Goal: Task Accomplishment & Management: Complete application form

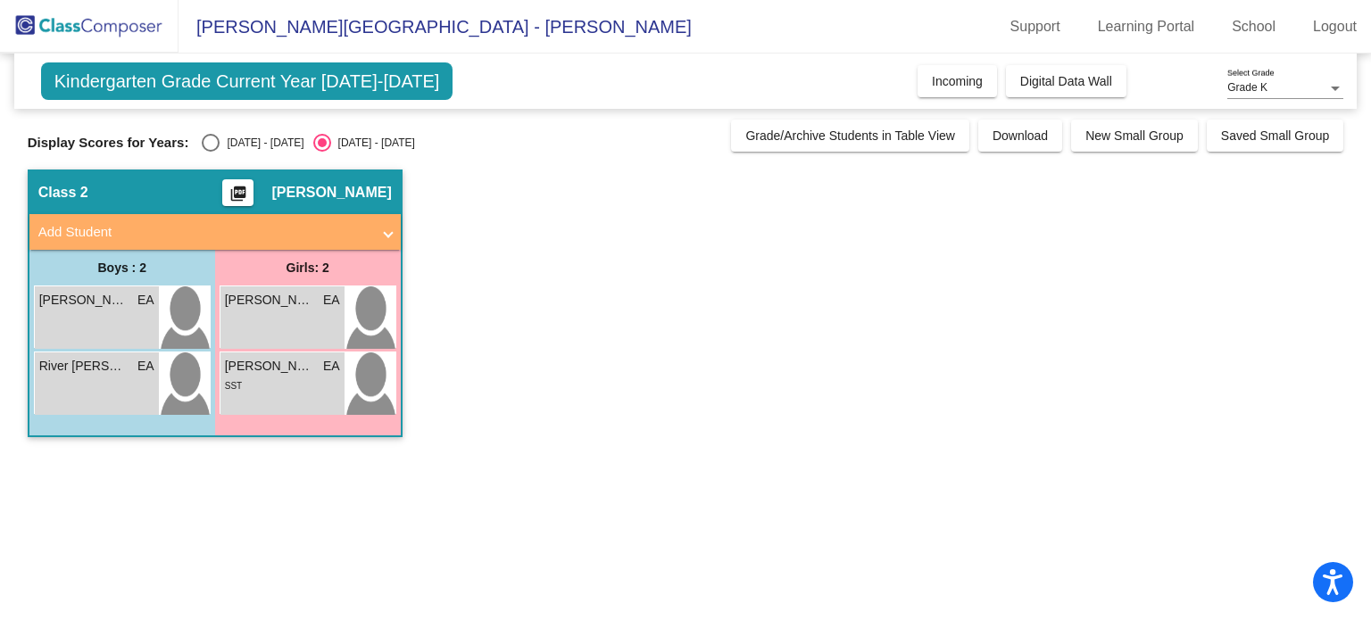
click at [339, 227] on mat-panel-title "Add Student" at bounding box center [204, 232] width 332 height 21
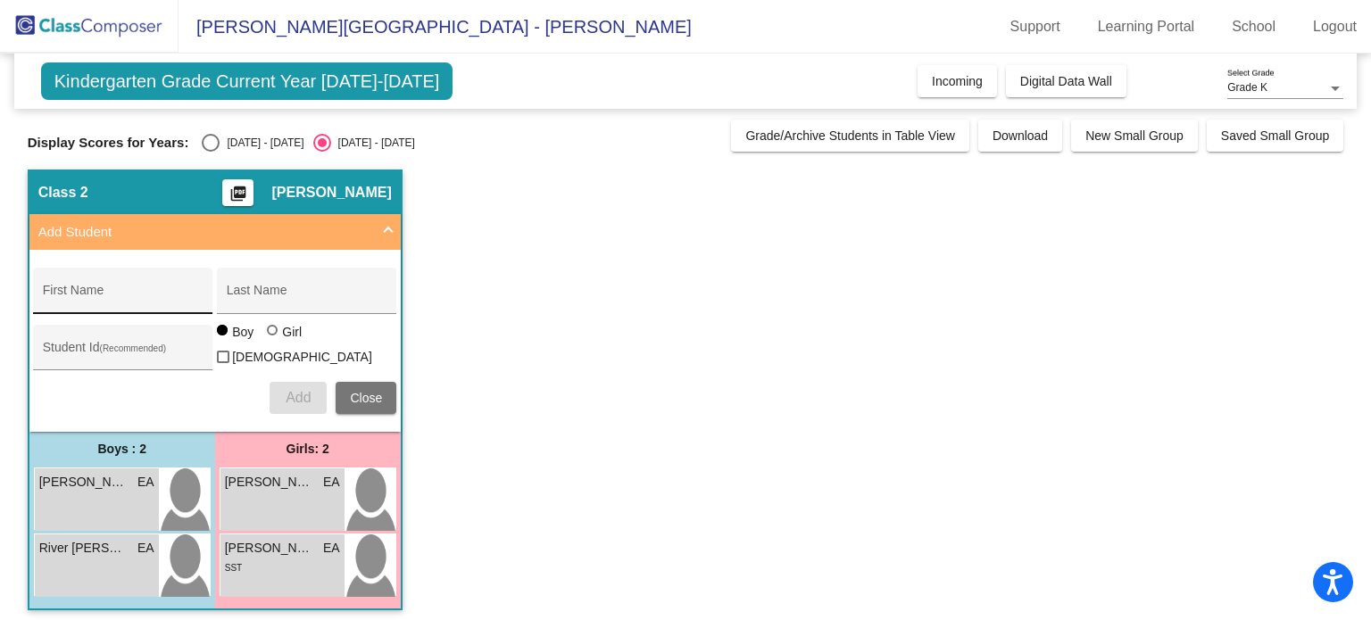
click at [153, 294] on input "First Name" at bounding box center [123, 297] width 161 height 14
type input "n"
type input "Noah"
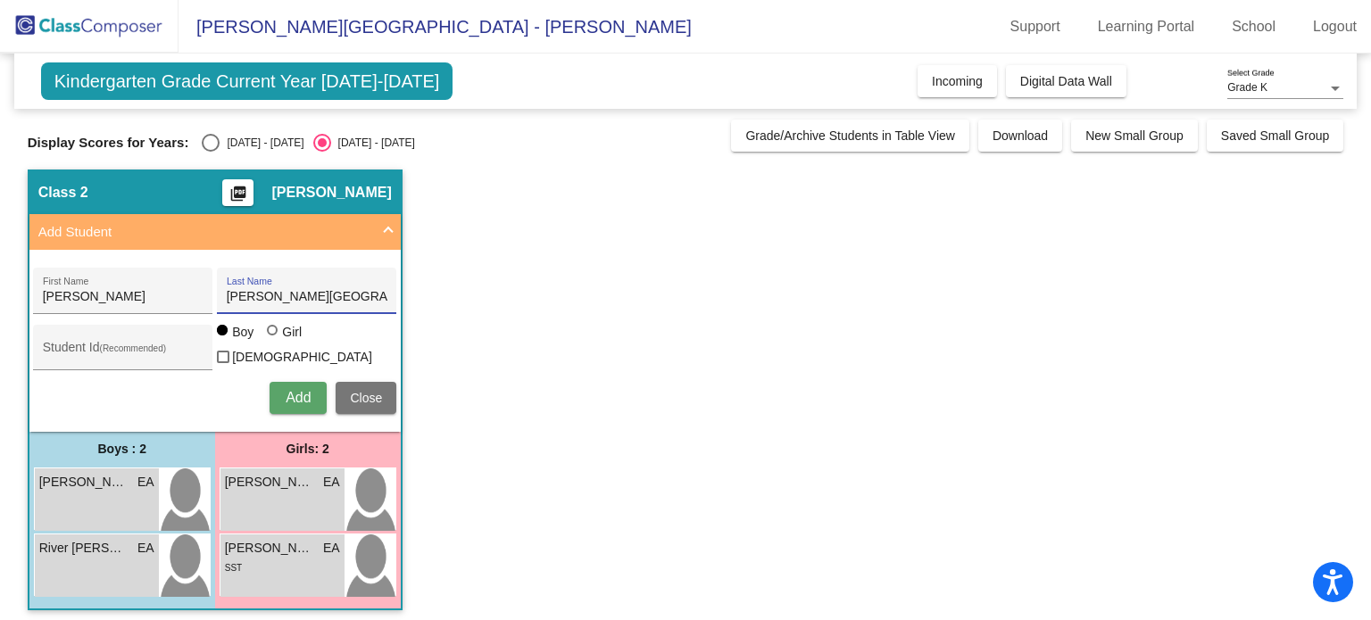
type input "Sweeney-lendeborg"
click at [318, 392] on button "Add" at bounding box center [298, 398] width 57 height 32
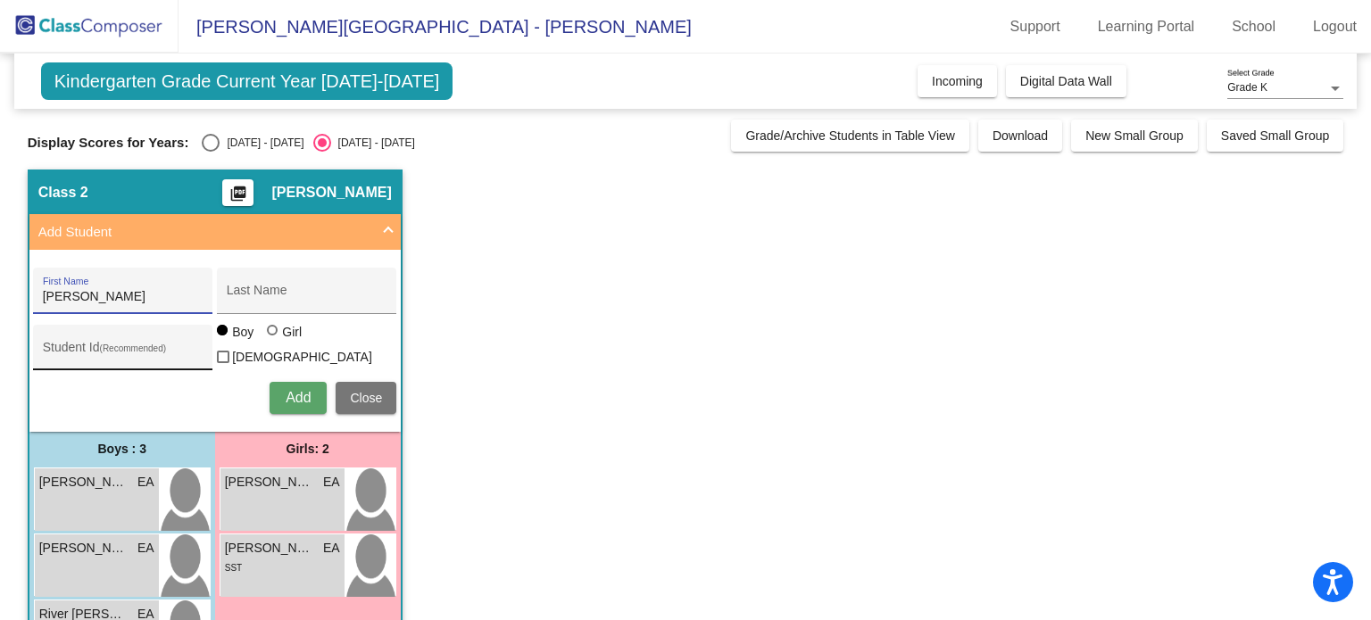
type input "Kane"
type input "Chester"
click at [287, 396] on span "Add" at bounding box center [298, 397] width 25 height 15
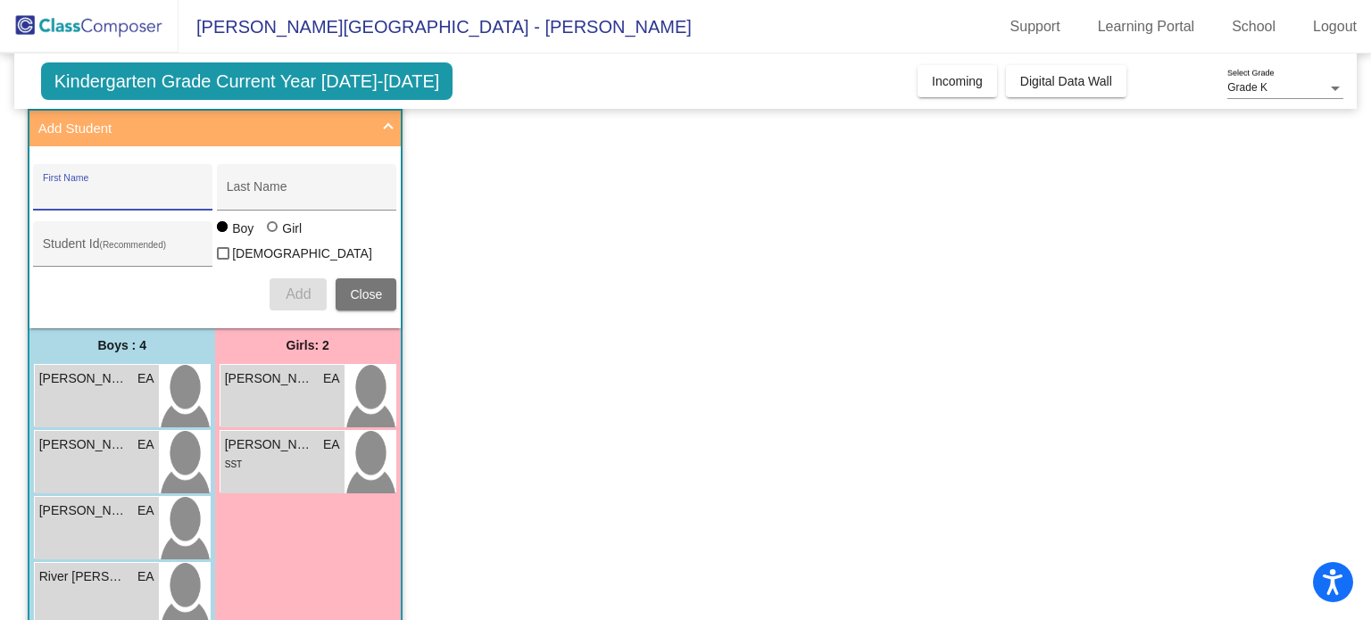
scroll to position [135, 0]
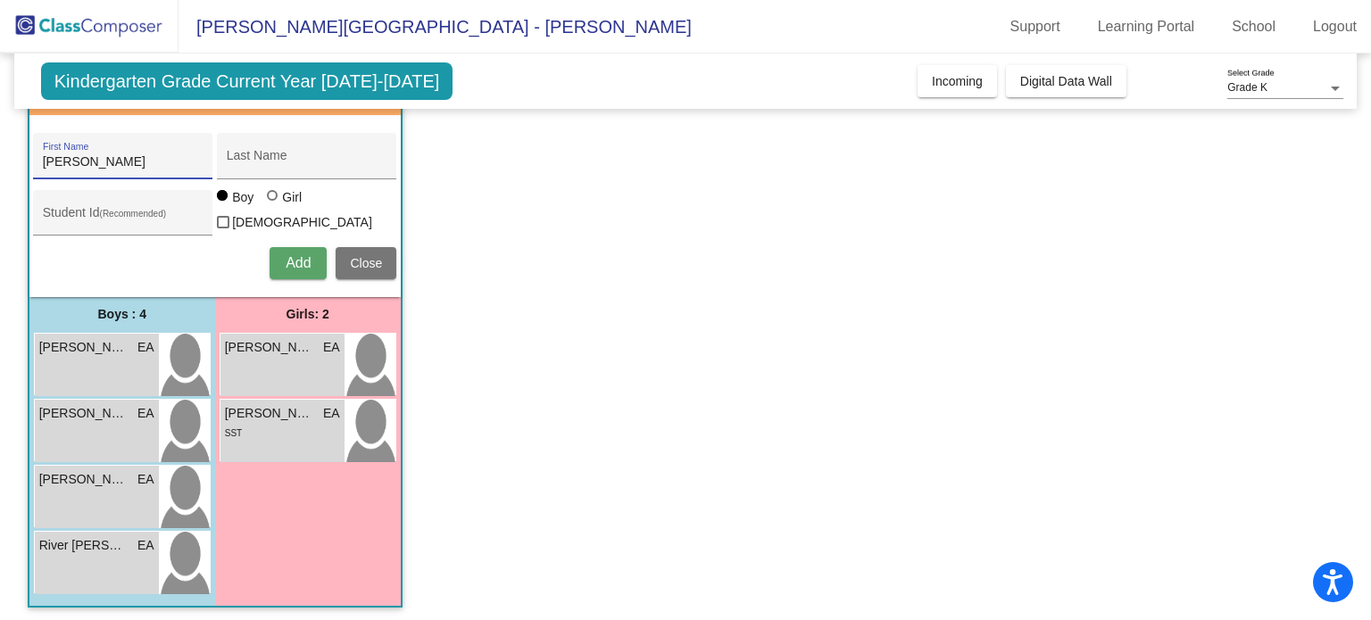
type input "Jesse"
type input "Parker"
click at [295, 263] on span "Add" at bounding box center [298, 262] width 25 height 15
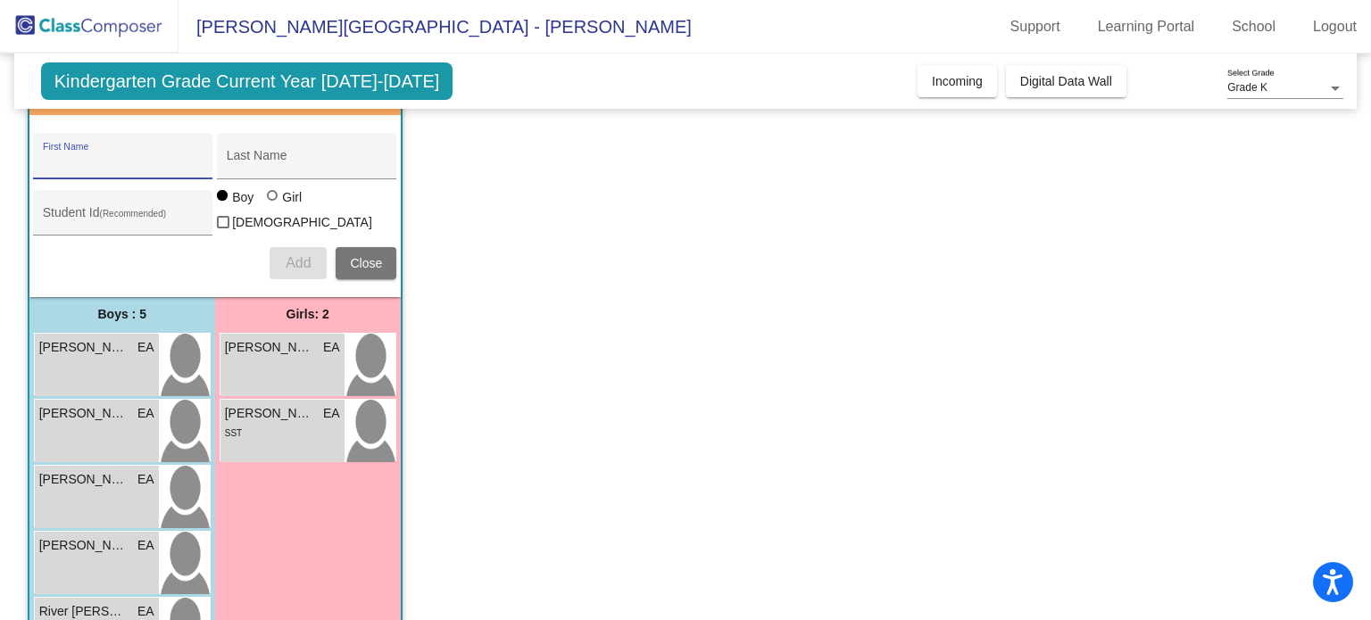
click at [168, 156] on input "First Name" at bounding box center [123, 162] width 161 height 14
type input "Liam"
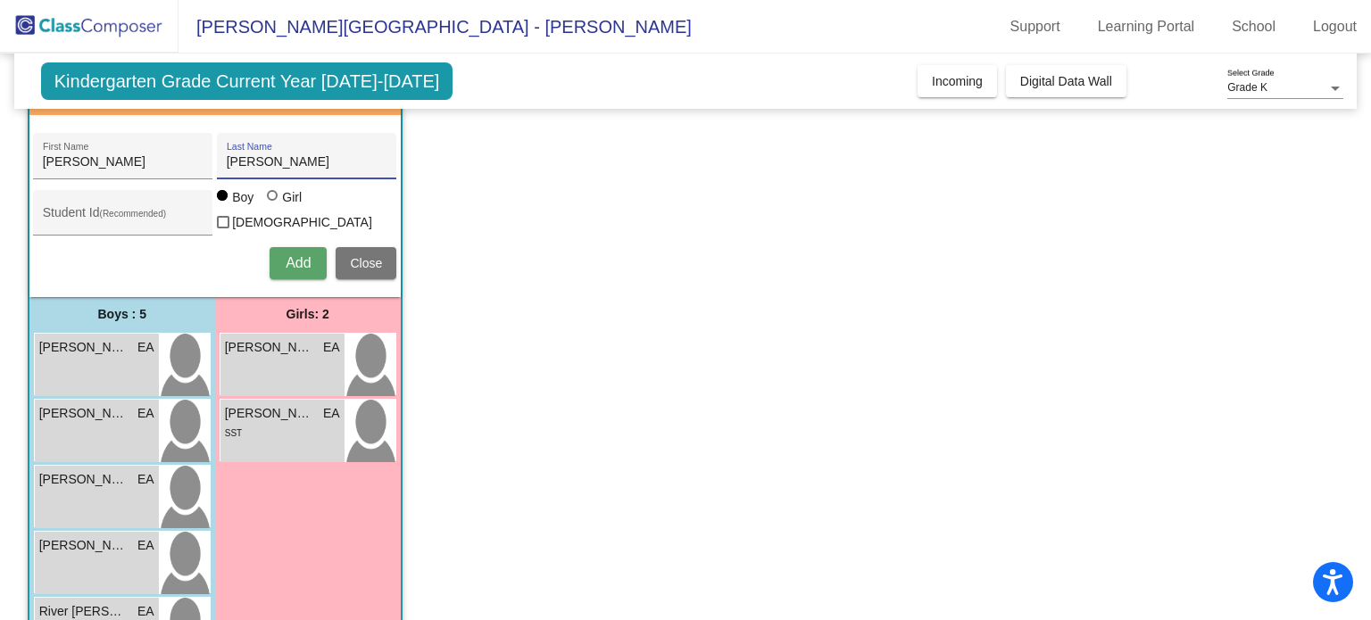
type input "Simmons"
click at [286, 258] on span "Add" at bounding box center [298, 262] width 25 height 15
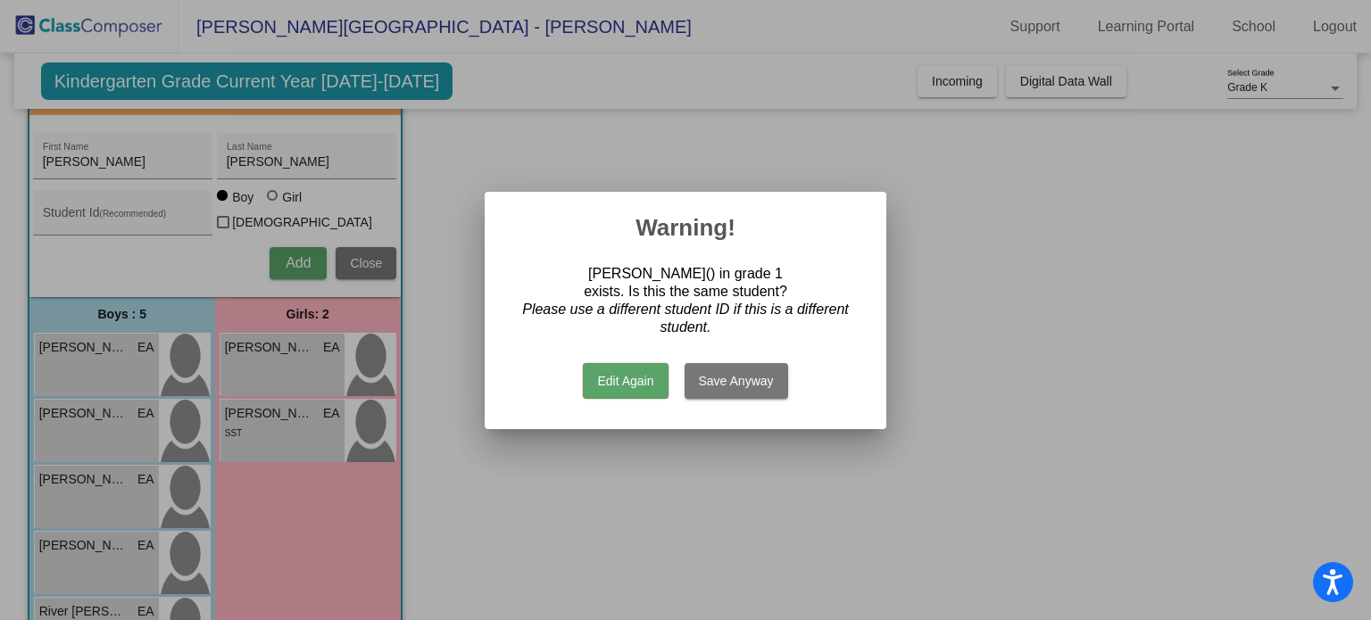
click at [735, 485] on div at bounding box center [685, 310] width 1371 height 620
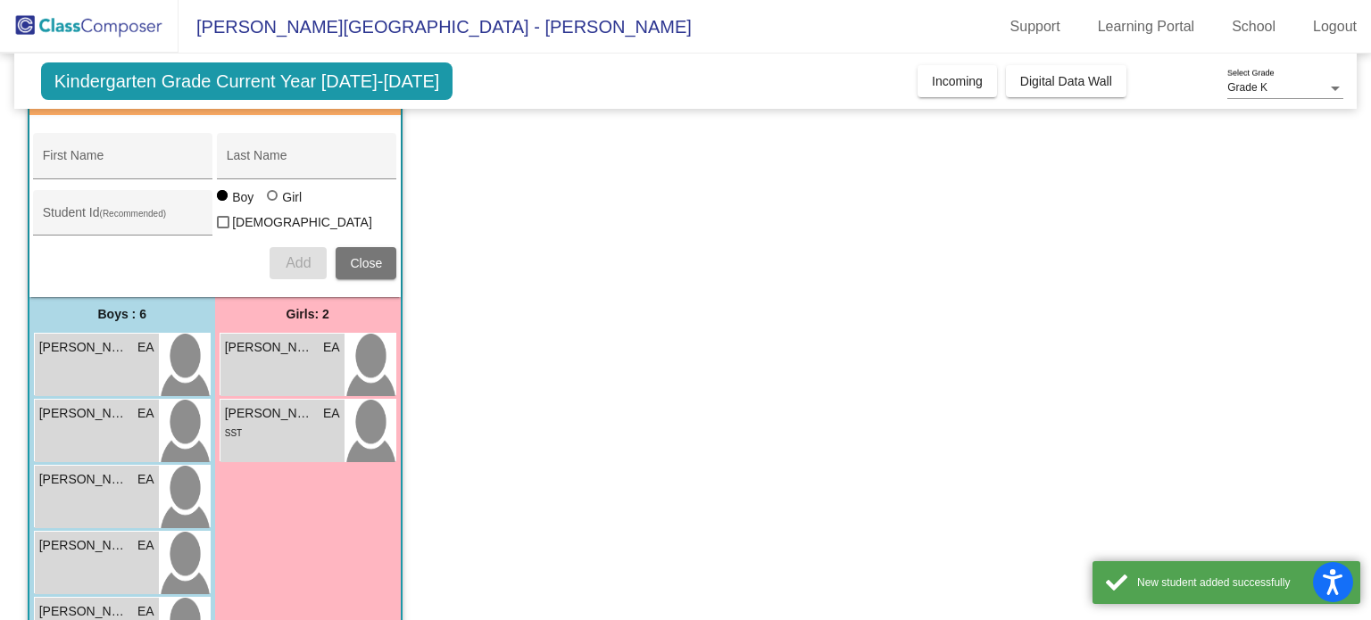
click at [735, 485] on app-classroom "Class 2 picture_as_pdf Erica Andrews Add Student First Name Last Name Student I…" at bounding box center [686, 396] width 1316 height 722
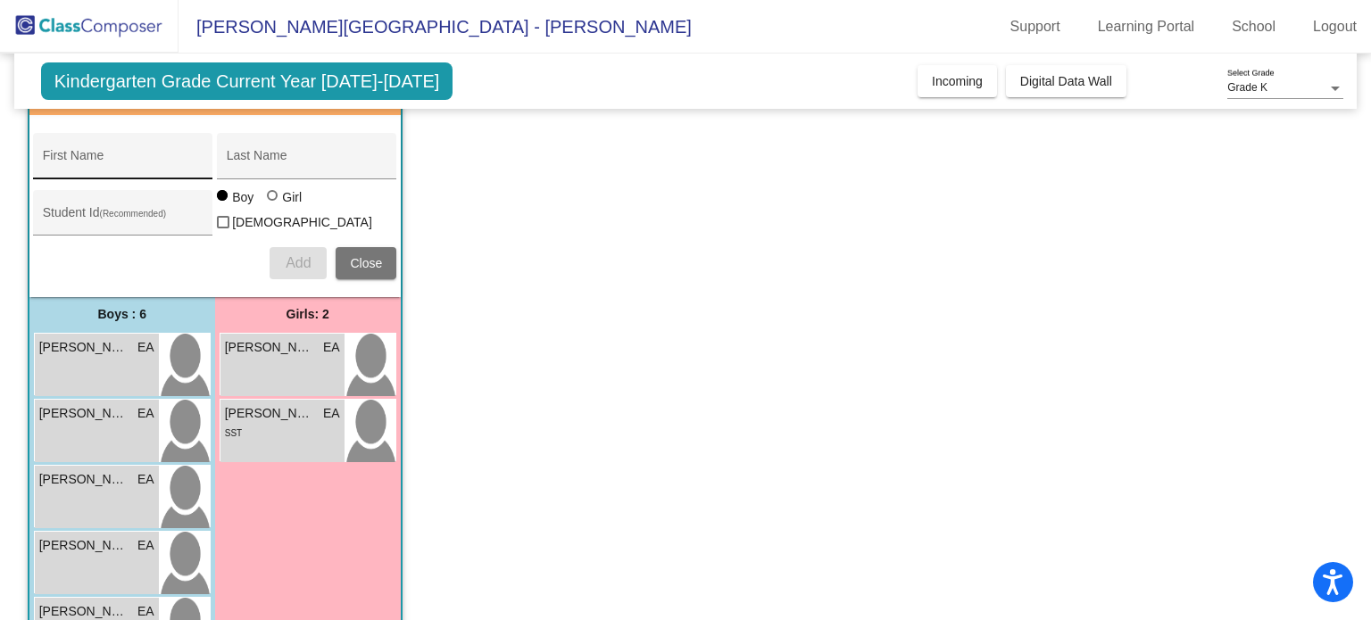
click at [164, 159] on input "First Name" at bounding box center [123, 162] width 161 height 14
type input "Braylon"
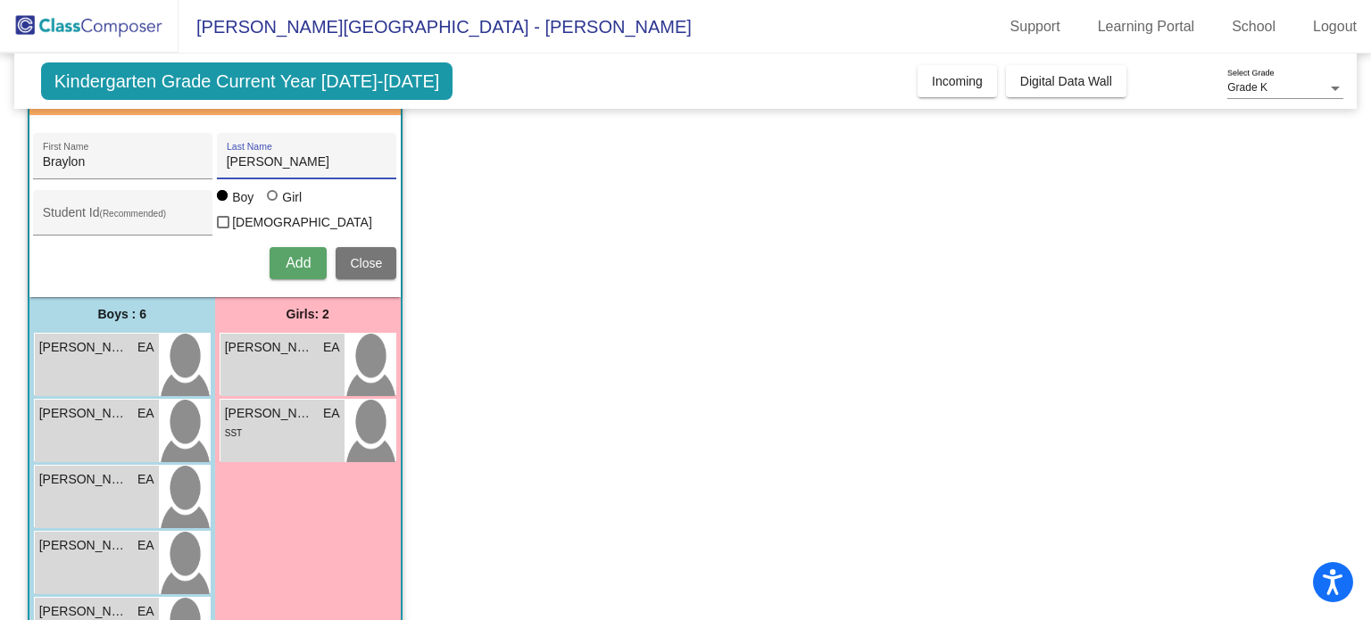
type input "Cortez"
click at [288, 247] on button "Add" at bounding box center [298, 263] width 57 height 32
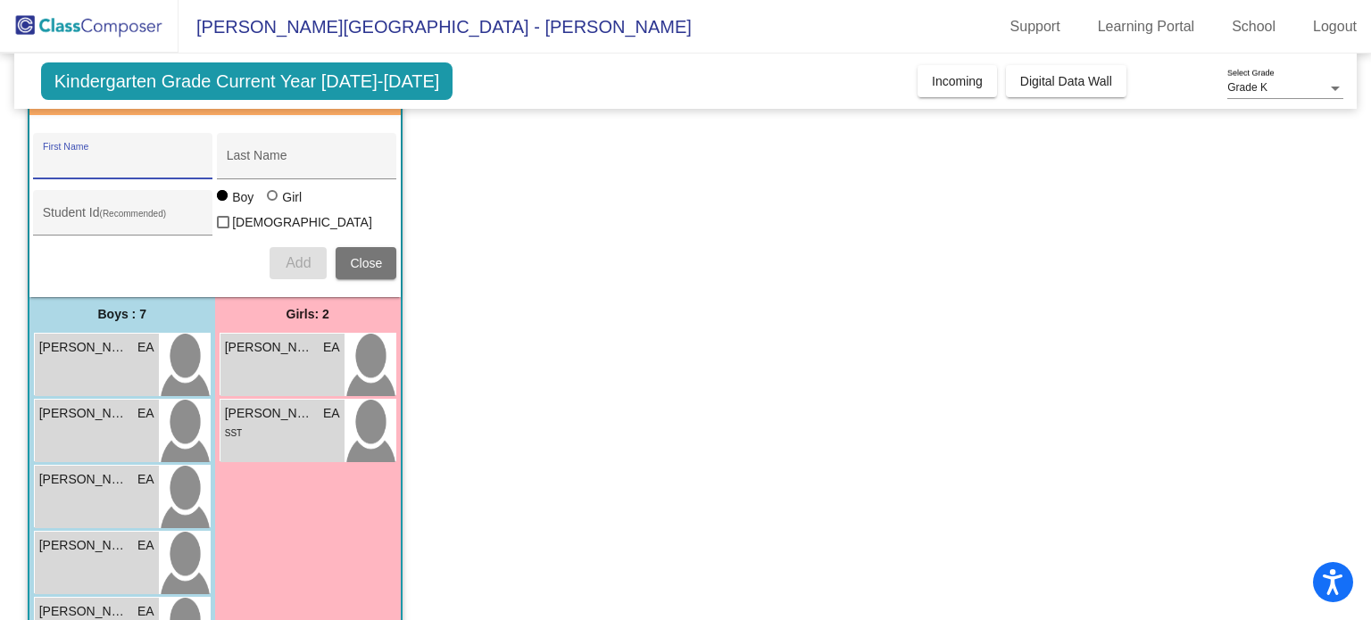
click at [272, 204] on div at bounding box center [274, 197] width 14 height 14
click at [273, 205] on input "Girl" at bounding box center [273, 204] width 1 height 1
radio input "true"
click at [162, 160] on input "First Name" at bounding box center [123, 162] width 161 height 14
type input "Lydia"
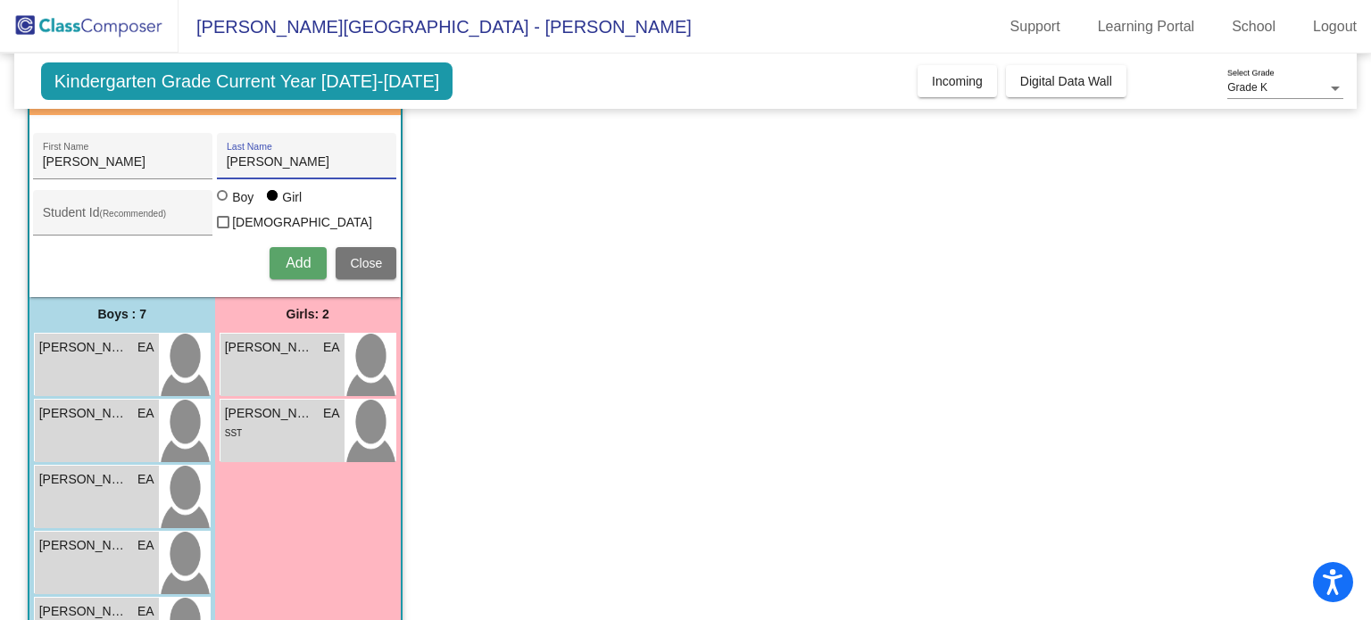
type input "Holdaway"
click at [297, 259] on span "Add" at bounding box center [298, 262] width 25 height 15
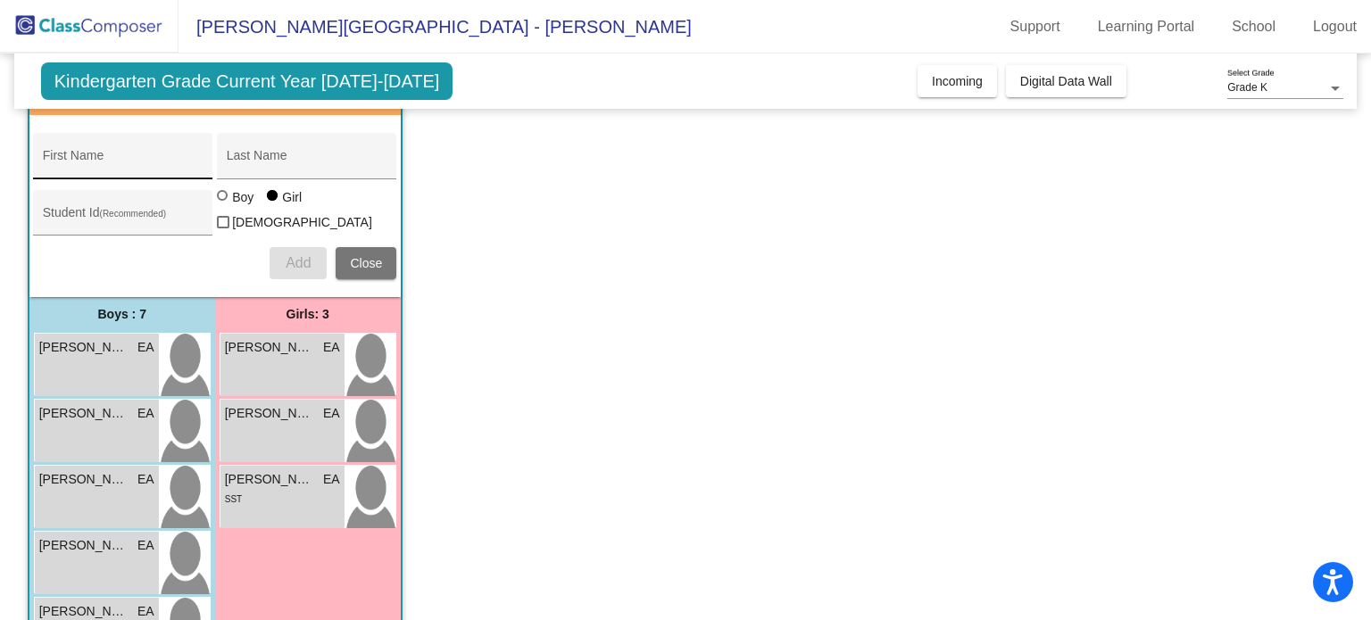
click at [125, 145] on div "First Name" at bounding box center [123, 161] width 161 height 37
type input "Olivia"
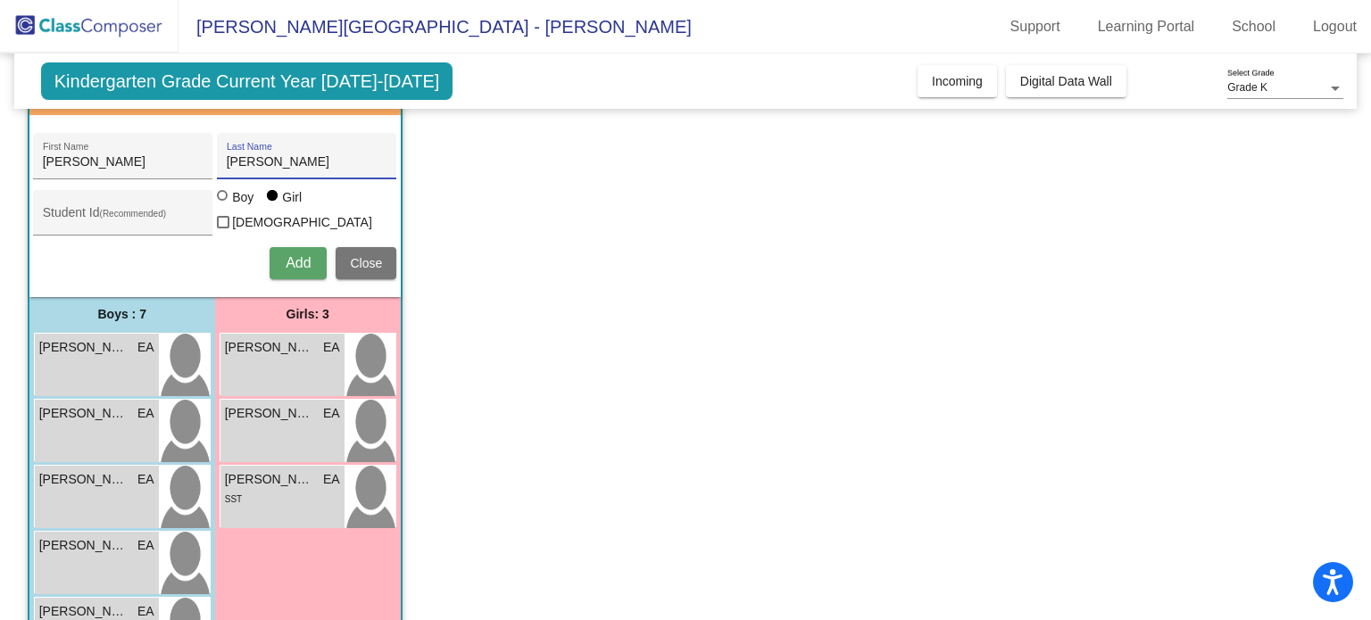
type input "Zachary"
click at [314, 255] on button "Add" at bounding box center [298, 263] width 57 height 32
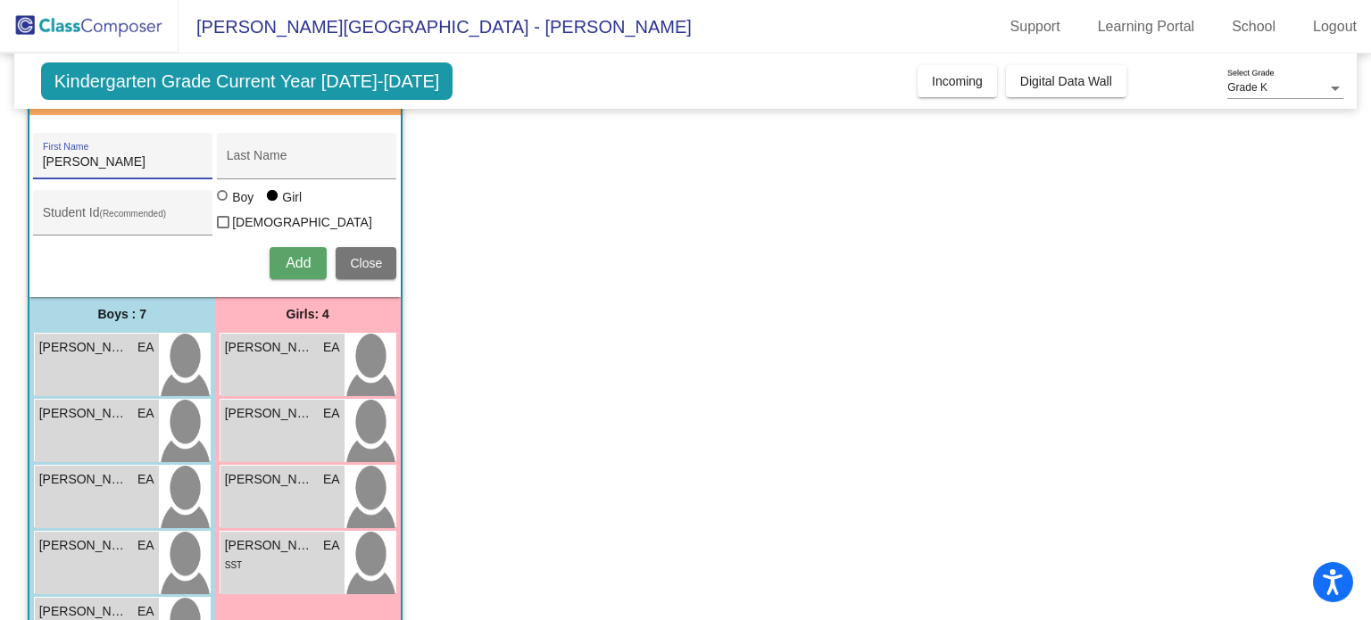
type input "Zoe"
type input "l"
type input "Lewis"
click at [275, 253] on button "Add" at bounding box center [298, 263] width 57 height 32
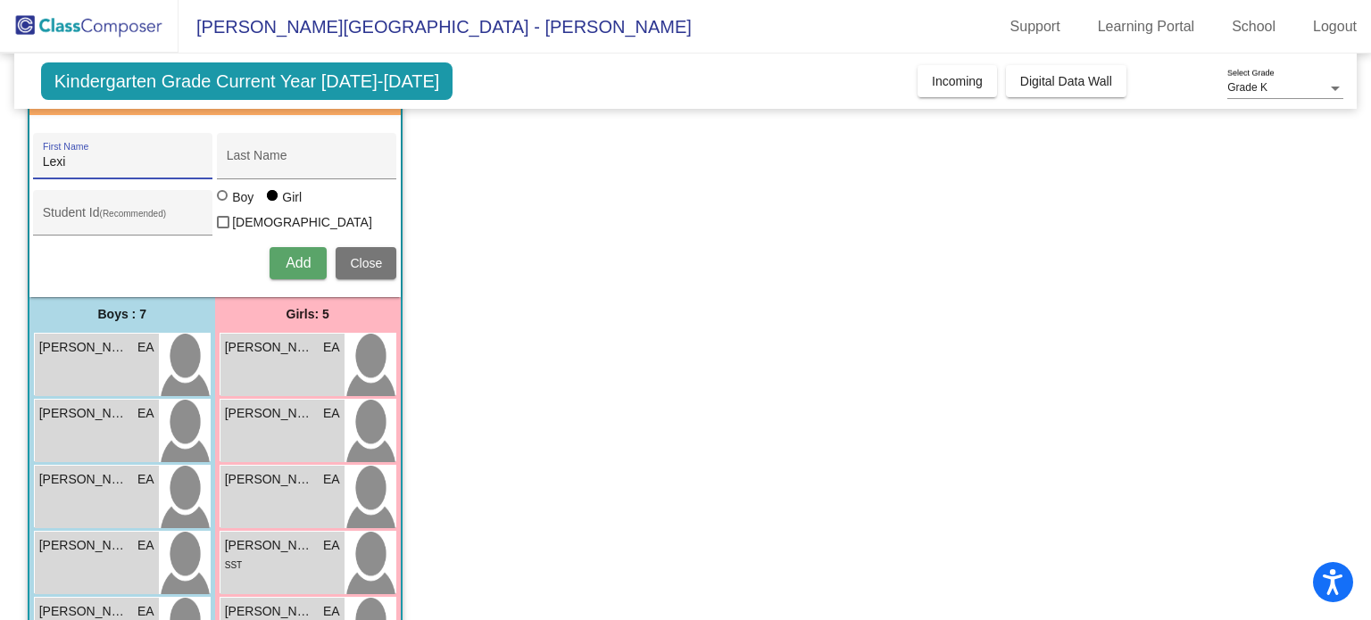
type input "Lexi"
type input "Haire"
click at [275, 253] on button "Add" at bounding box center [298, 263] width 57 height 32
type input "Nova"
type input "Christen"
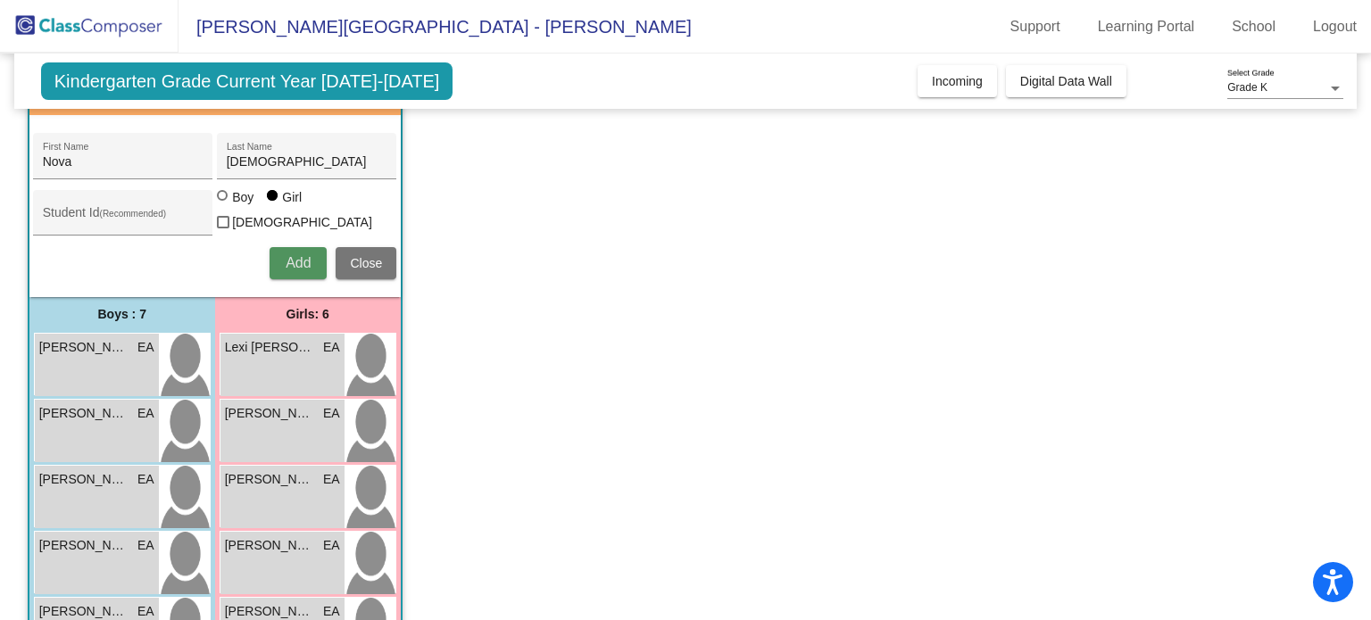
click at [275, 253] on button "Add" at bounding box center [298, 263] width 57 height 32
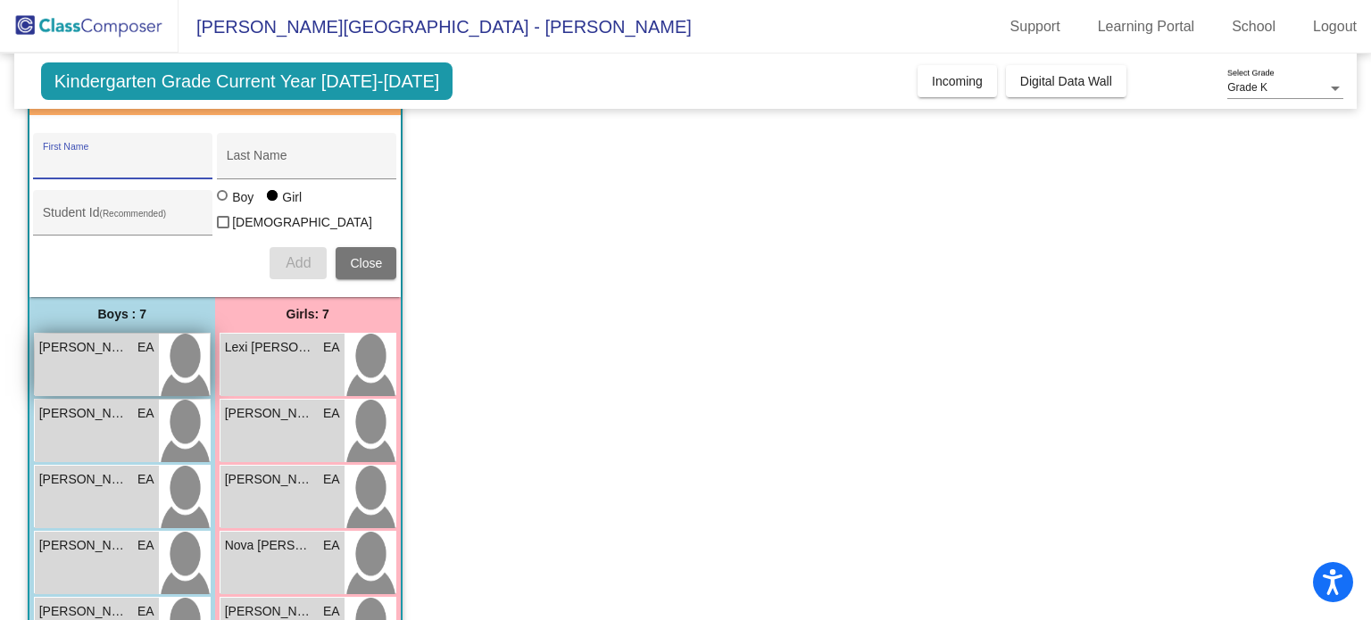
click at [112, 356] on div "Braylon Cortez EA lock do_not_disturb_alt" at bounding box center [97, 365] width 124 height 62
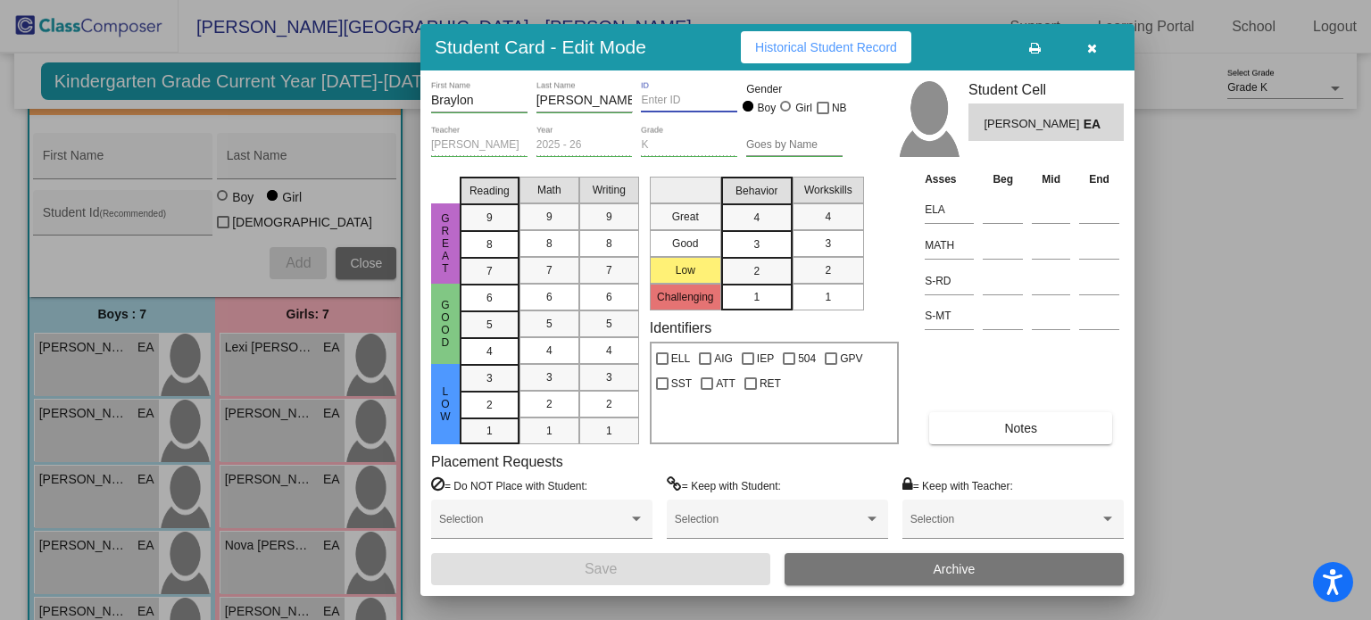
click at [648, 105] on input "ID" at bounding box center [689, 101] width 96 height 12
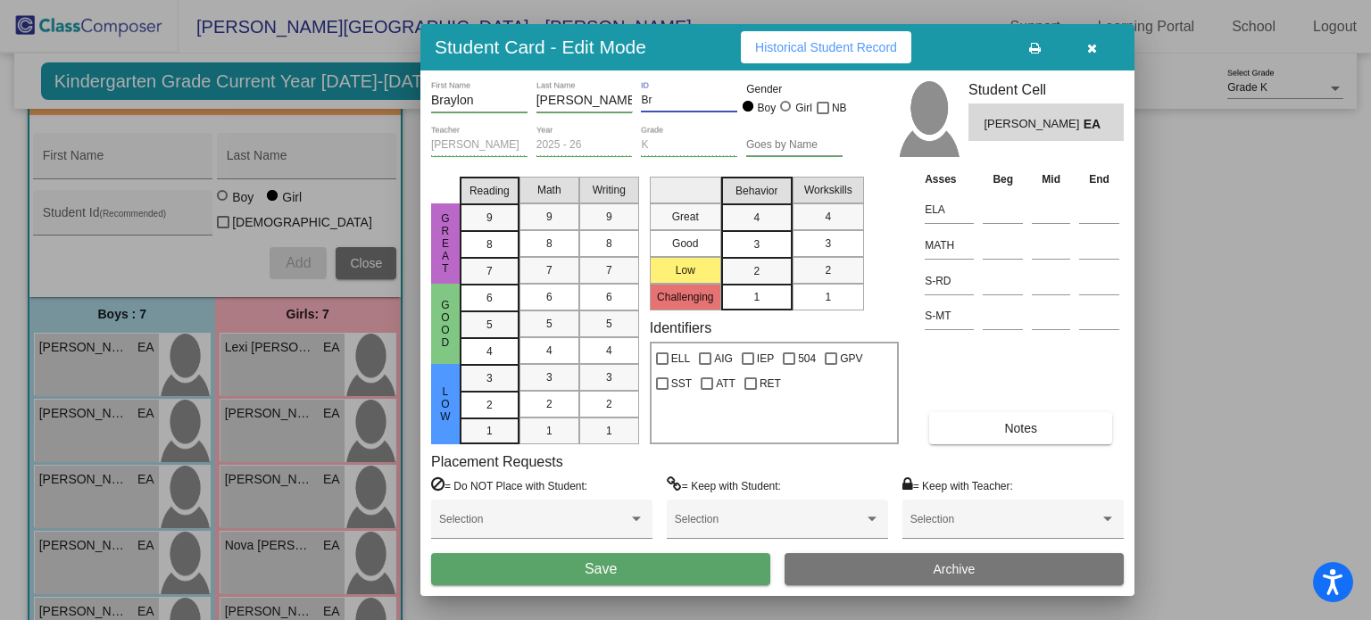
type input "B"
type input "6473854347"
click at [666, 577] on button "Save" at bounding box center [600, 569] width 339 height 32
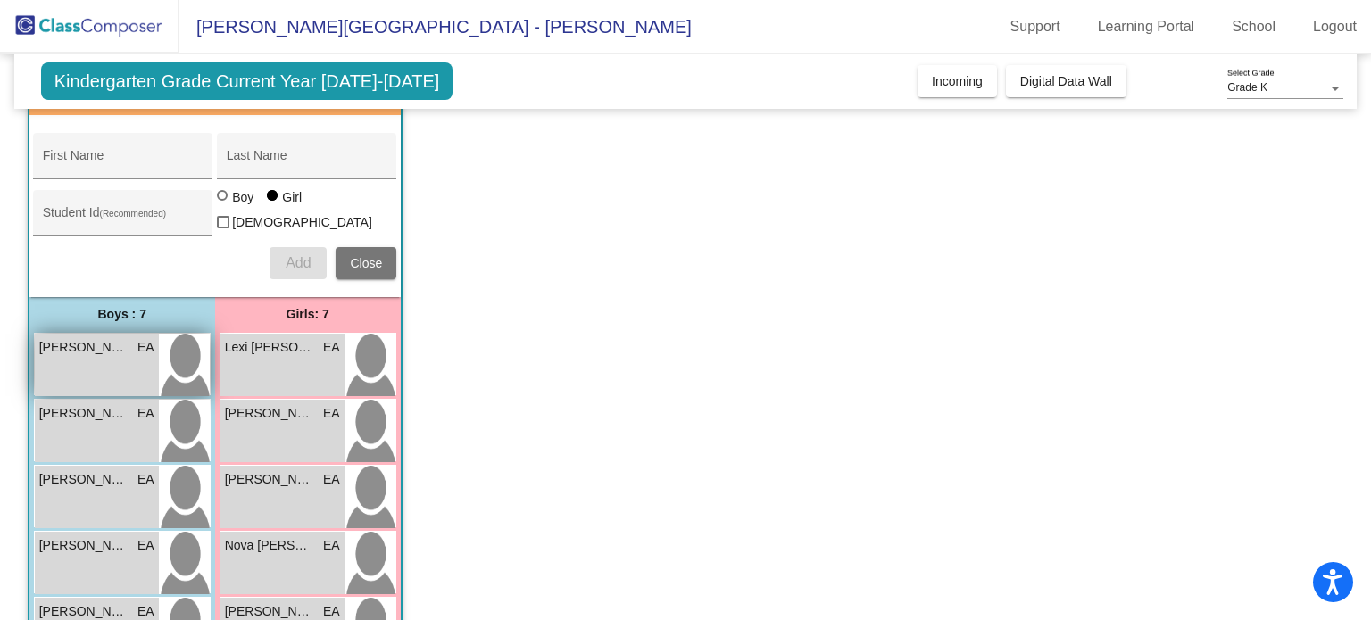
click at [127, 365] on div "Braylon Cortez EA lock do_not_disturb_alt" at bounding box center [97, 365] width 124 height 62
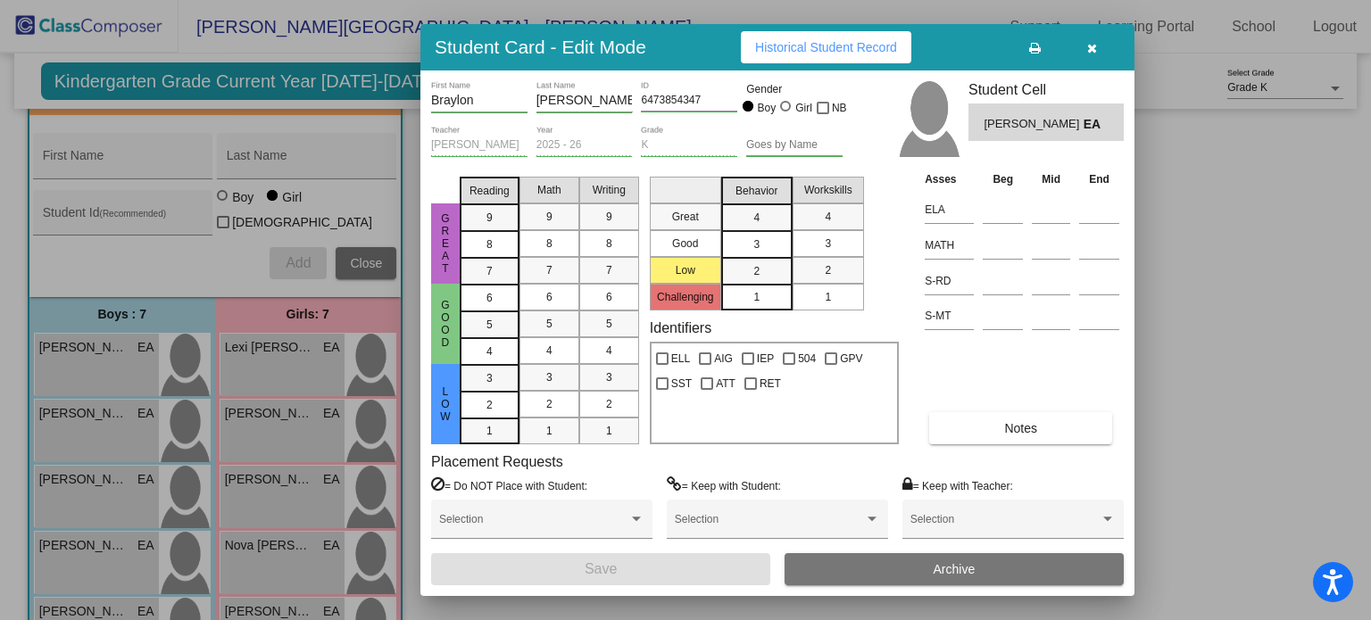
click at [126, 424] on div at bounding box center [685, 310] width 1371 height 620
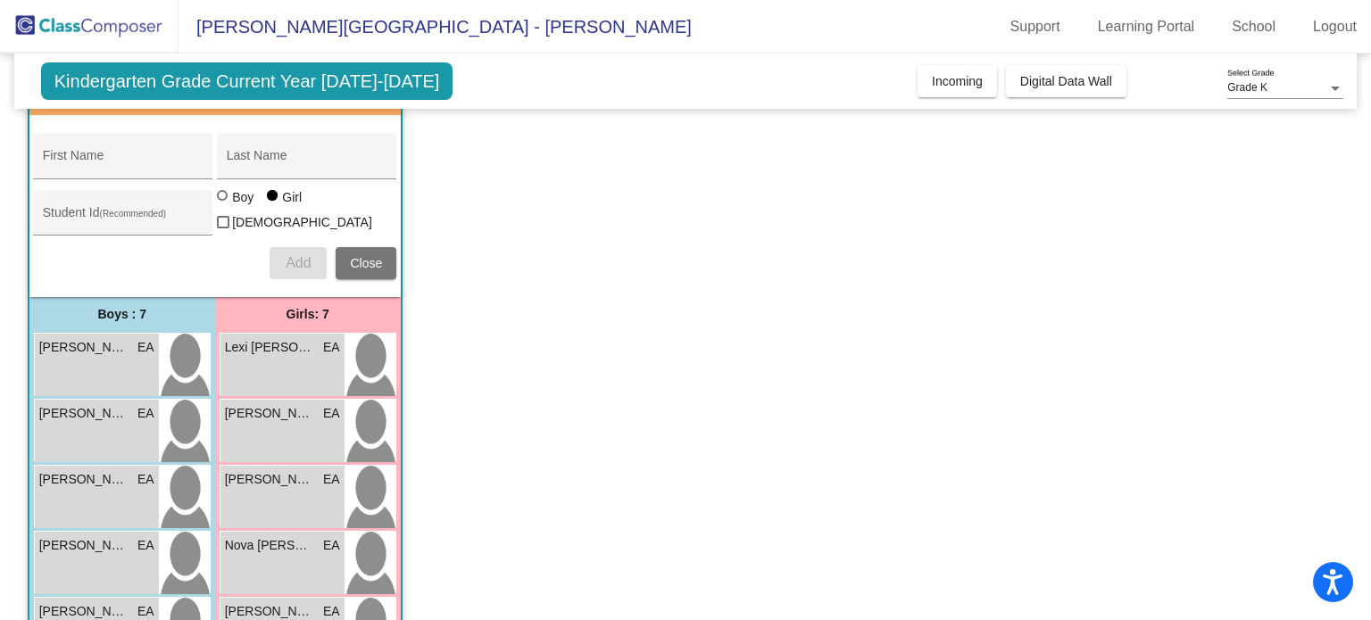
click at [126, 424] on div "Drake Johnson EA lock do_not_disturb_alt" at bounding box center [97, 431] width 124 height 62
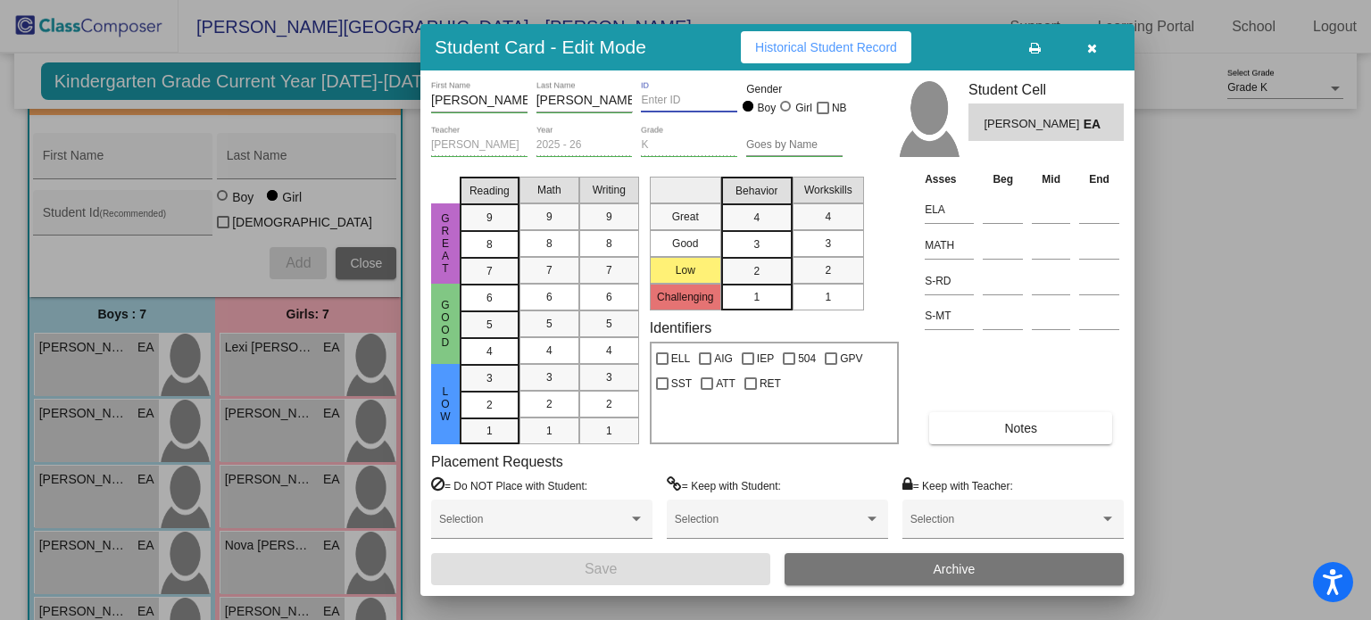
click at [664, 104] on input "ID" at bounding box center [689, 101] width 96 height 12
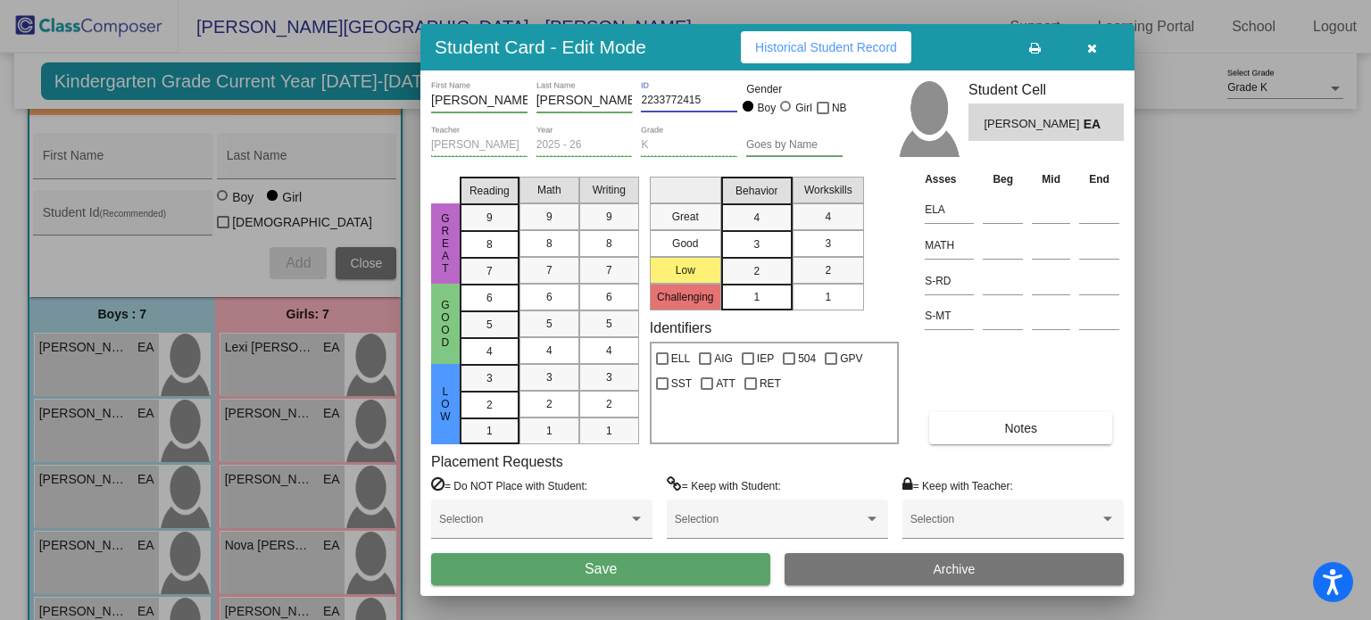
type input "2233772415"
click at [636, 561] on button "Save" at bounding box center [600, 569] width 339 height 32
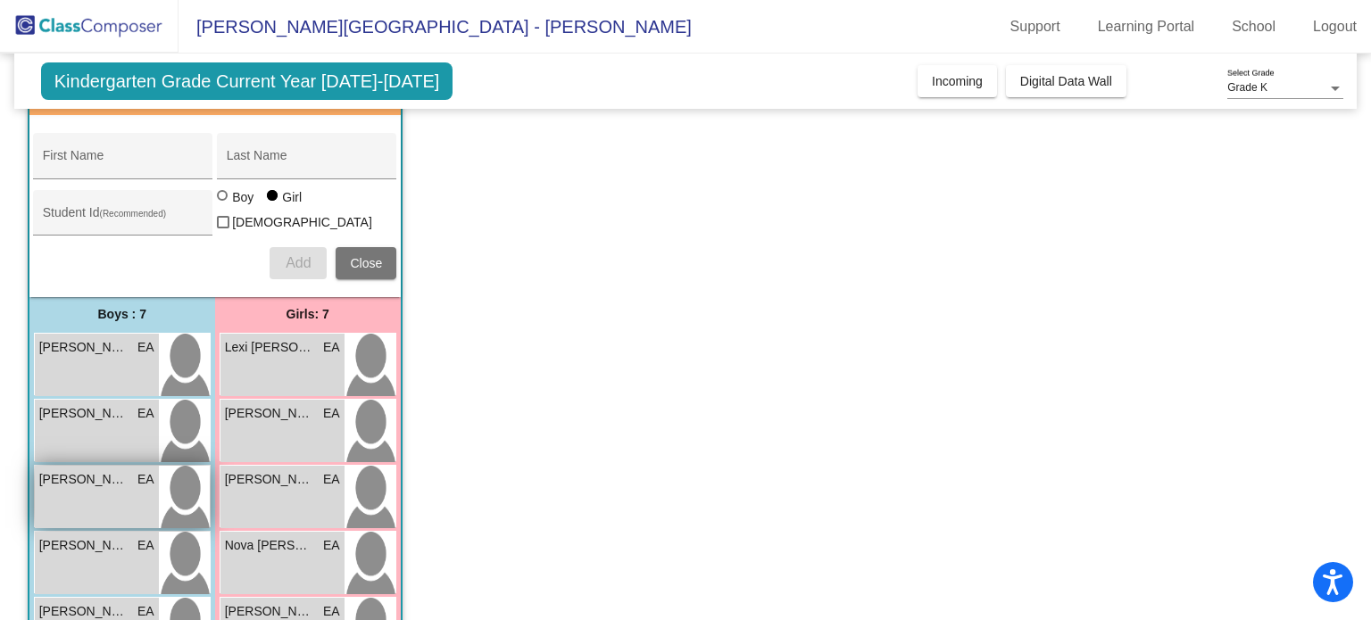
click at [93, 501] on div "Jesse Parker EA lock do_not_disturb_alt" at bounding box center [97, 497] width 124 height 62
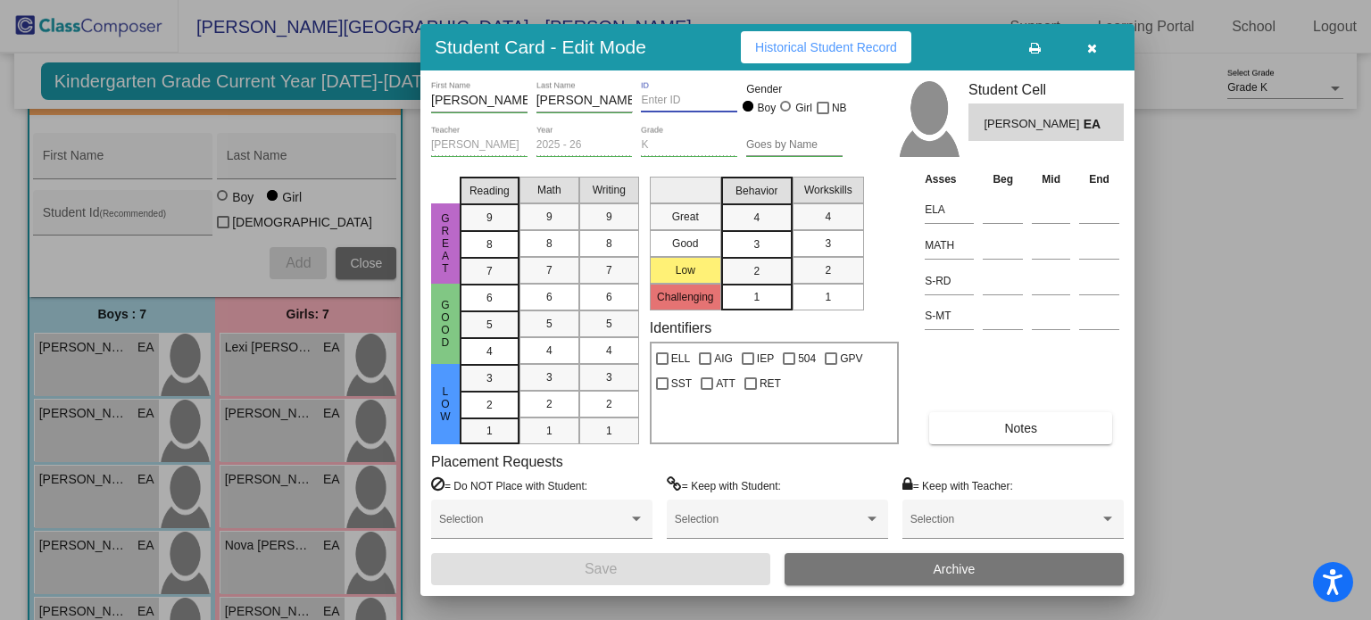
click at [693, 102] on input "ID" at bounding box center [689, 101] width 96 height 12
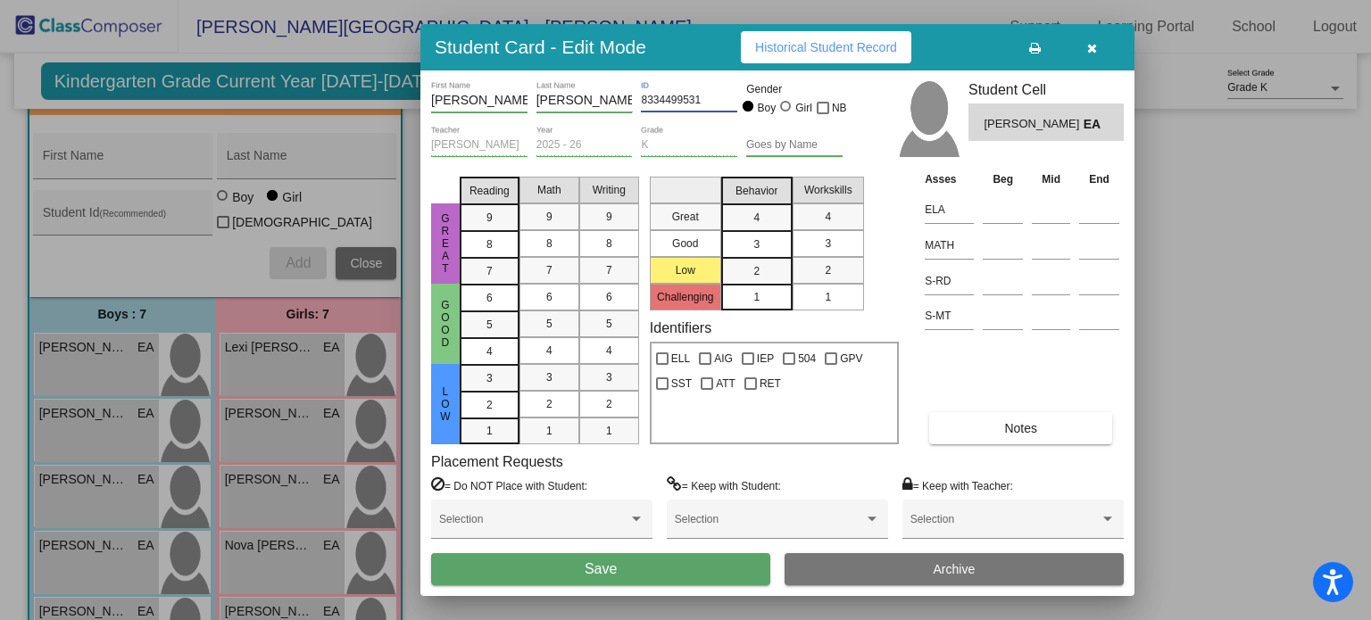
type input "8334499531"
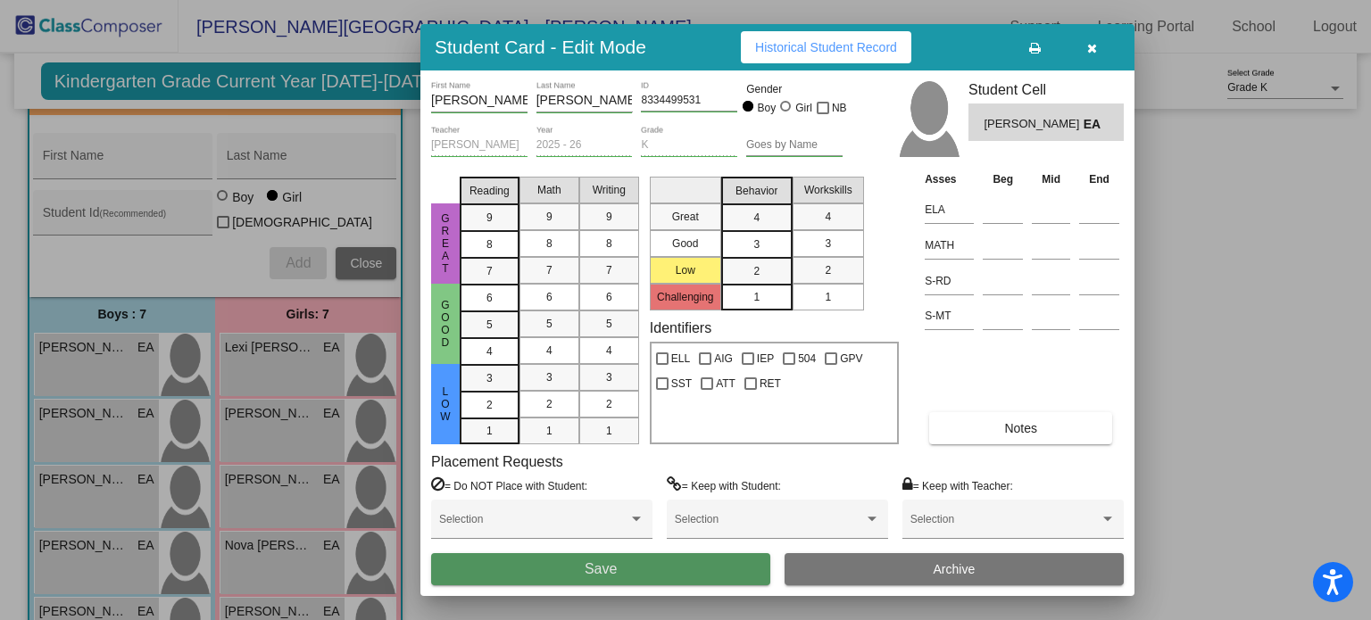
click at [612, 578] on button "Save" at bounding box center [600, 569] width 339 height 32
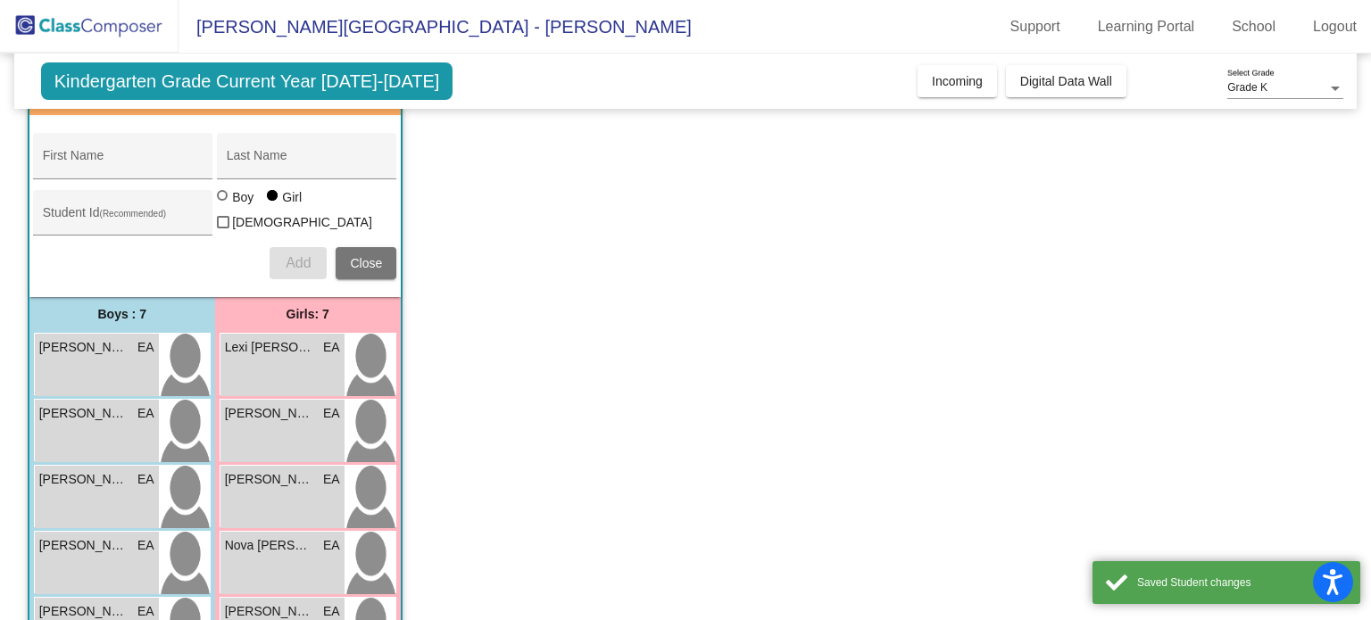
scroll to position [332, 0]
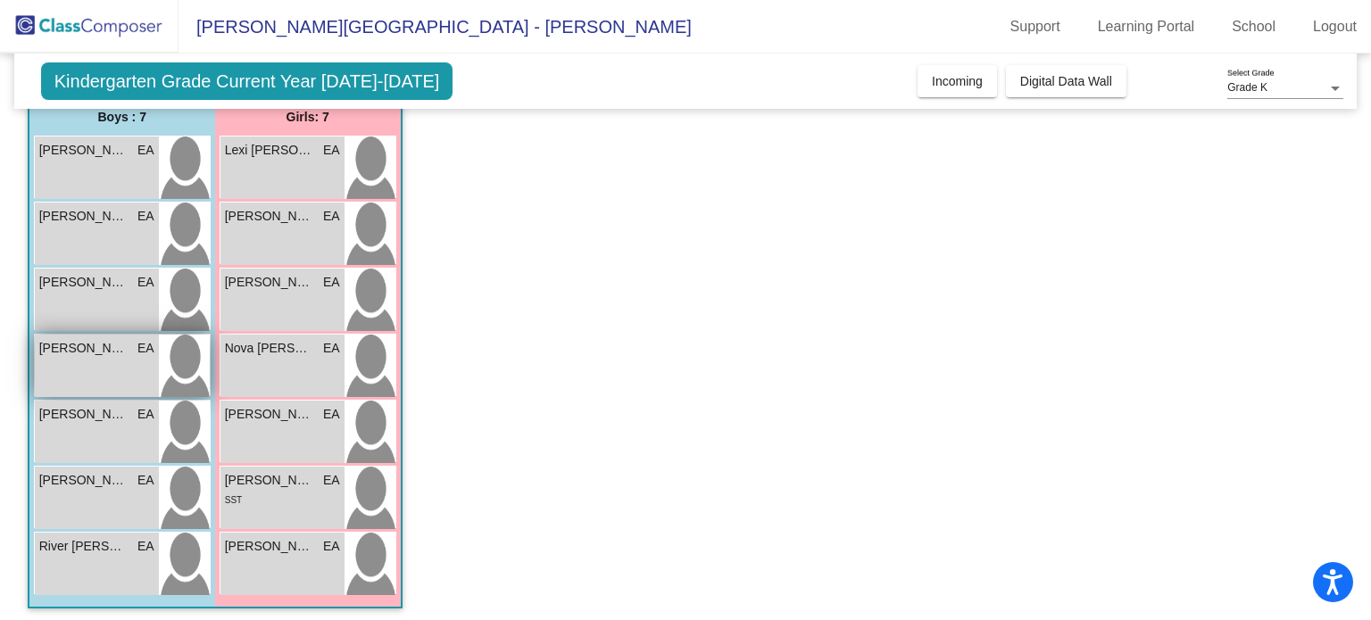
click at [82, 362] on div "Kane Chester EA lock do_not_disturb_alt" at bounding box center [97, 366] width 124 height 62
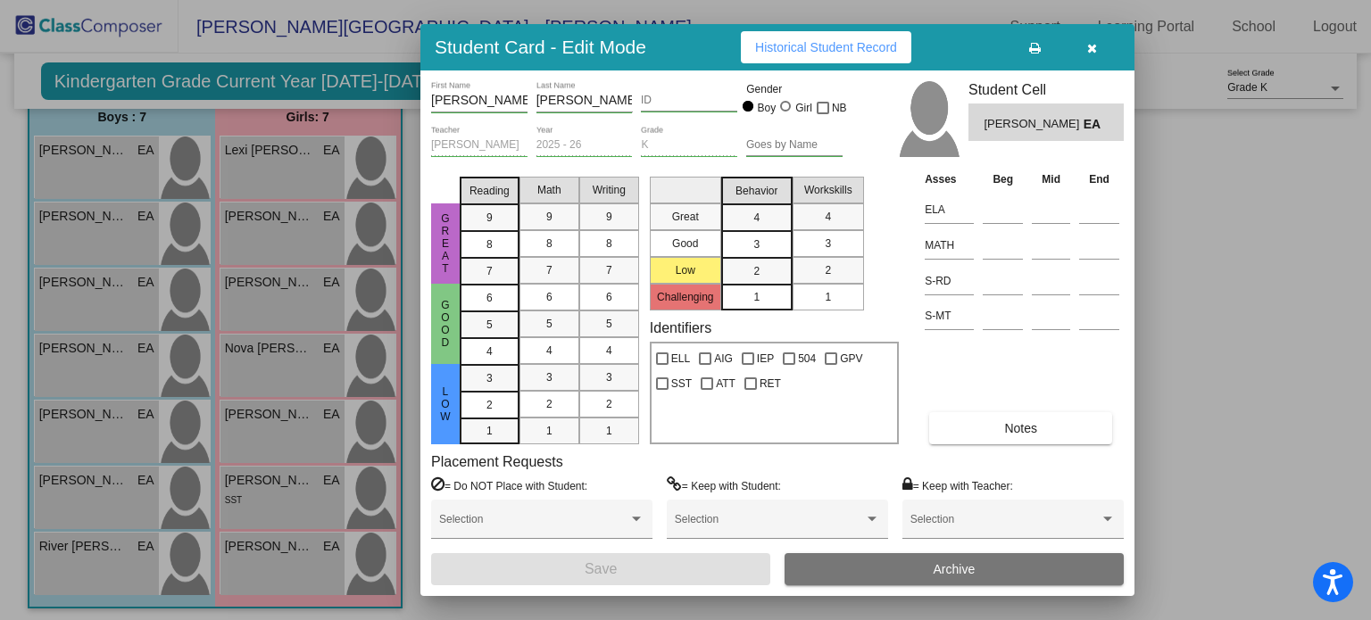
click at [696, 103] on input "ID" at bounding box center [689, 101] width 96 height 12
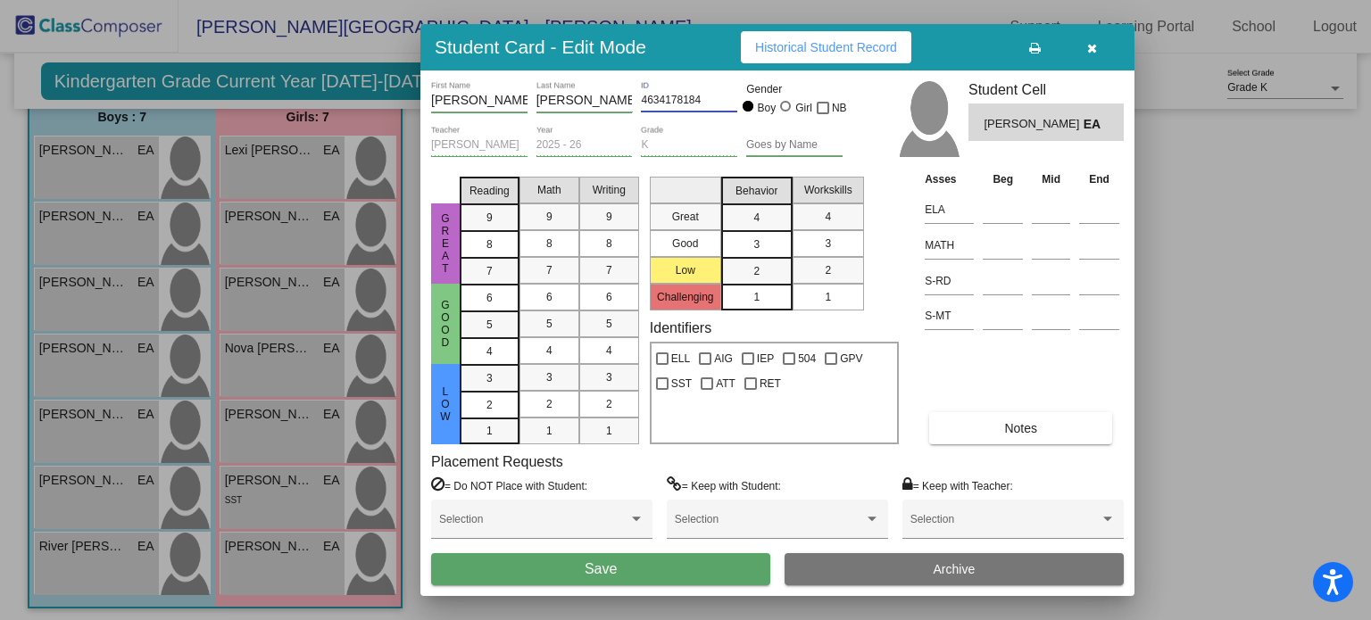
type input "4634178184"
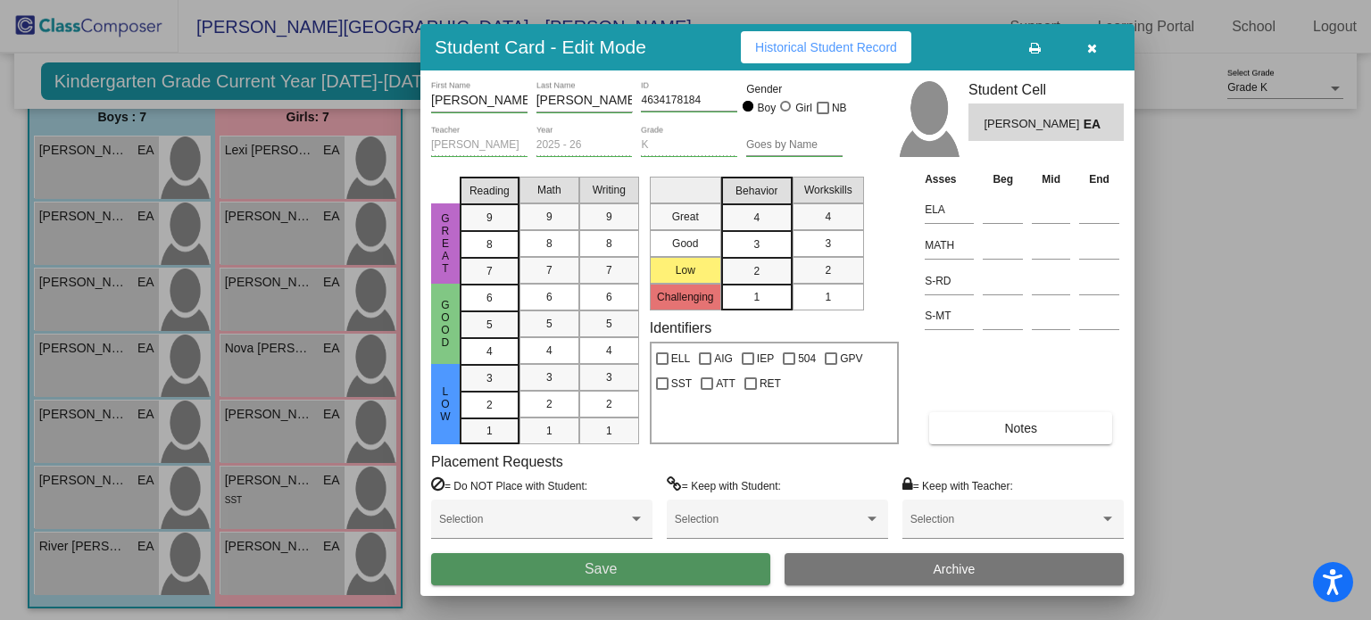
click at [640, 567] on button "Save" at bounding box center [600, 569] width 339 height 32
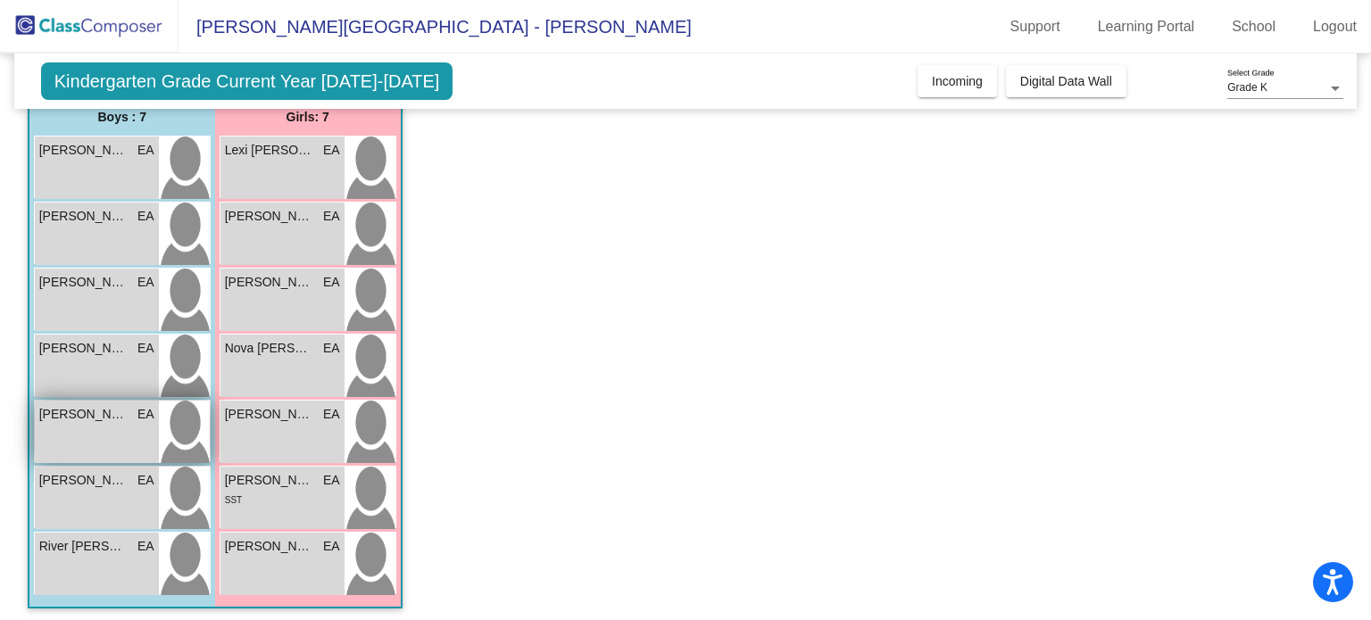
click at [119, 437] on div "Liam Simmons EA lock do_not_disturb_alt" at bounding box center [97, 432] width 124 height 62
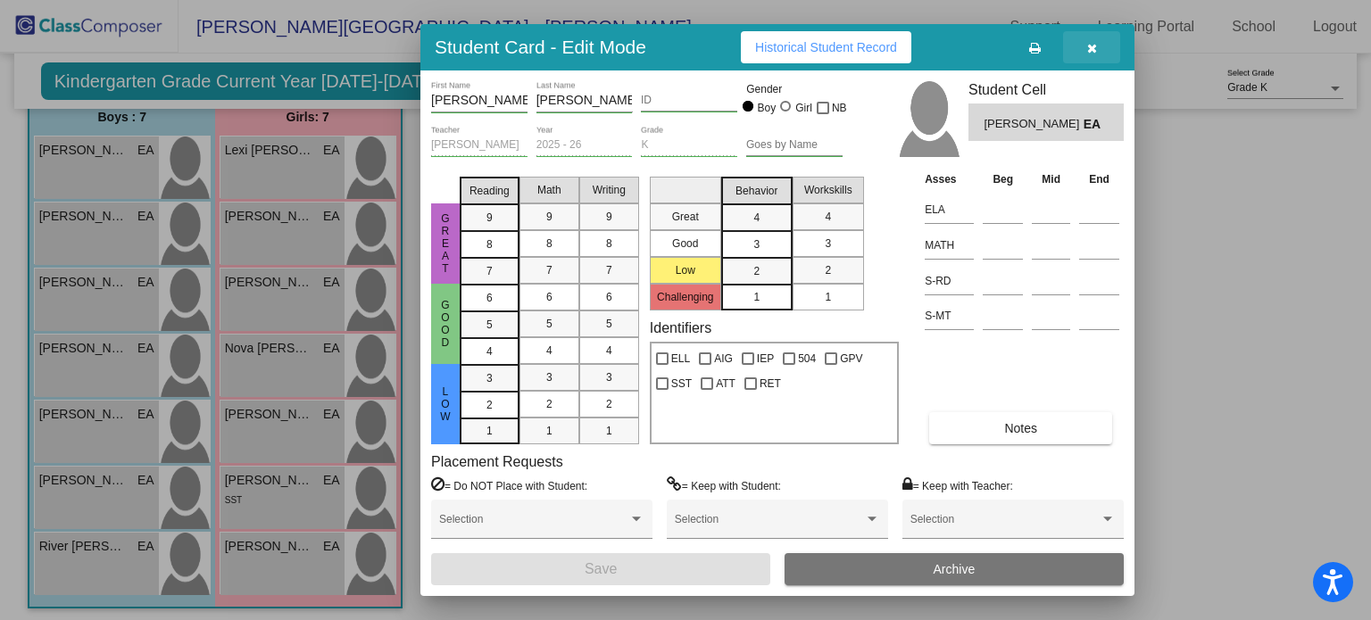
click at [1092, 43] on icon "button" at bounding box center [1092, 48] width 10 height 12
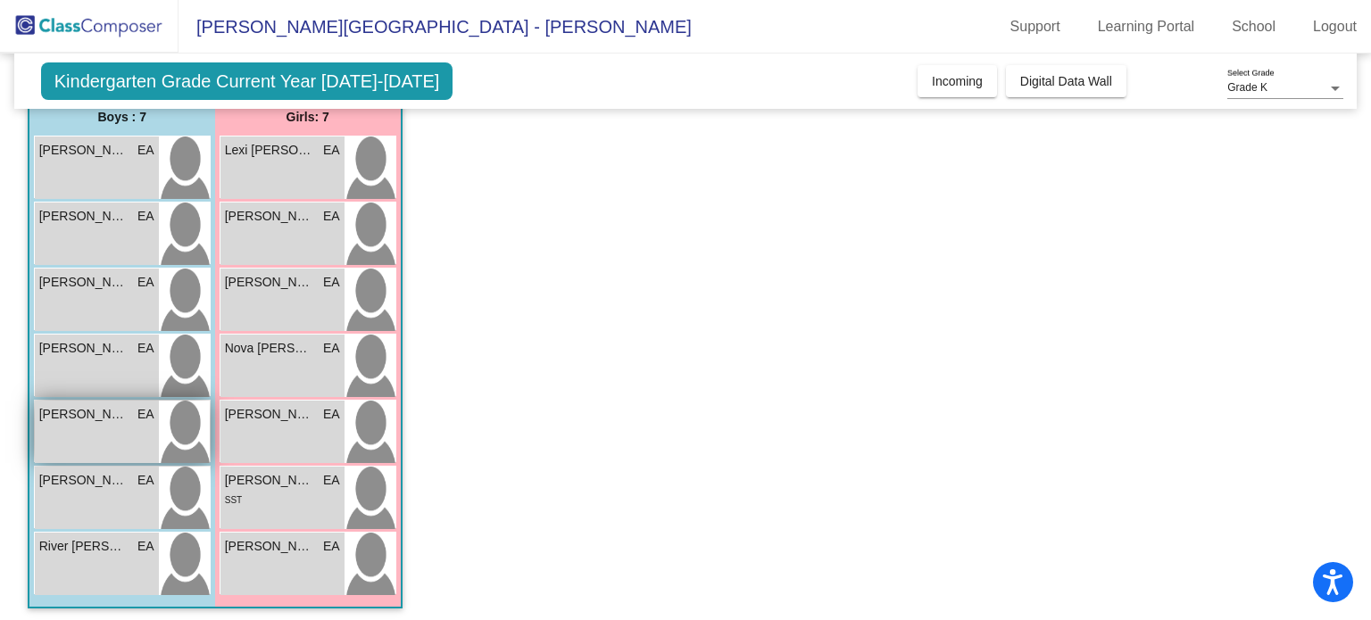
click at [50, 426] on div "Liam Simmons EA lock do_not_disturb_alt" at bounding box center [97, 432] width 124 height 62
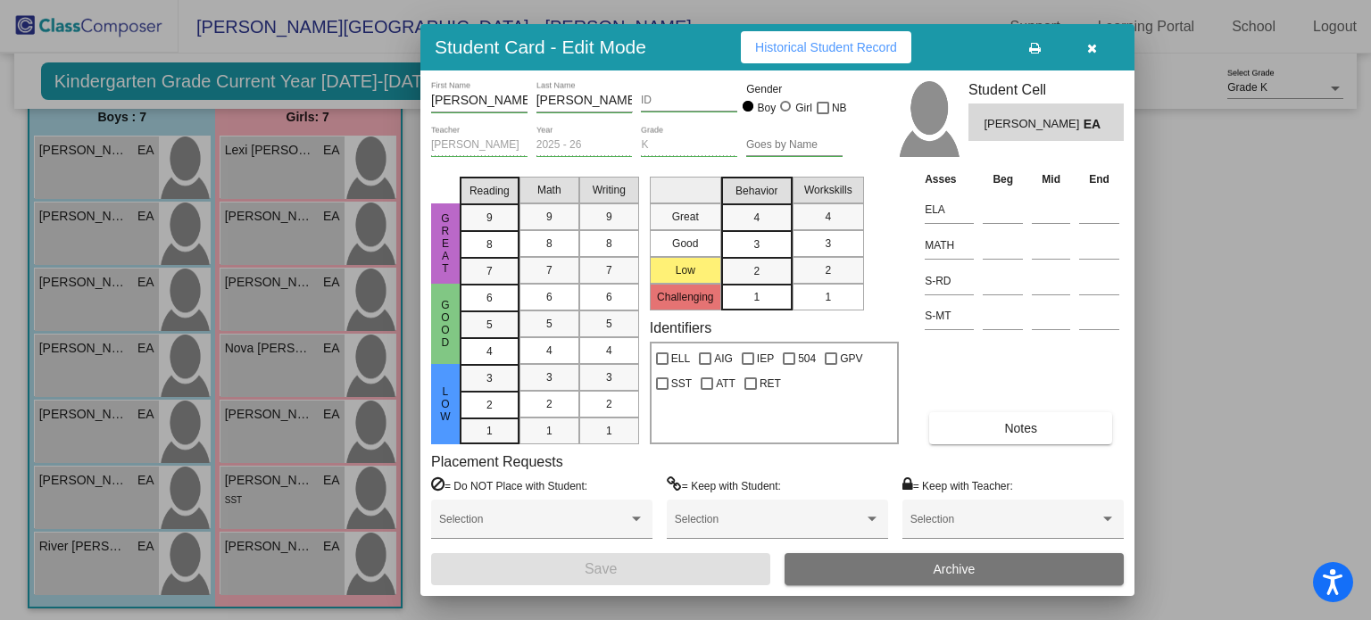
click at [1088, 49] on icon "button" at bounding box center [1092, 48] width 10 height 12
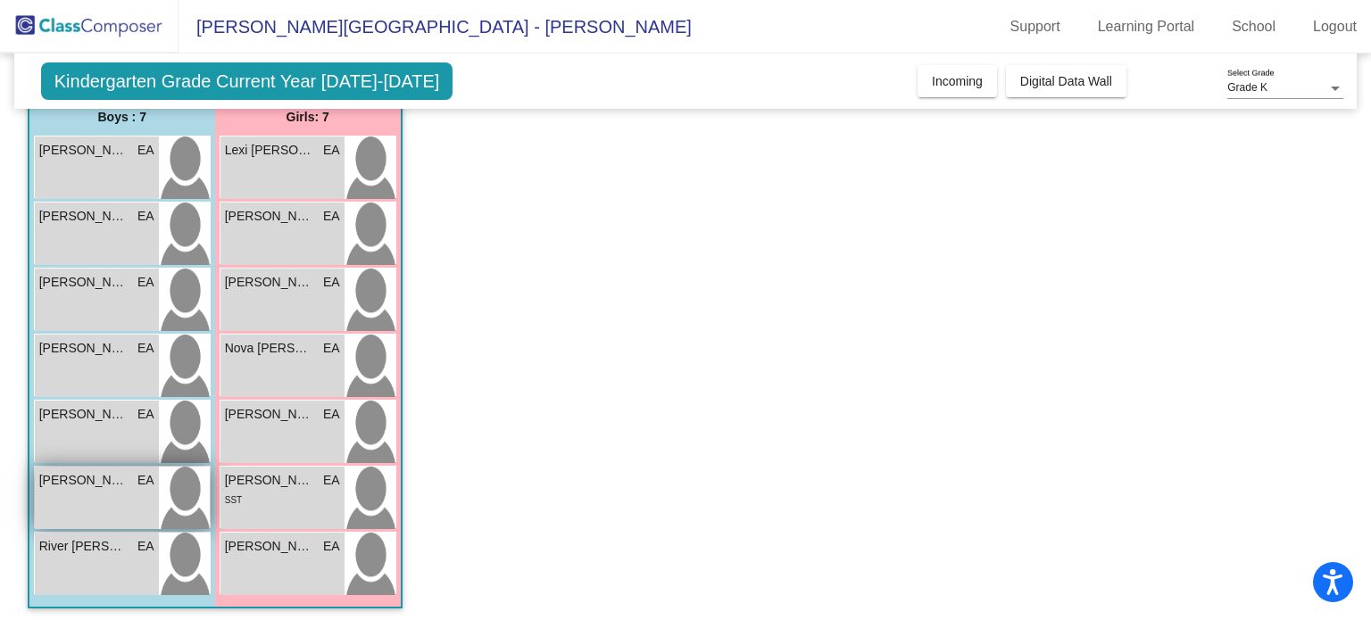
click at [132, 494] on div "Noah Sweeney-lendeborg EA lock do_not_disturb_alt" at bounding box center [97, 498] width 124 height 62
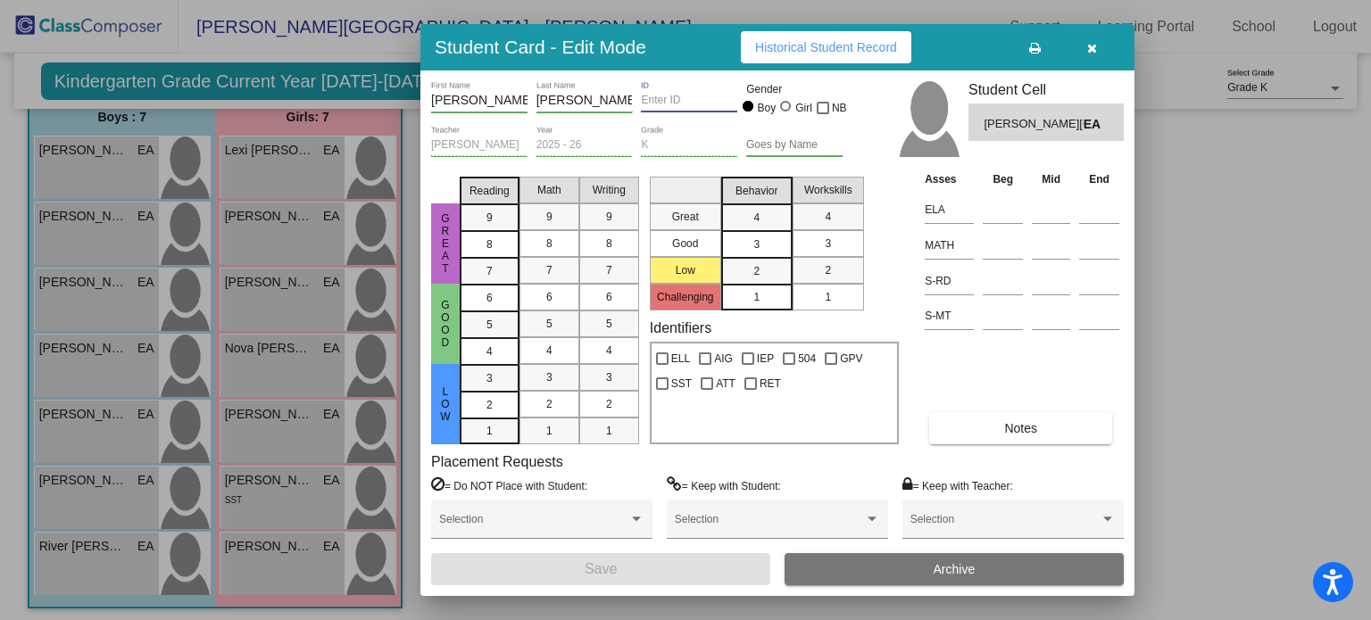
click at [668, 104] on input "ID" at bounding box center [689, 101] width 96 height 12
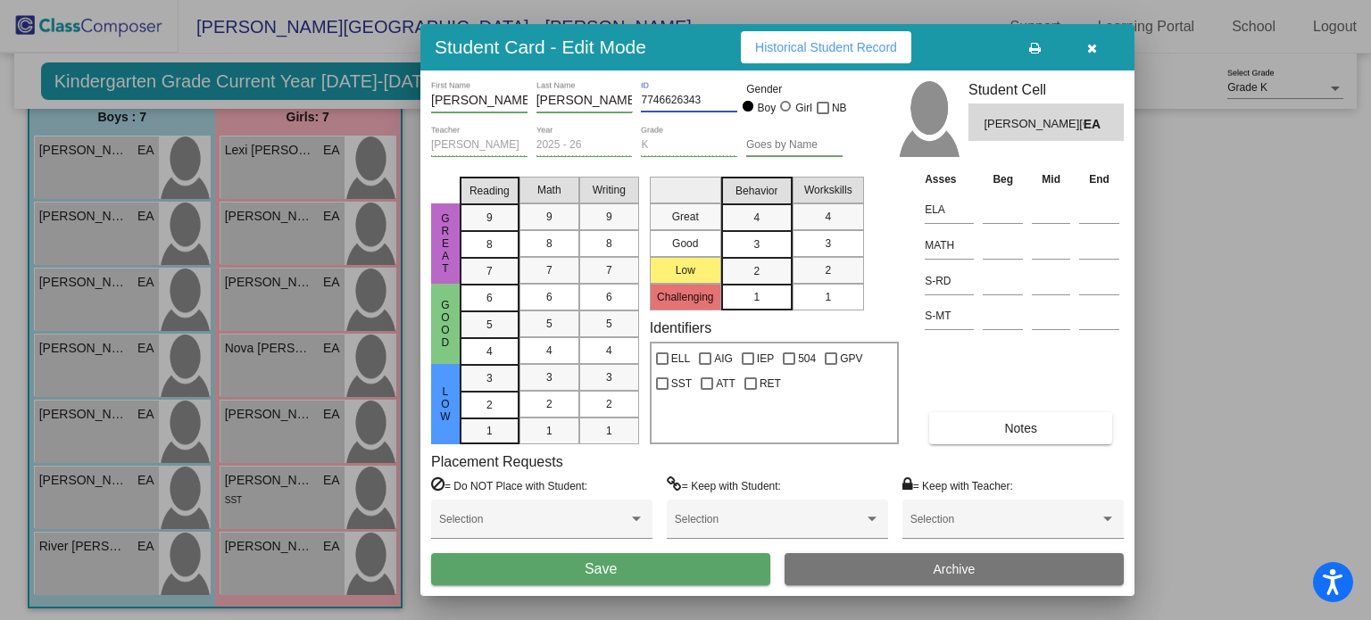
type input "7746626343"
click at [660, 572] on button "Save" at bounding box center [600, 569] width 339 height 32
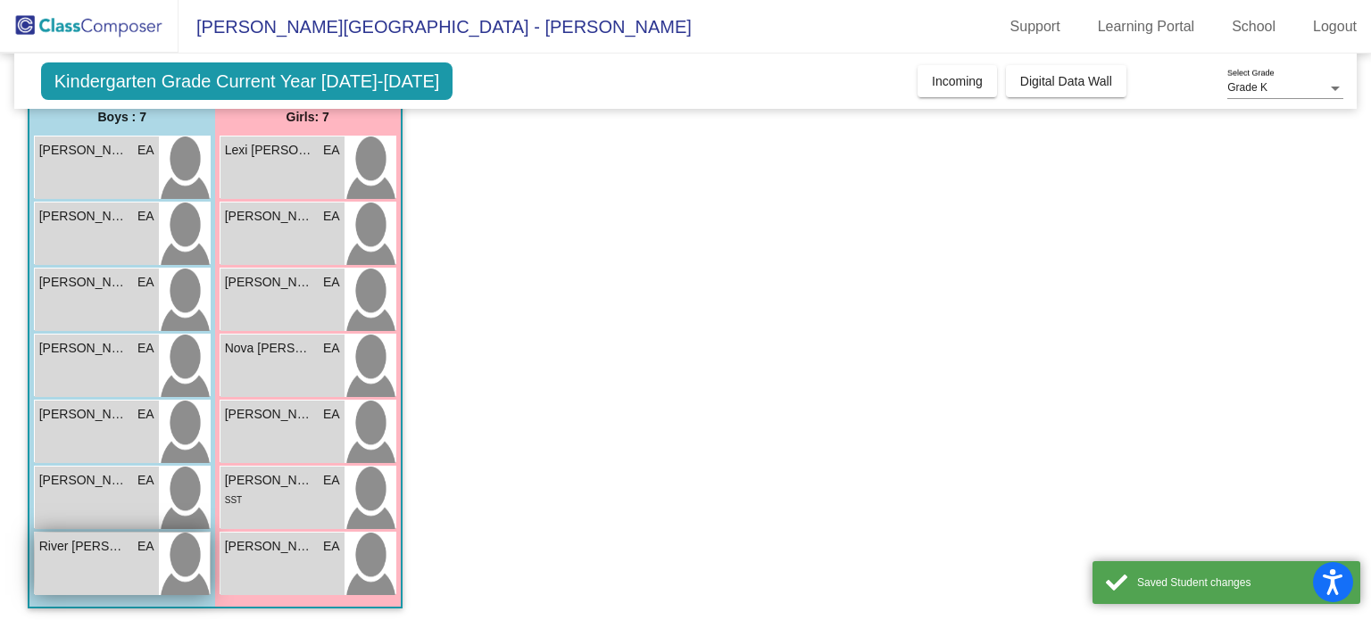
click at [120, 564] on div "River Osborne EA lock do_not_disturb_alt" at bounding box center [97, 564] width 124 height 62
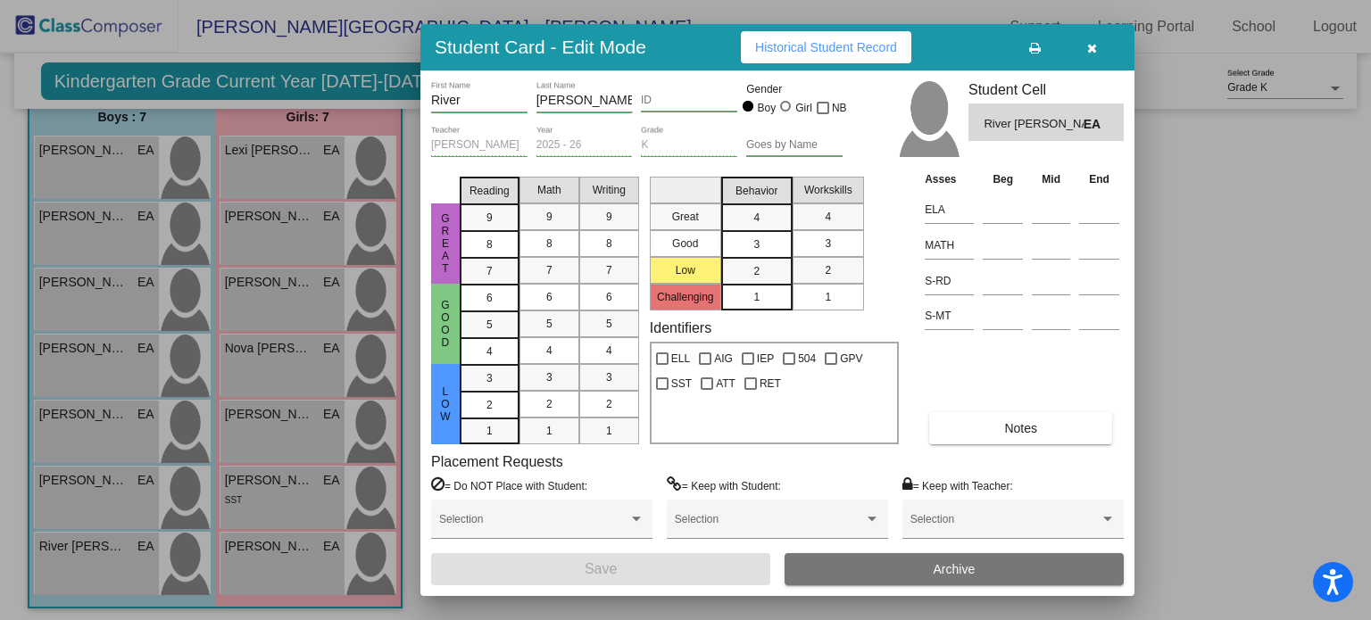
click at [662, 100] on input "ID" at bounding box center [689, 101] width 96 height 12
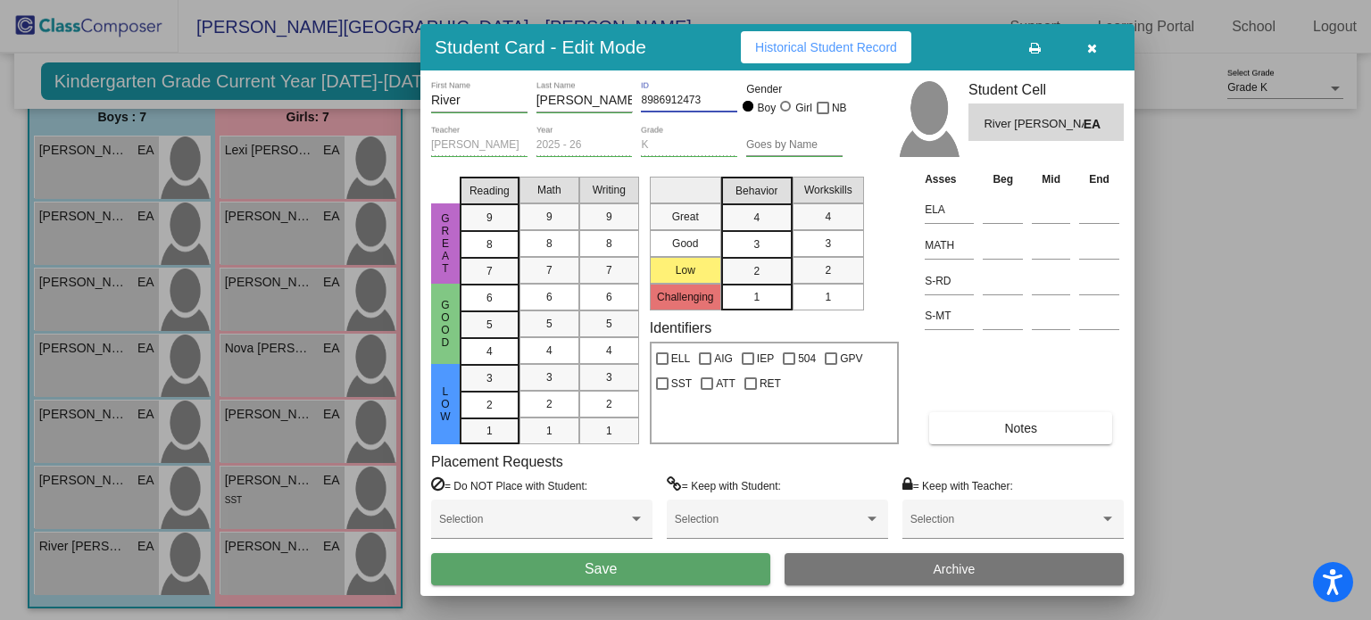
type input "8986912473"
click at [687, 576] on button "Save" at bounding box center [600, 569] width 339 height 32
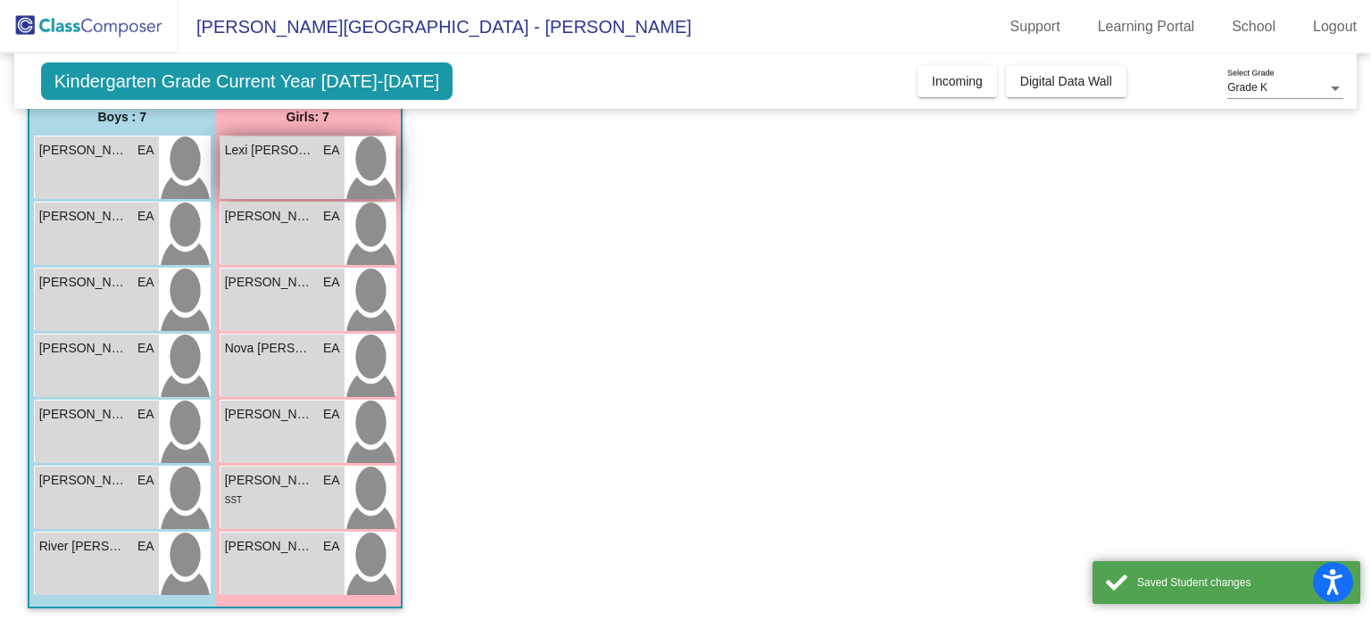
click at [328, 158] on div "Lexi Haire EA lock do_not_disturb_alt" at bounding box center [282, 168] width 124 height 62
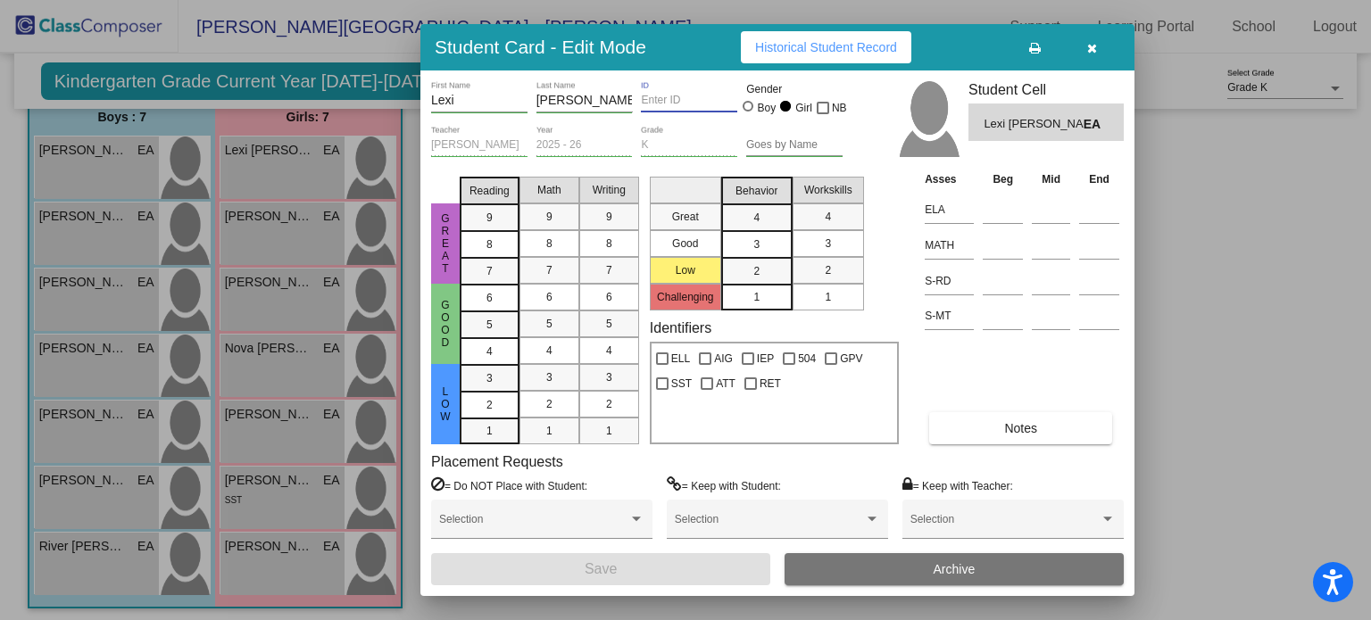
click at [657, 100] on input "ID" at bounding box center [689, 101] width 96 height 12
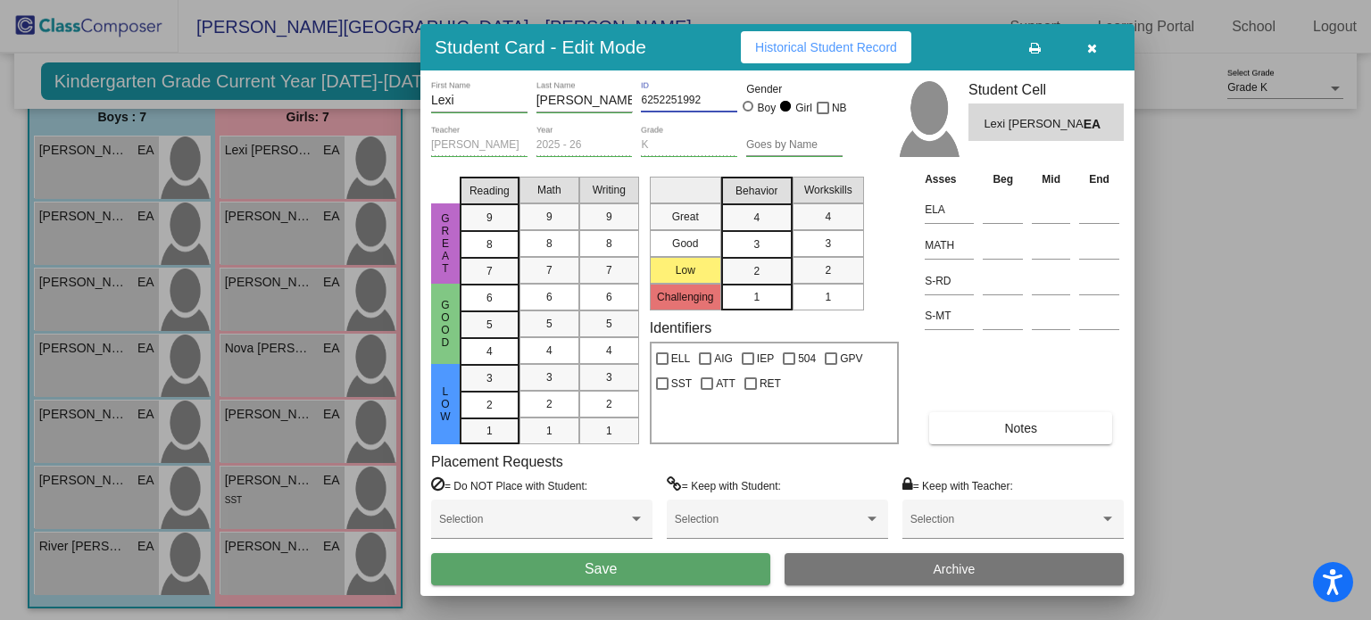
type input "6252251992"
click at [637, 573] on button "Save" at bounding box center [600, 569] width 339 height 32
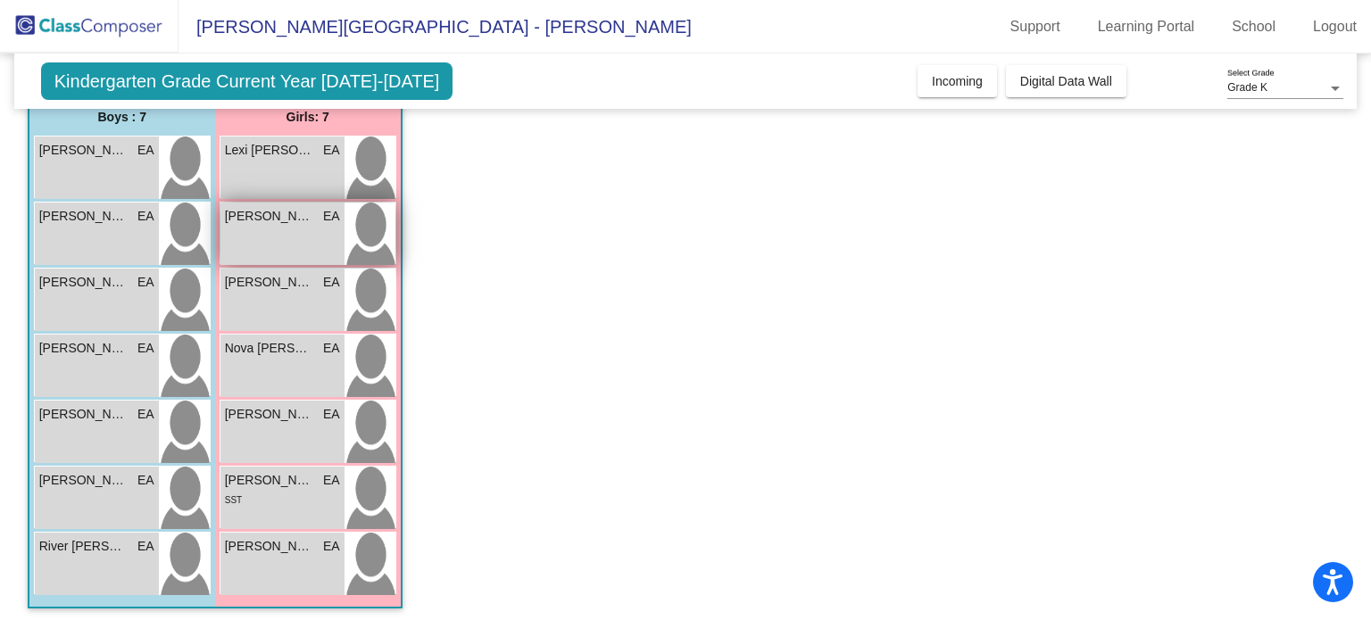
click at [304, 226] on div "Luna Lemons EA lock do_not_disturb_alt" at bounding box center [282, 234] width 124 height 62
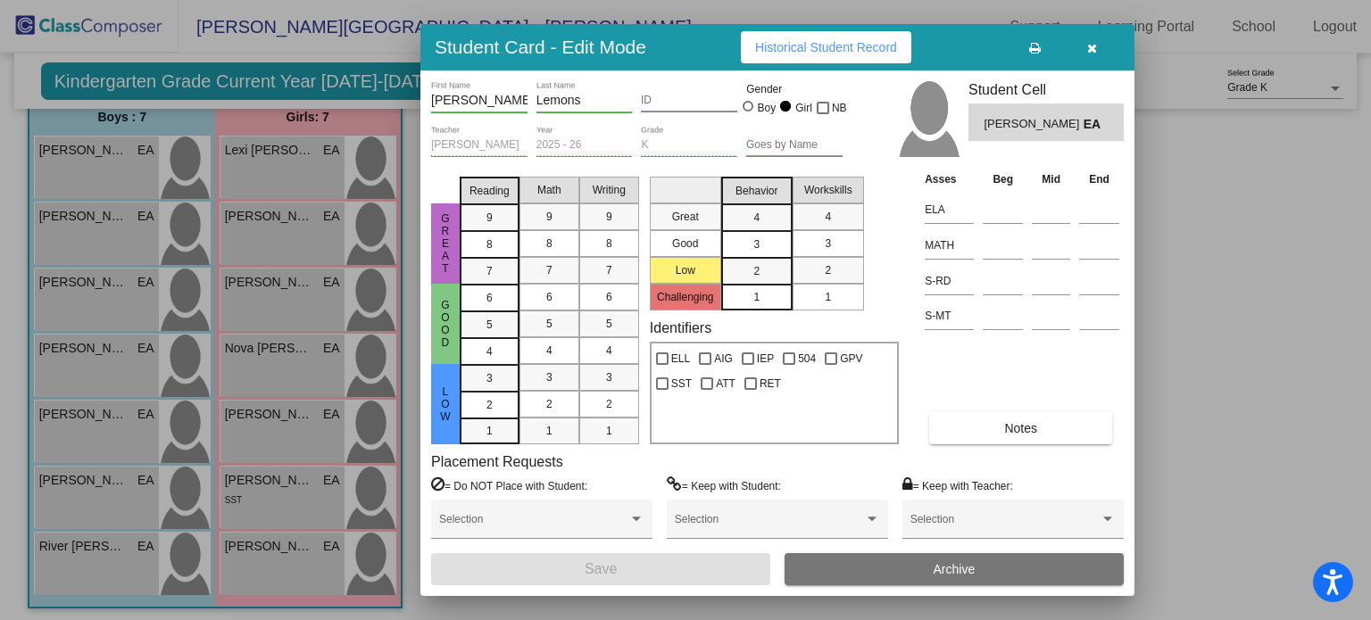
click at [689, 104] on input "ID" at bounding box center [689, 101] width 96 height 12
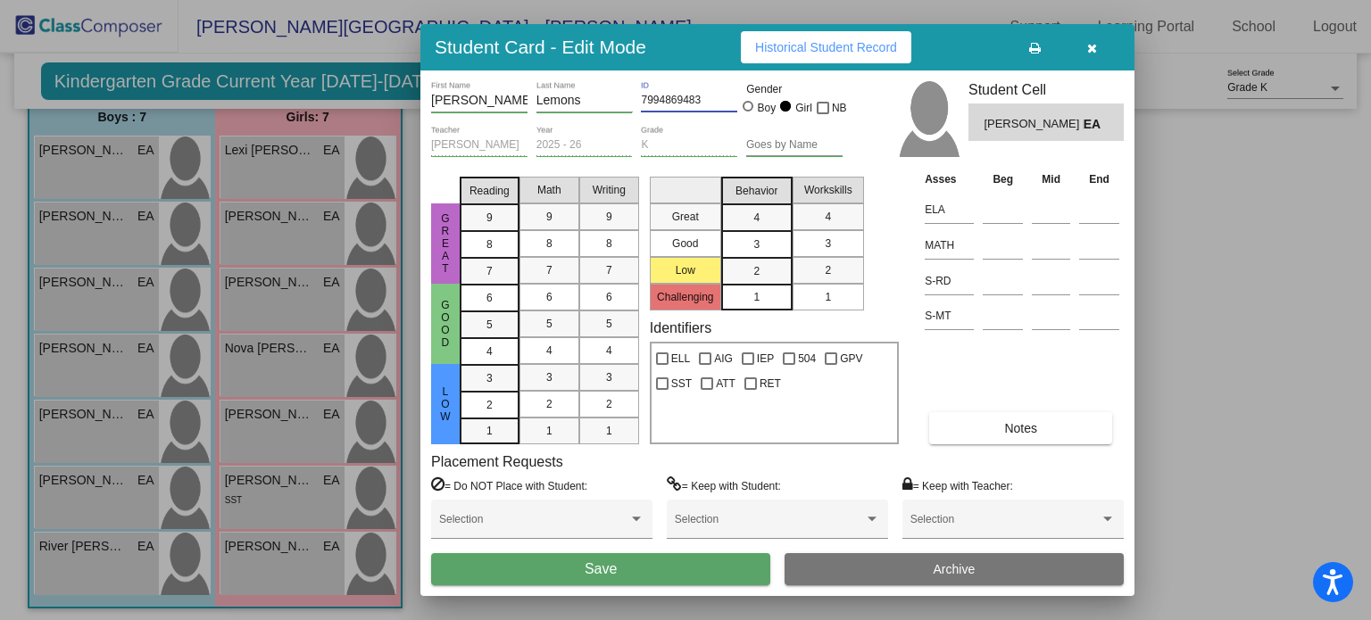
type input "7994869483"
click at [625, 578] on button "Save" at bounding box center [600, 569] width 339 height 32
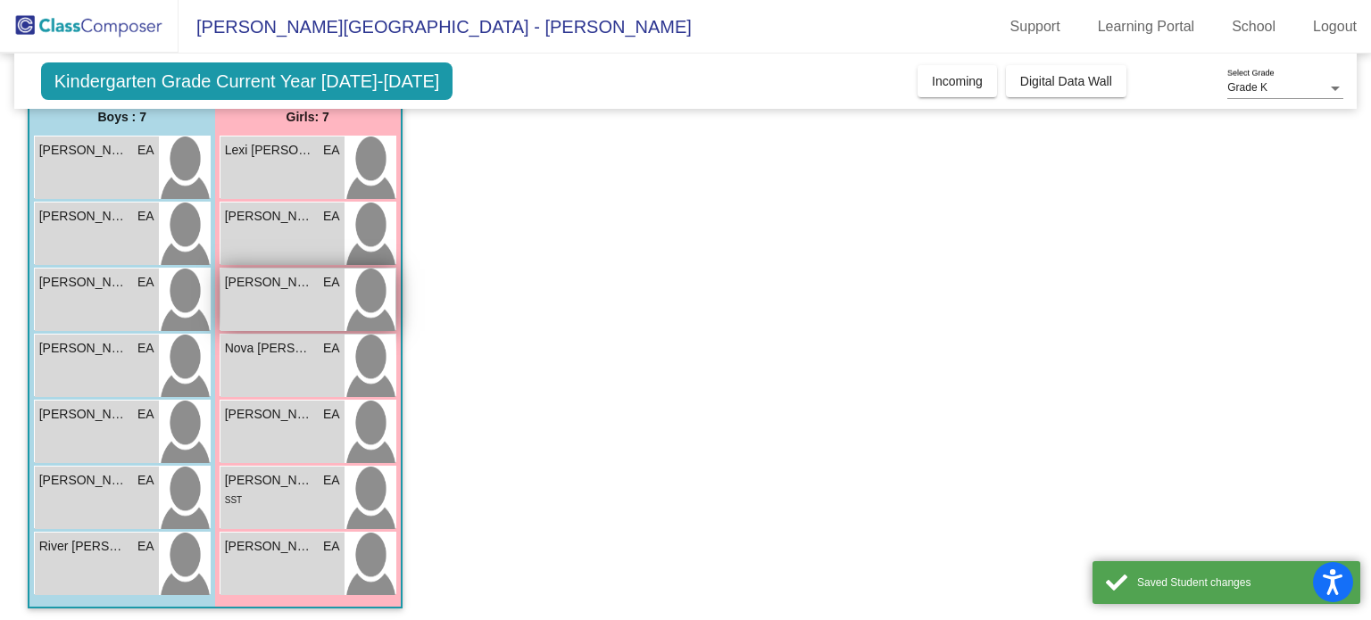
click at [318, 281] on div "Lydia Holdaway EA" at bounding box center [282, 282] width 115 height 19
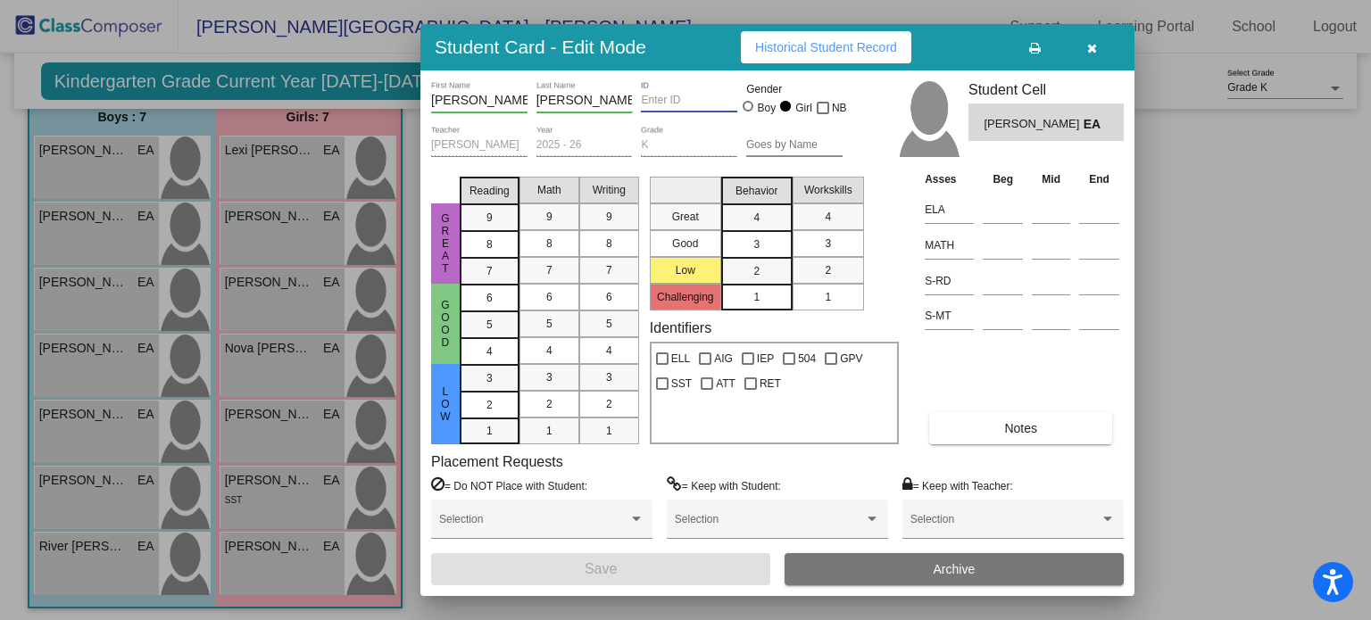
click at [684, 98] on input "ID" at bounding box center [689, 101] width 96 height 12
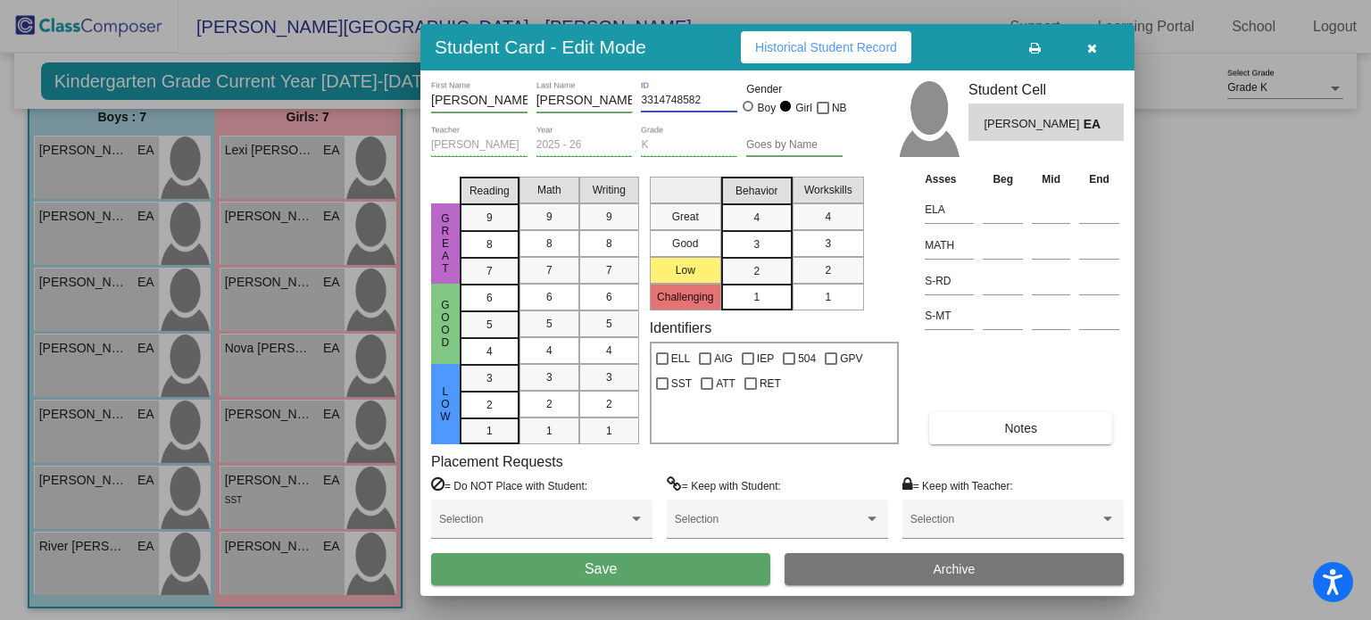
type input "3314748582"
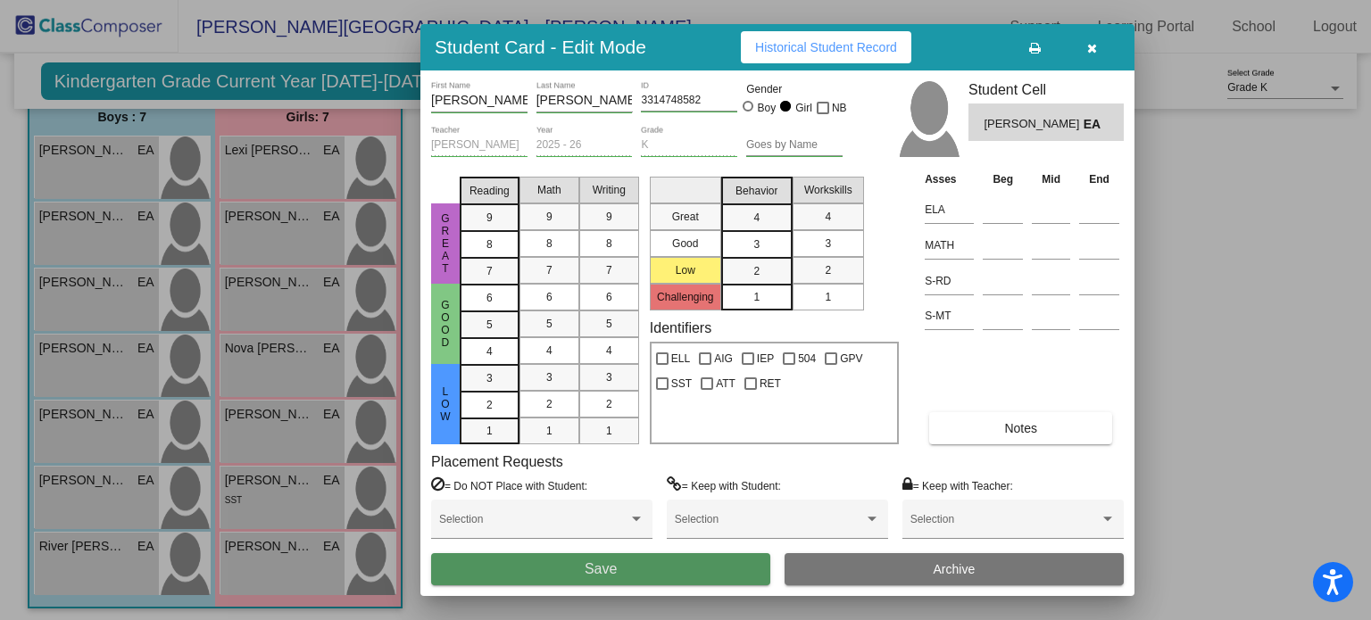
click at [600, 571] on span "Save" at bounding box center [601, 568] width 32 height 15
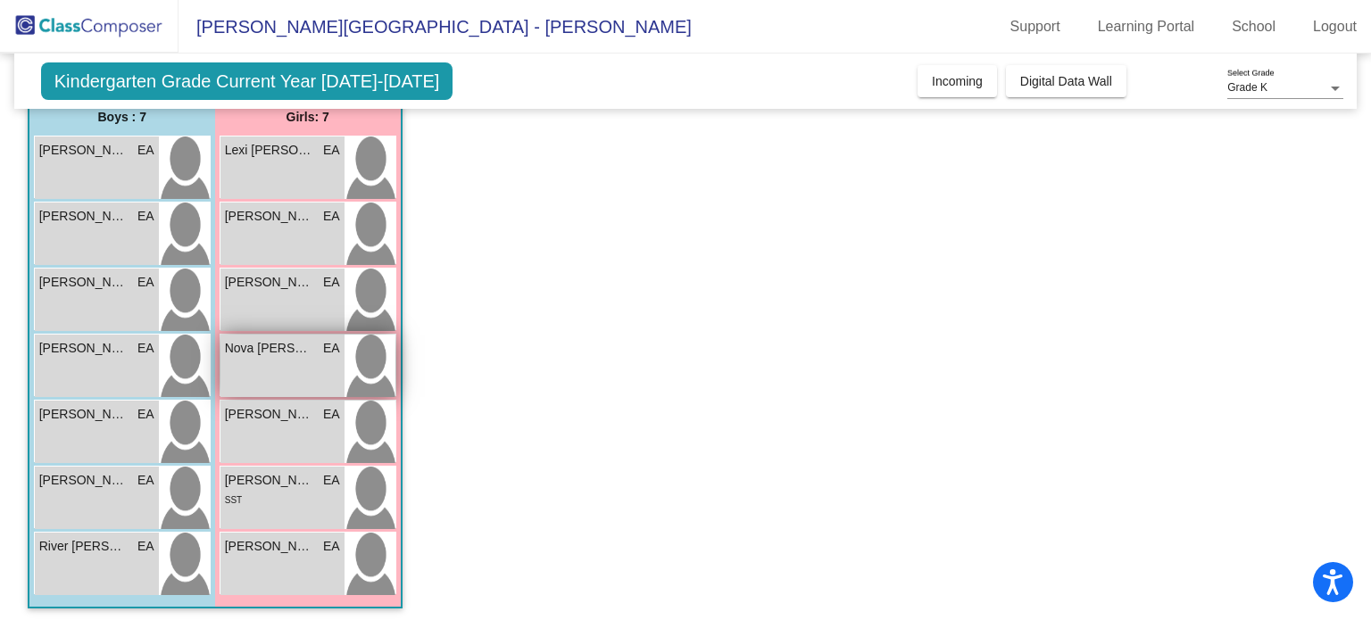
click at [285, 371] on div "Nova Christen EA lock do_not_disturb_alt" at bounding box center [282, 366] width 124 height 62
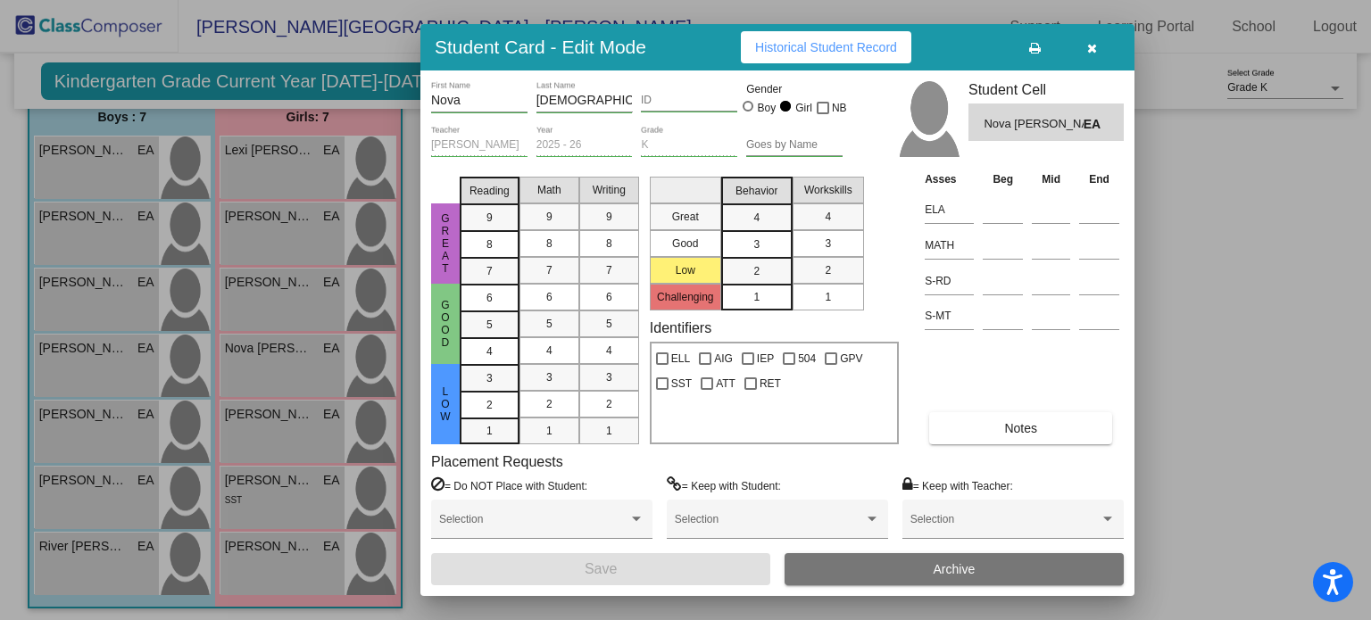
click at [684, 99] on input "ID" at bounding box center [689, 101] width 96 height 12
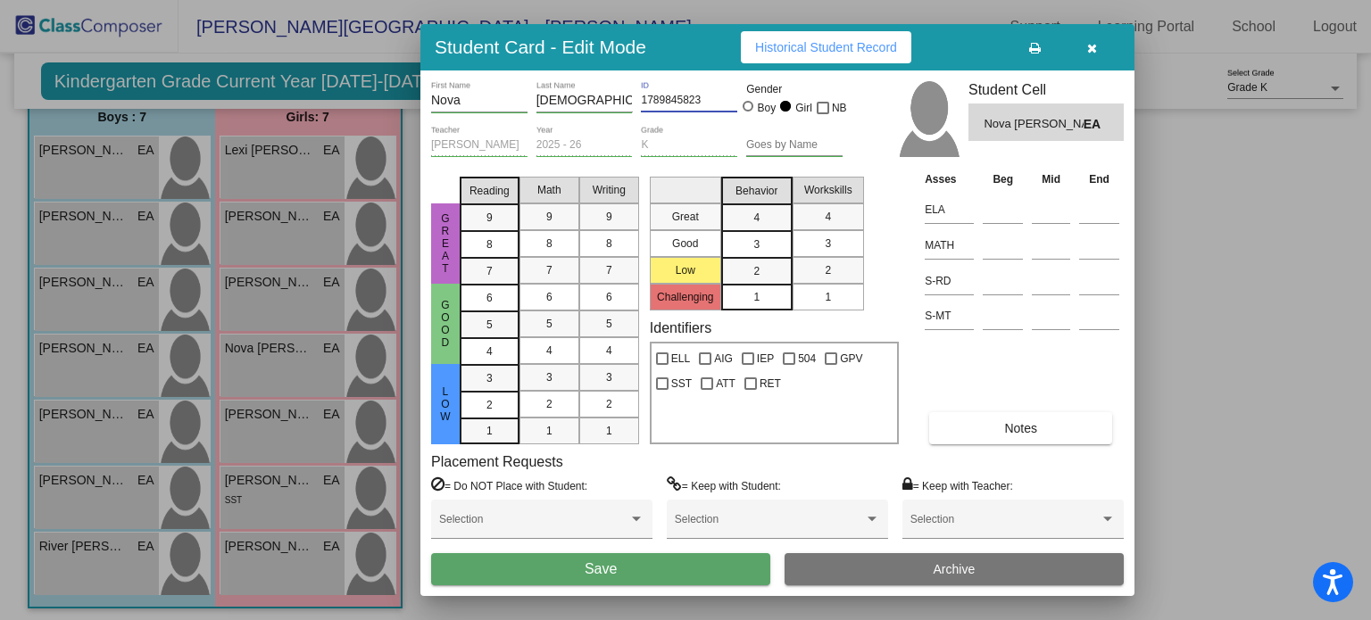
type input "1789845823"
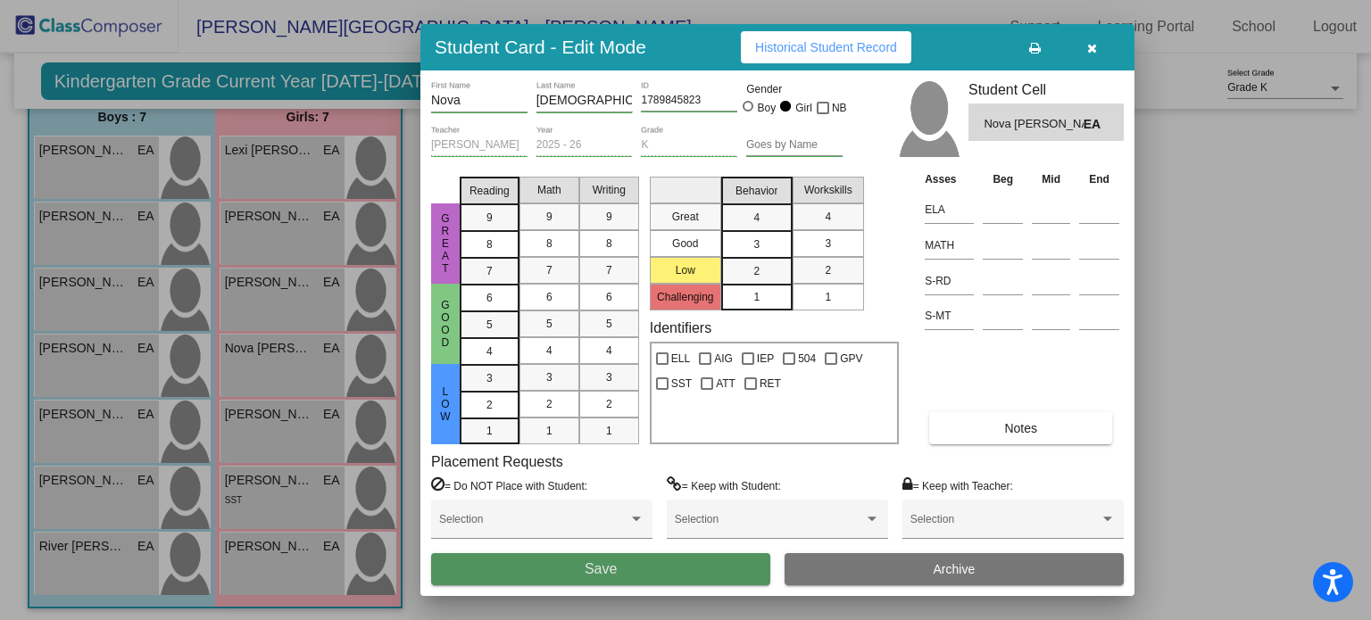
click at [693, 580] on button "Save" at bounding box center [600, 569] width 339 height 32
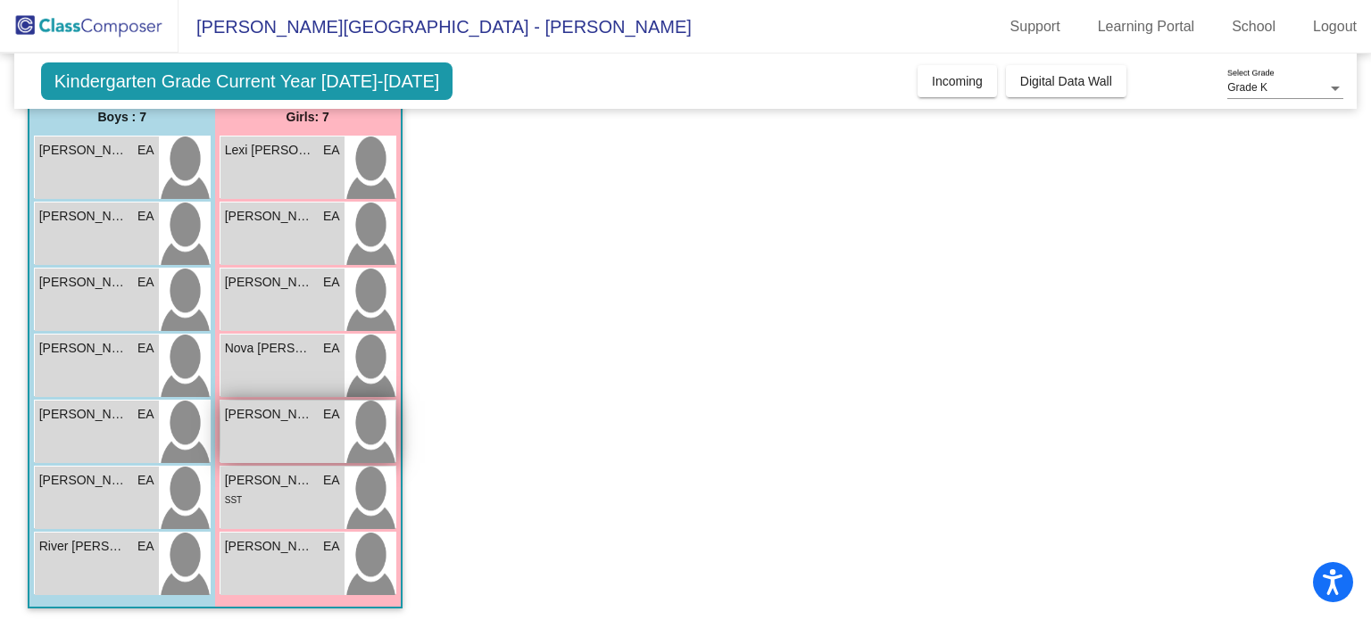
click at [310, 442] on div "Olivia Zachary EA lock do_not_disturb_alt" at bounding box center [282, 432] width 124 height 62
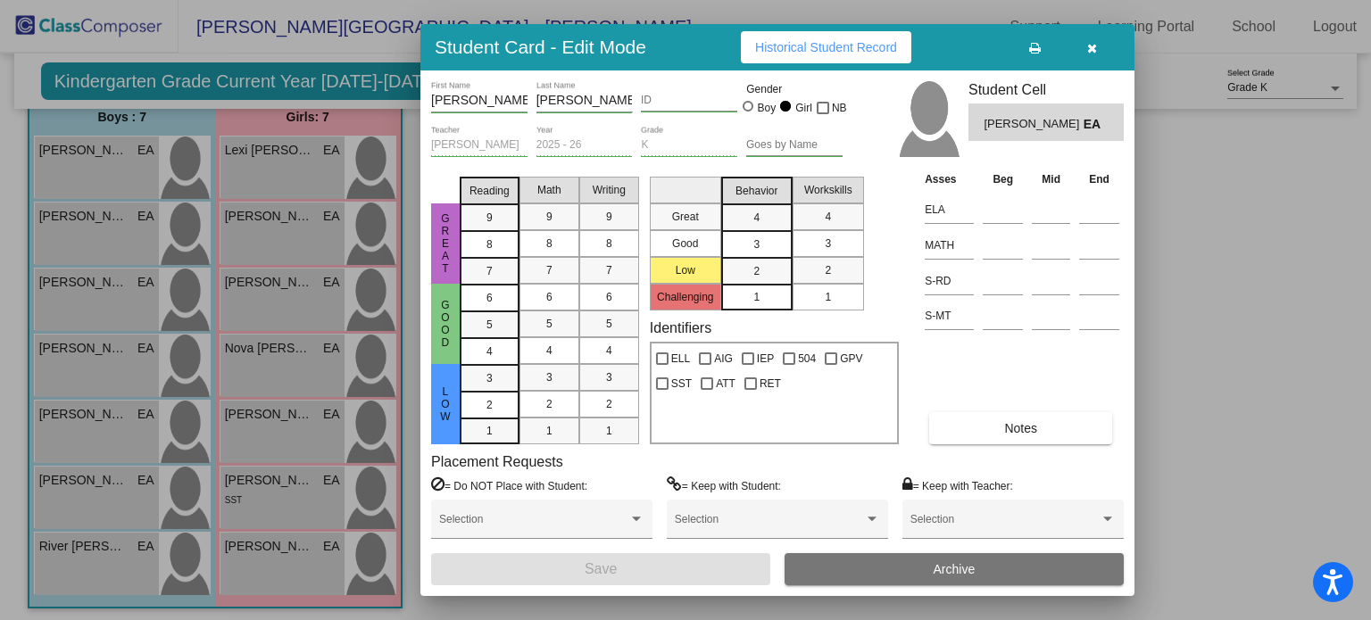
click at [675, 103] on input "ID" at bounding box center [689, 101] width 96 height 12
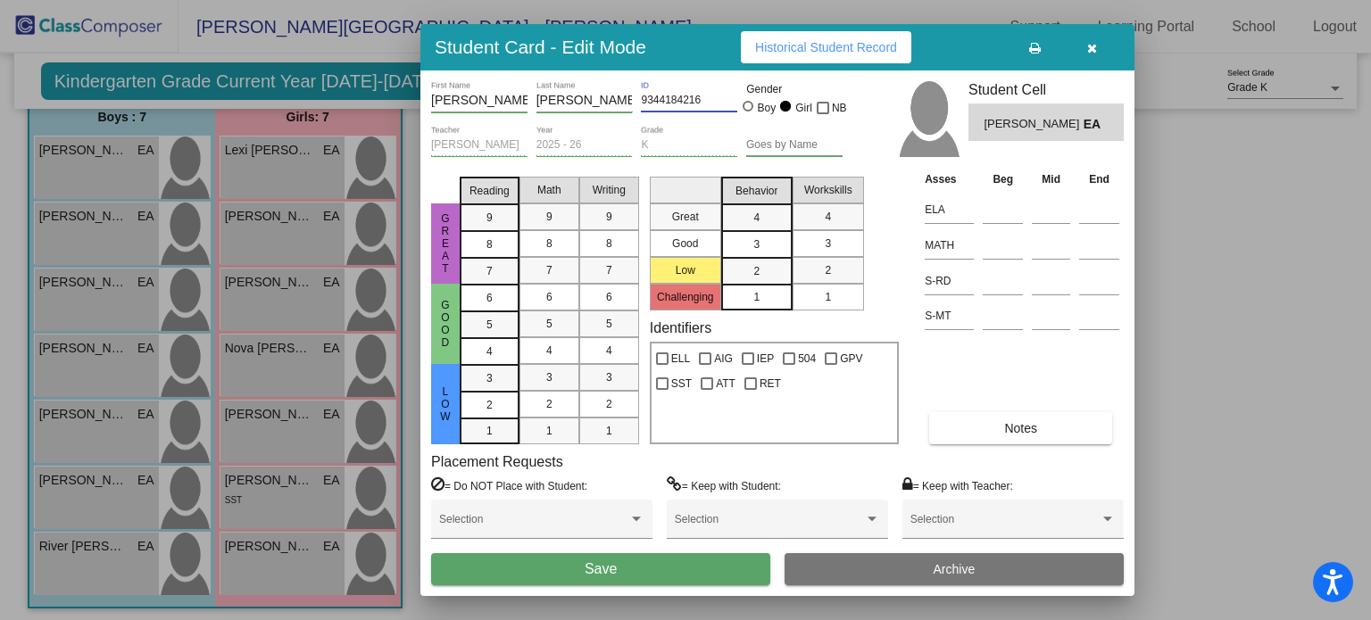
type input "9344184216"
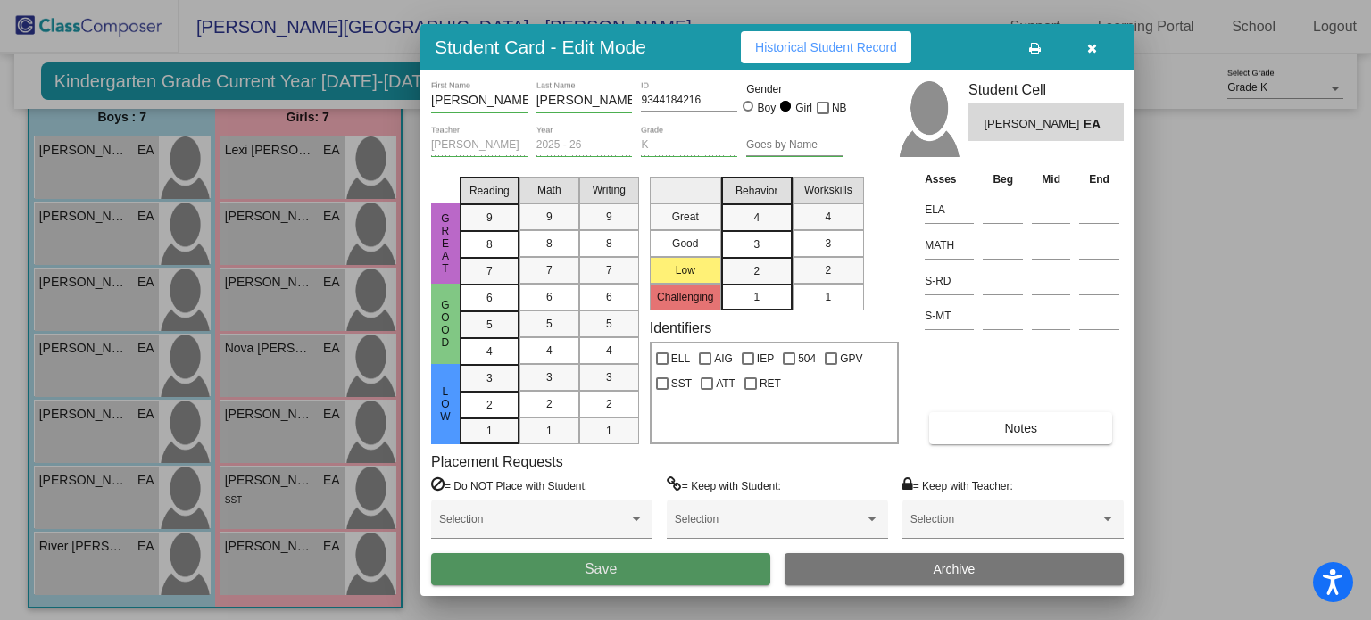
click at [632, 560] on button "Save" at bounding box center [600, 569] width 339 height 32
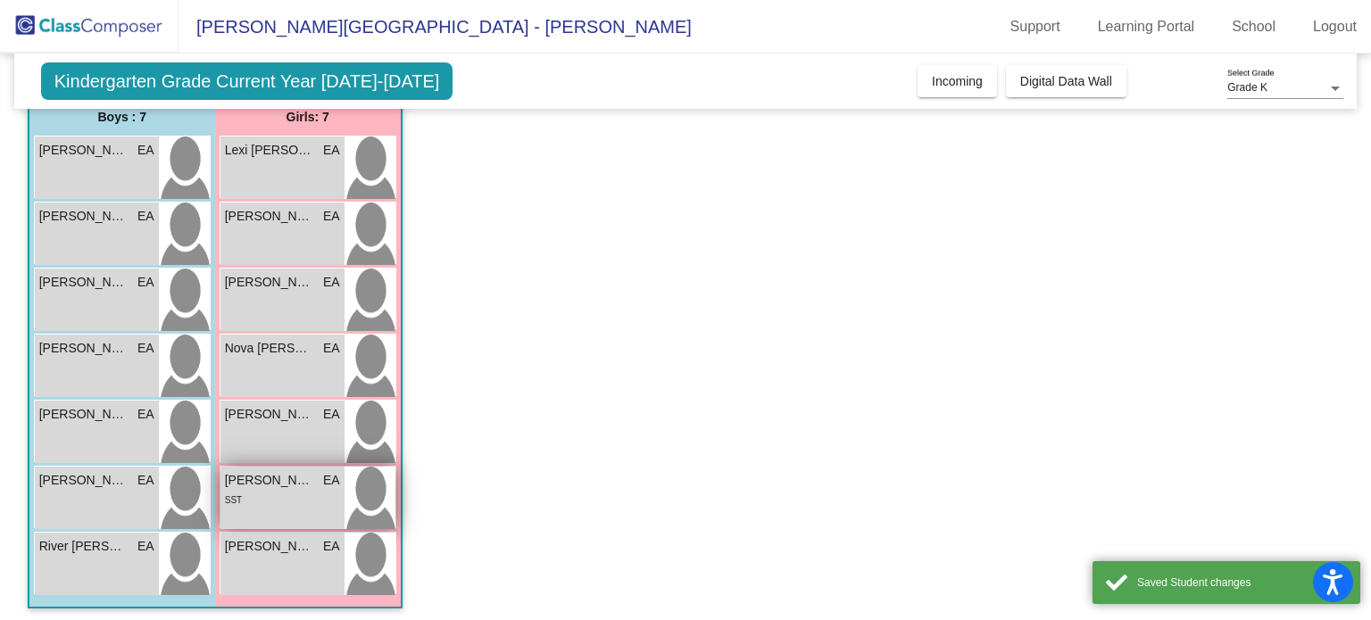
click at [291, 499] on div "SST" at bounding box center [282, 499] width 115 height 19
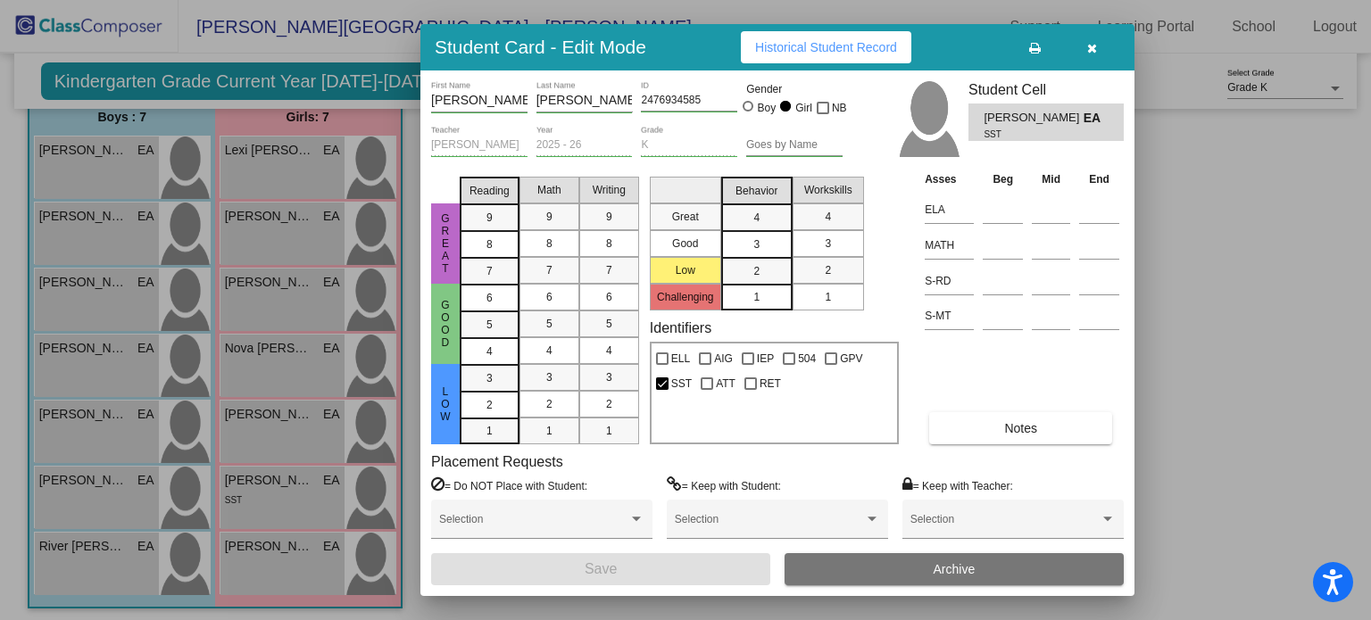
click at [1092, 46] on icon "button" at bounding box center [1092, 48] width 10 height 12
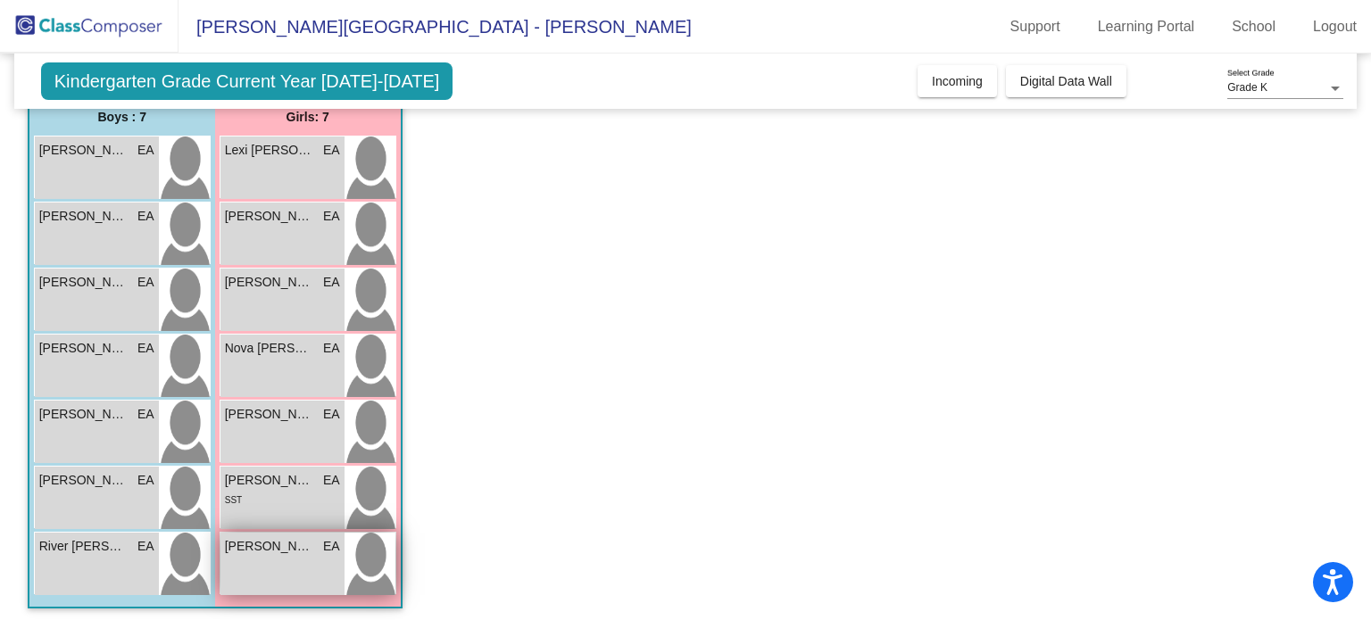
click at [290, 552] on div "Zoe Lewis EA lock do_not_disturb_alt" at bounding box center [282, 564] width 124 height 62
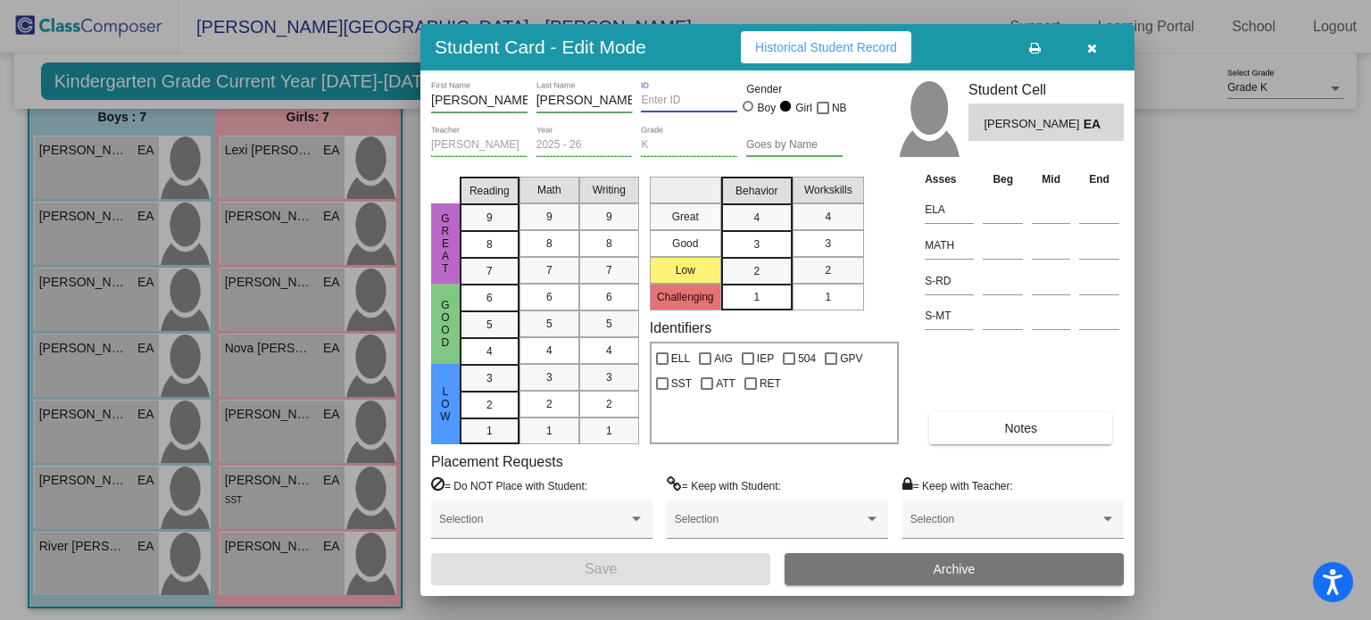
click at [683, 99] on input "ID" at bounding box center [689, 101] width 96 height 12
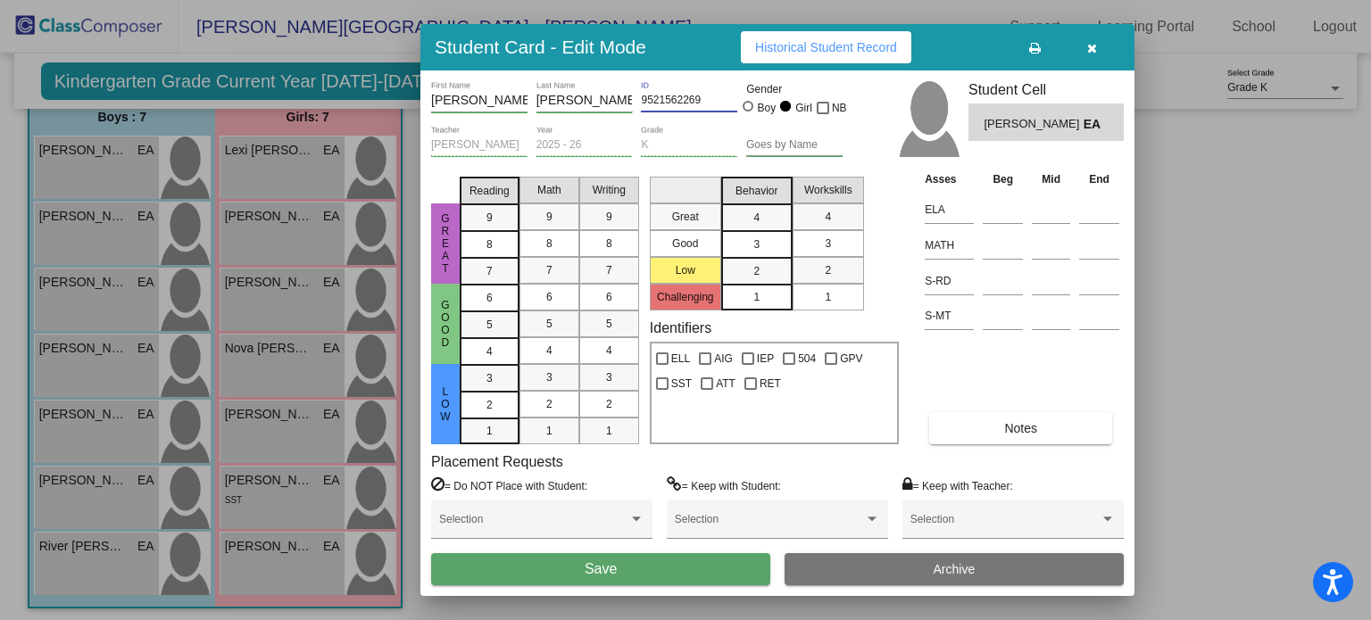
type input "9521562269"
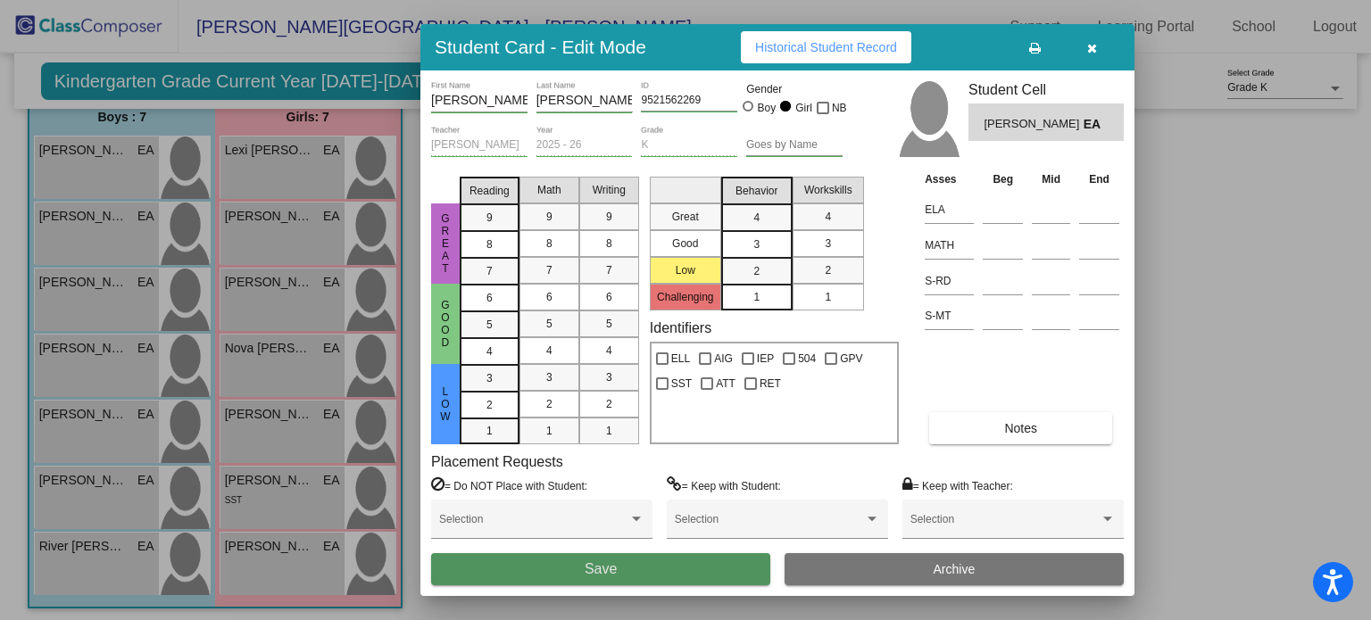
click at [692, 577] on button "Save" at bounding box center [600, 569] width 339 height 32
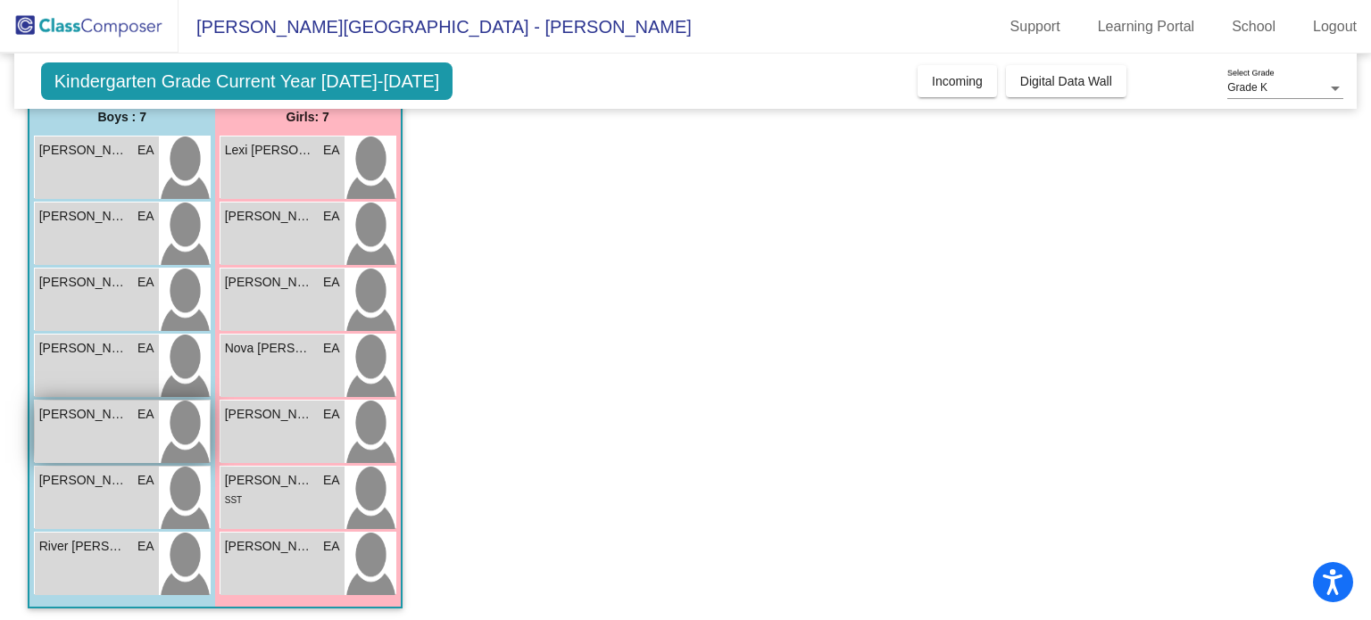
click at [96, 422] on div "Liam Simmons EA lock do_not_disturb_alt" at bounding box center [97, 432] width 124 height 62
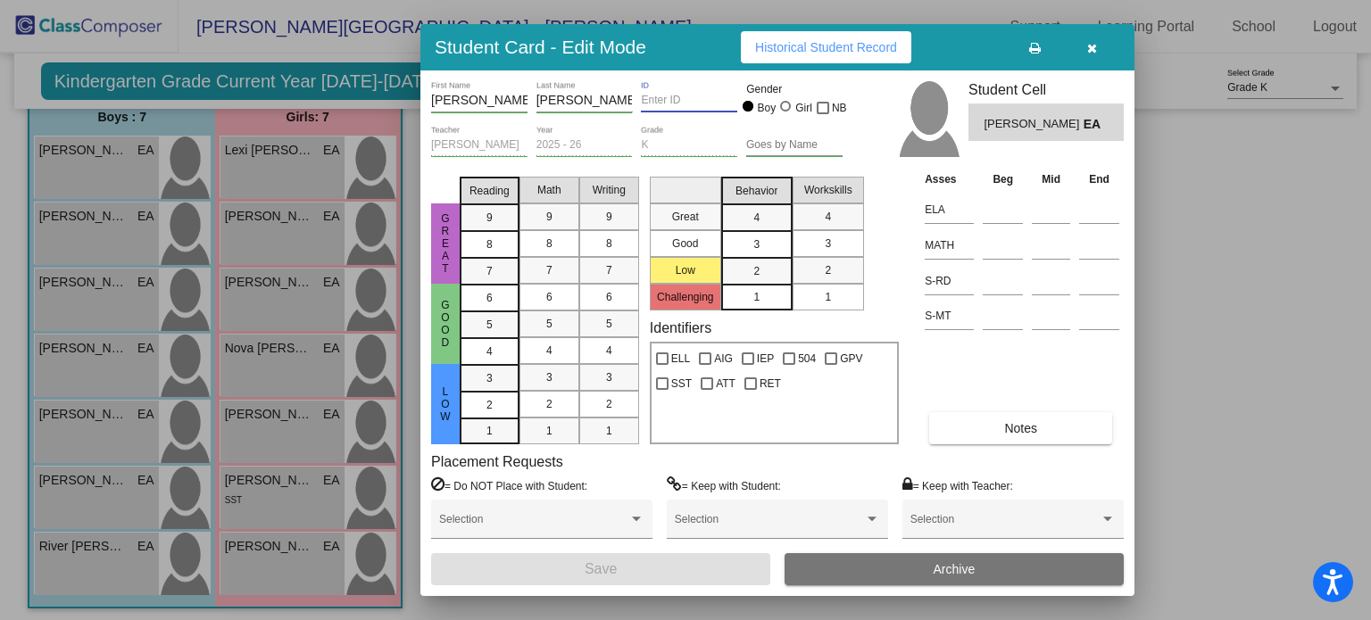
click at [672, 103] on input "ID" at bounding box center [689, 101] width 96 height 12
click at [1095, 49] on icon "button" at bounding box center [1092, 48] width 10 height 12
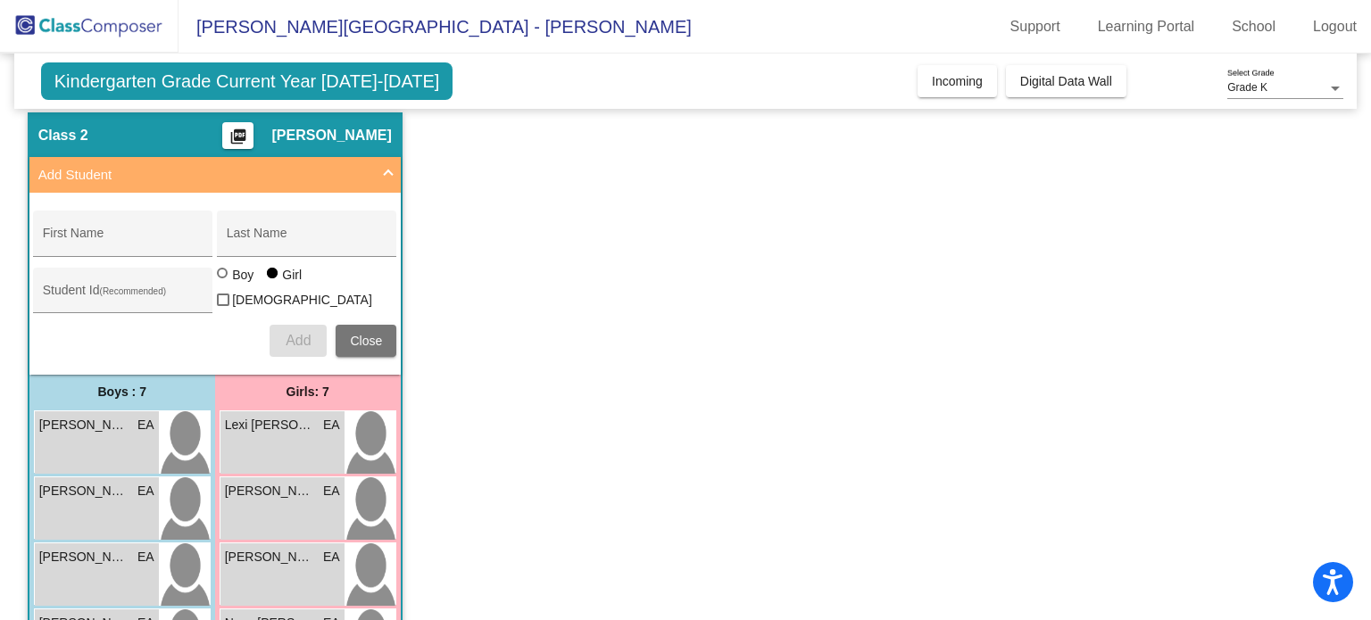
scroll to position [33, 0]
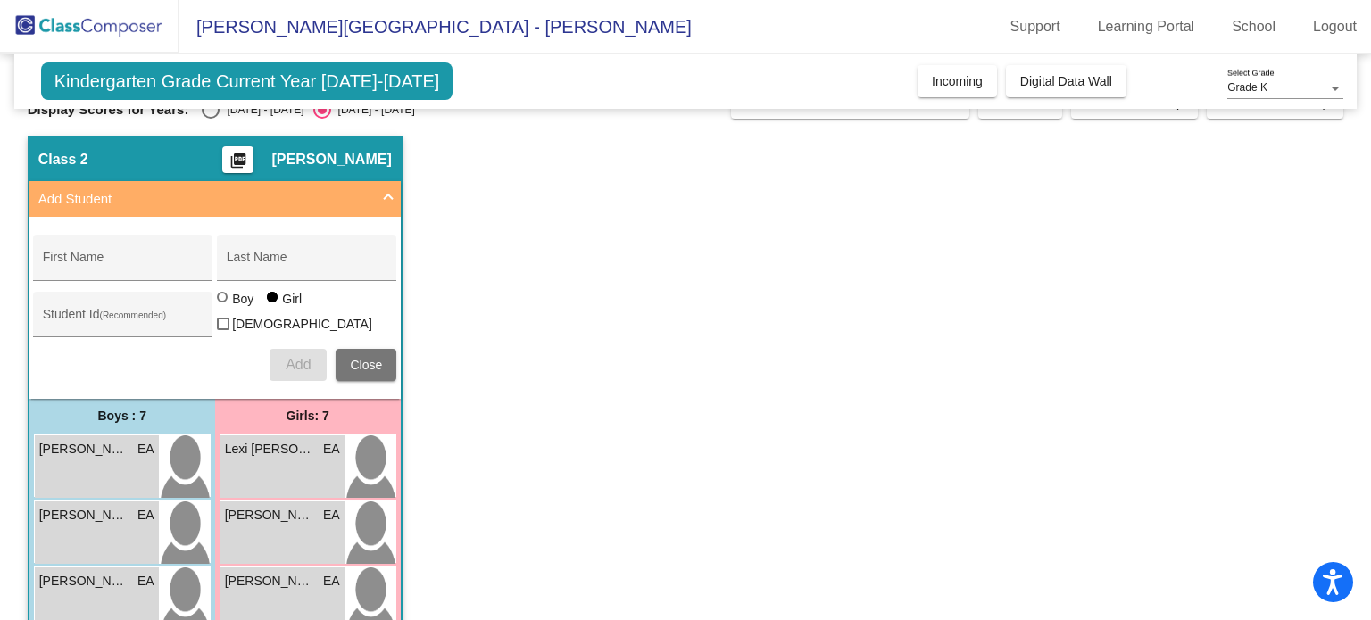
click at [389, 183] on mat-expansion-panel-header "Add Student" at bounding box center [214, 199] width 371 height 36
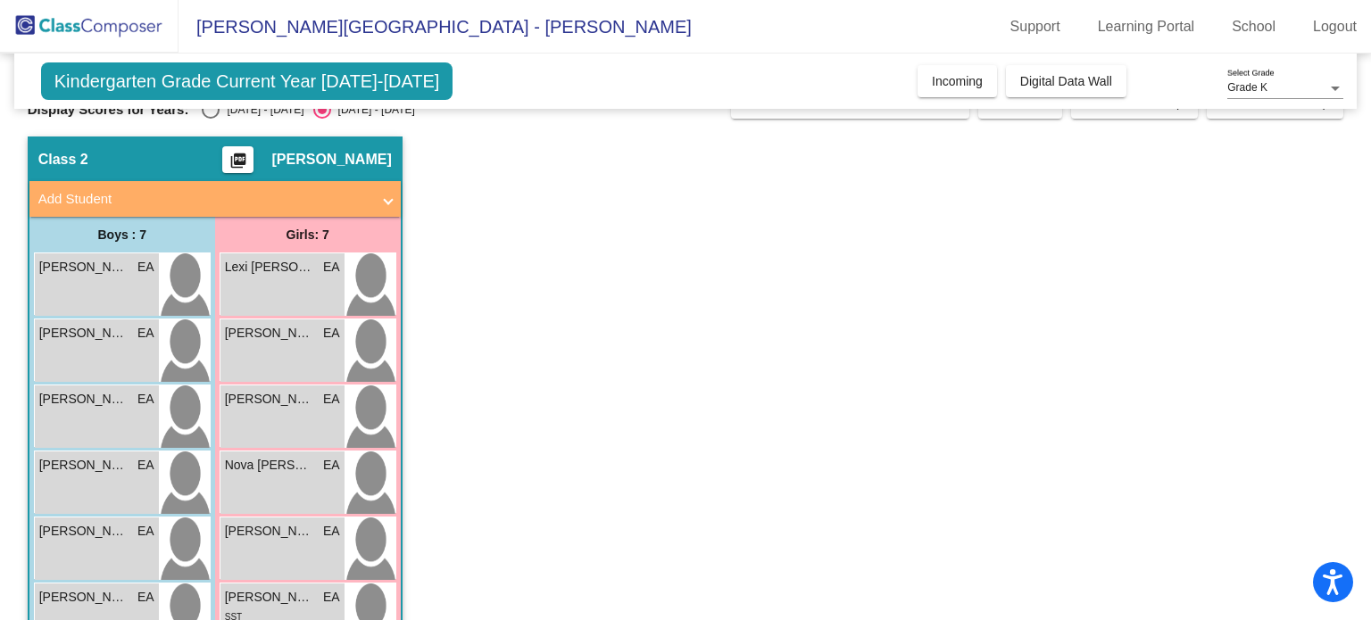
scroll to position [0, 0]
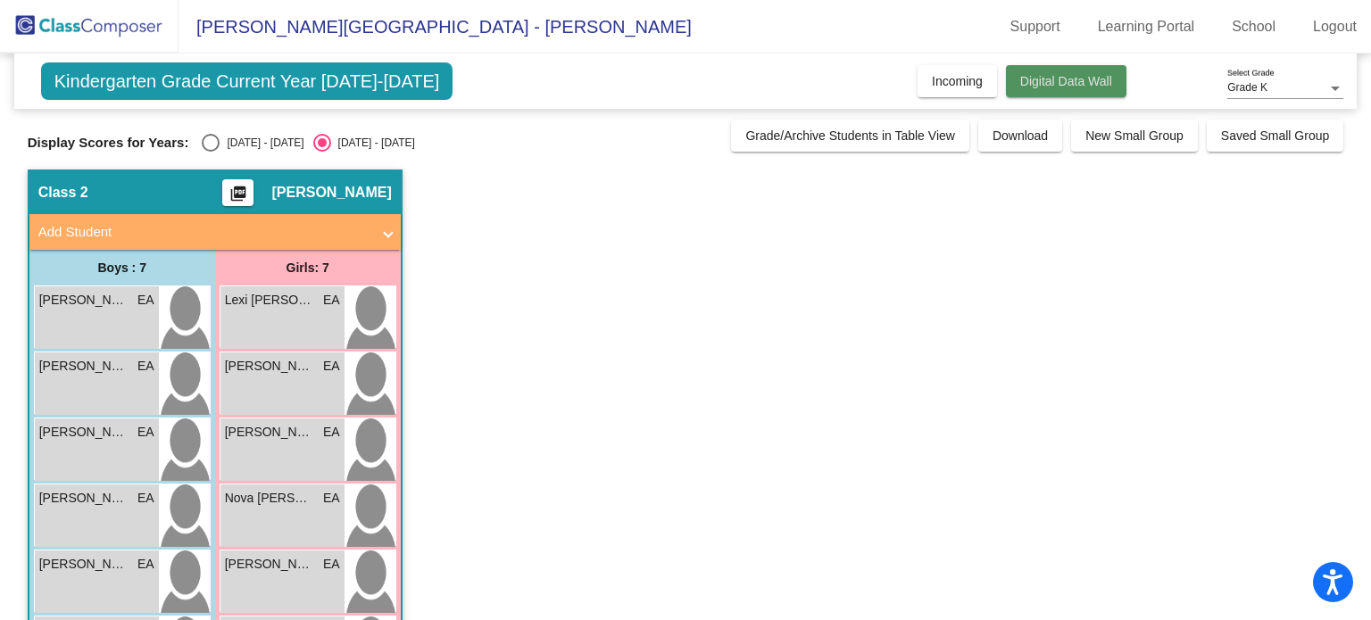
click at [1029, 84] on span "Digital Data Wall" at bounding box center [1066, 81] width 92 height 14
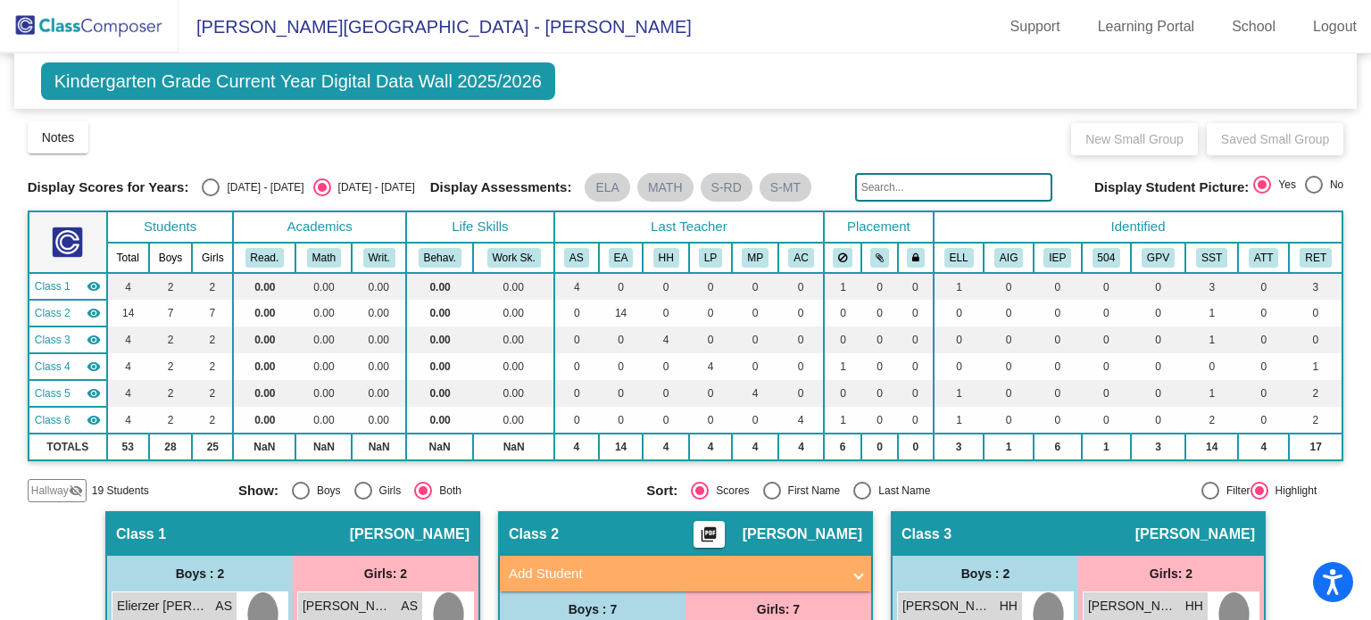
click at [185, 79] on span "Kindergarten Grade Current Year Digital Data Wall 2025/2026" at bounding box center [298, 80] width 514 height 37
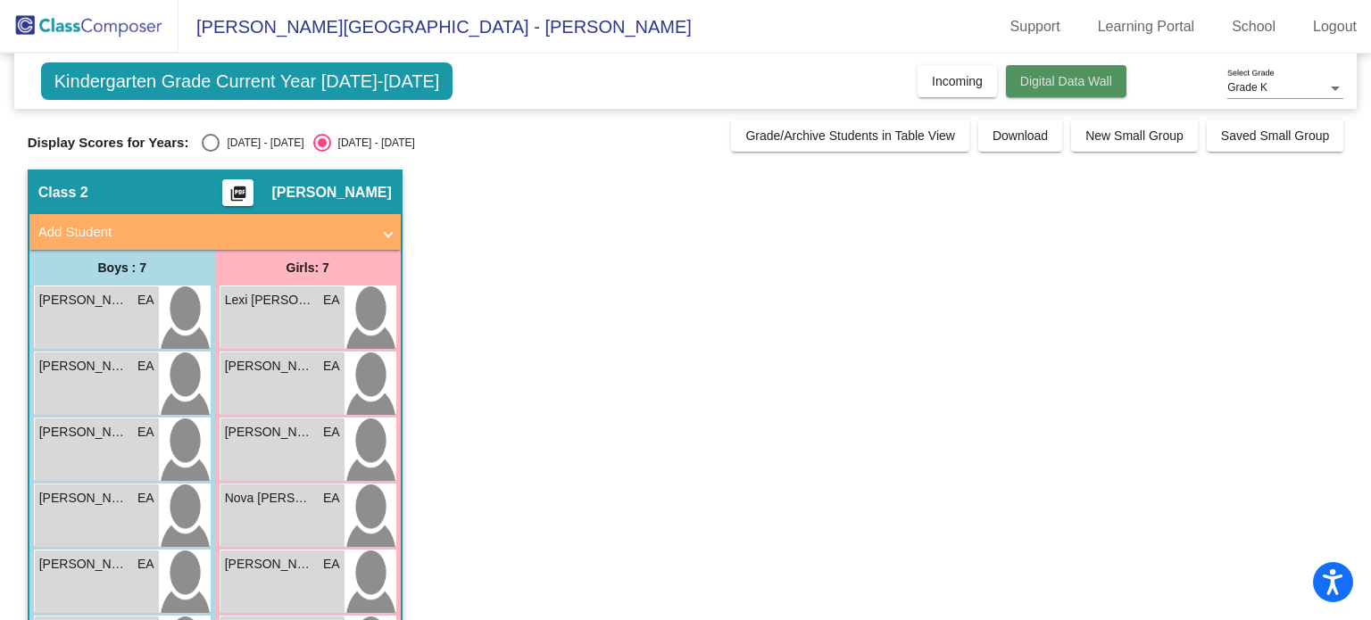
click at [1055, 85] on span "Digital Data Wall" at bounding box center [1066, 81] width 92 height 14
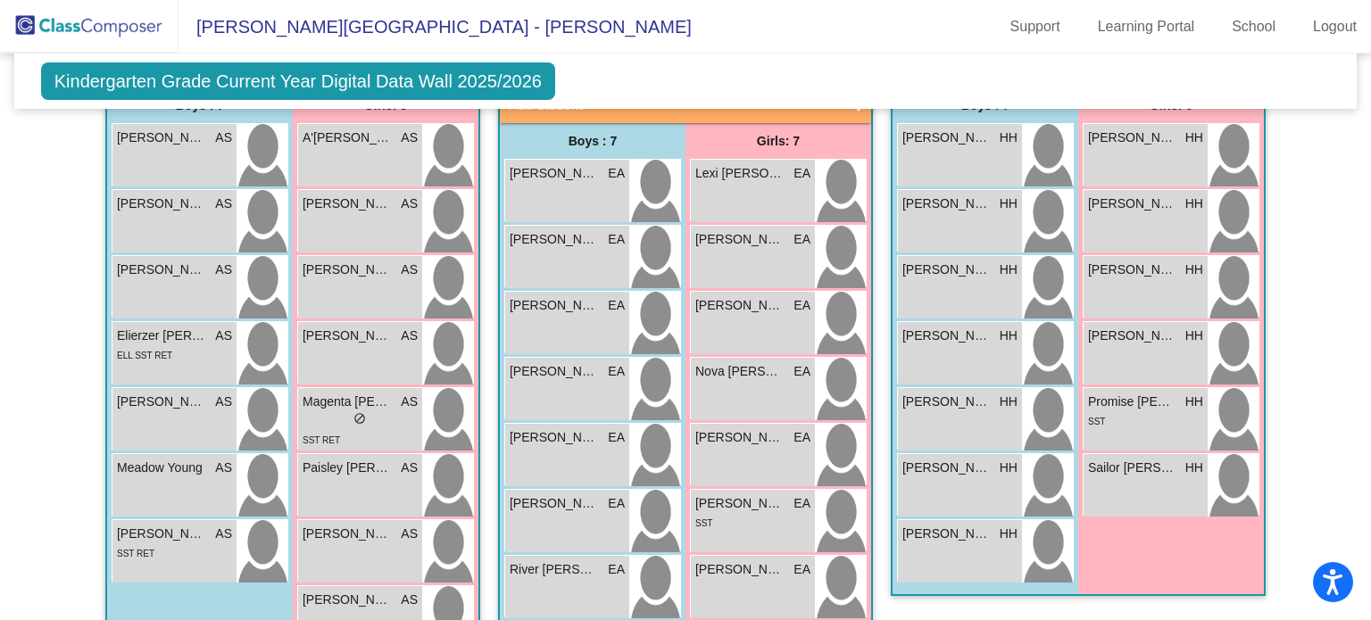
scroll to position [465, 0]
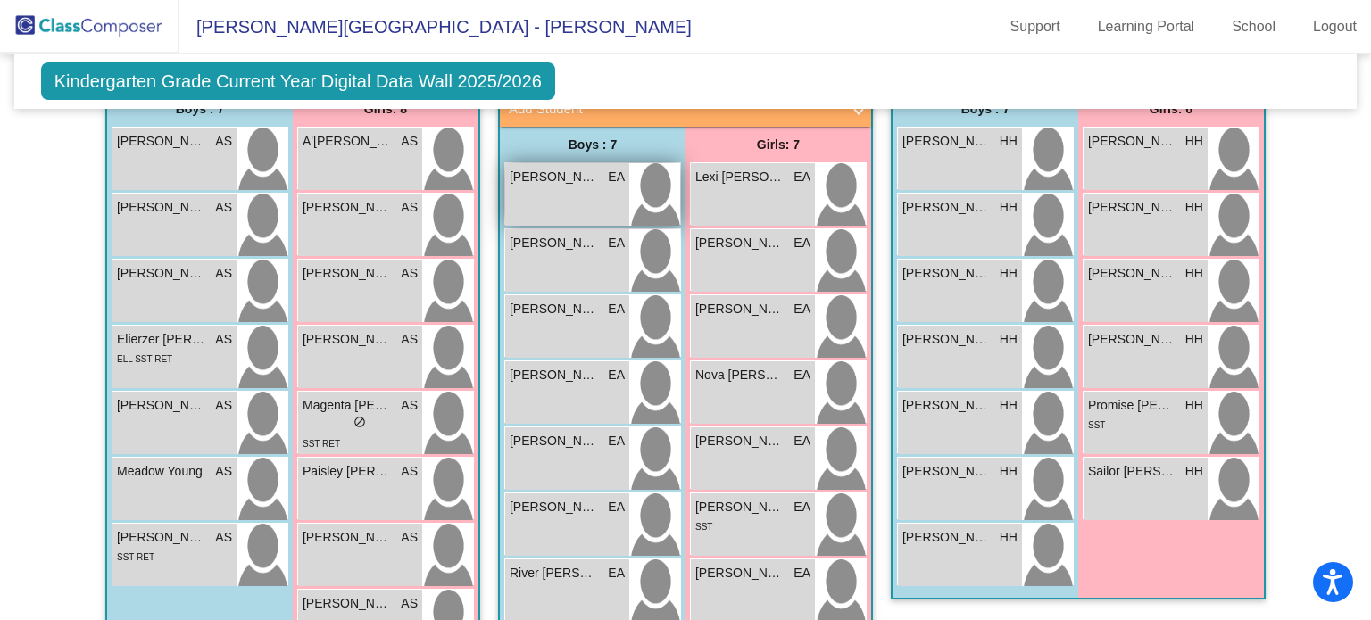
drag, startPoint x: 624, startPoint y: 171, endPoint x: 591, endPoint y: 180, distance: 34.2
click at [591, 180] on span "[PERSON_NAME]" at bounding box center [554, 177] width 89 height 19
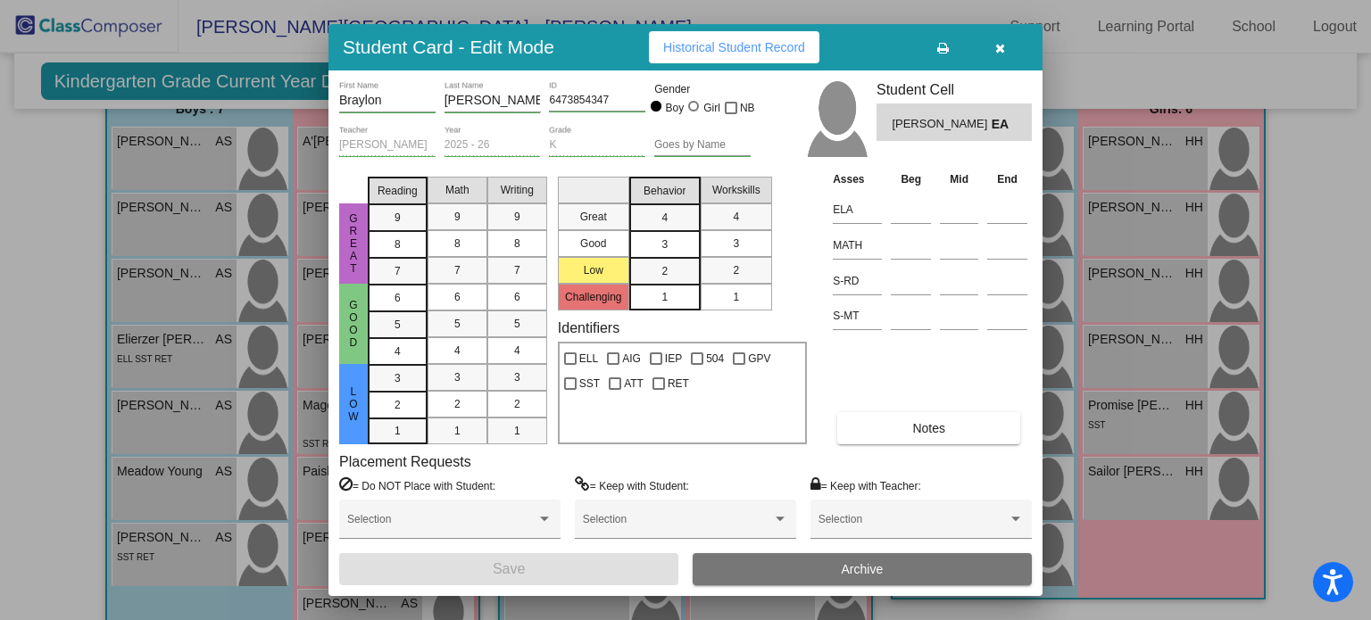
click at [785, 55] on button "Historical Student Record" at bounding box center [734, 47] width 170 height 32
click at [1009, 38] on button "button" at bounding box center [999, 47] width 57 height 32
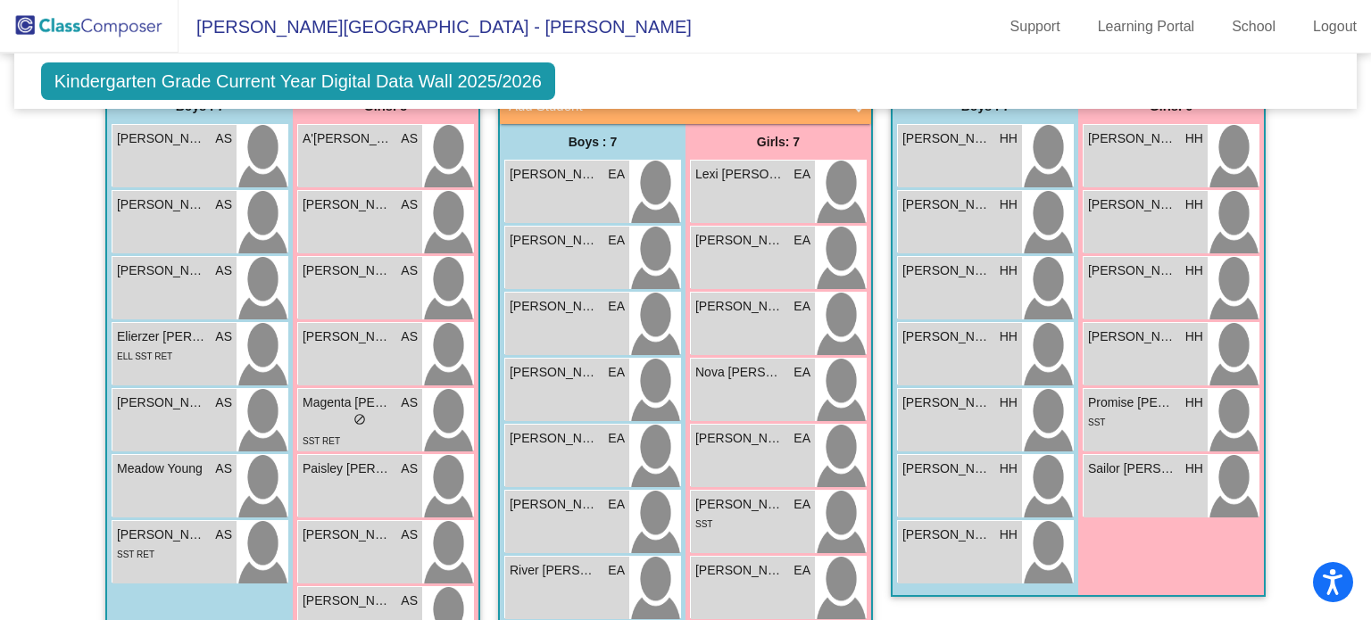
scroll to position [488, 0]
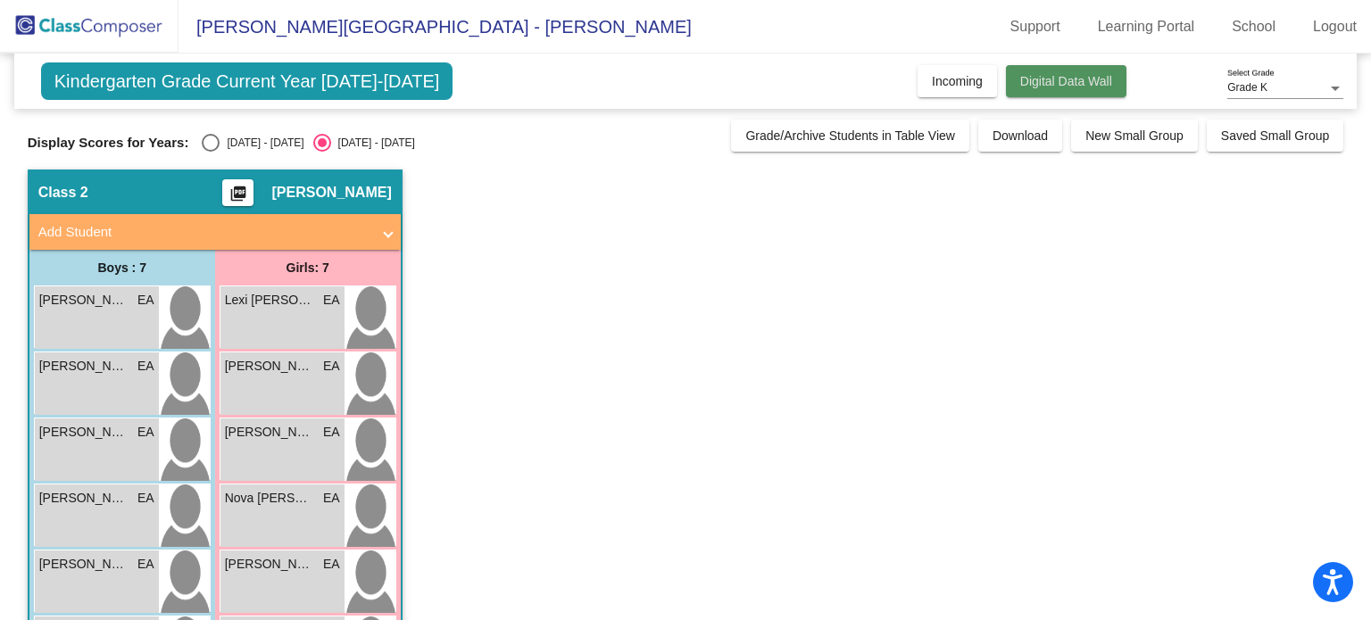
click at [1066, 81] on span "Digital Data Wall" at bounding box center [1066, 81] width 92 height 14
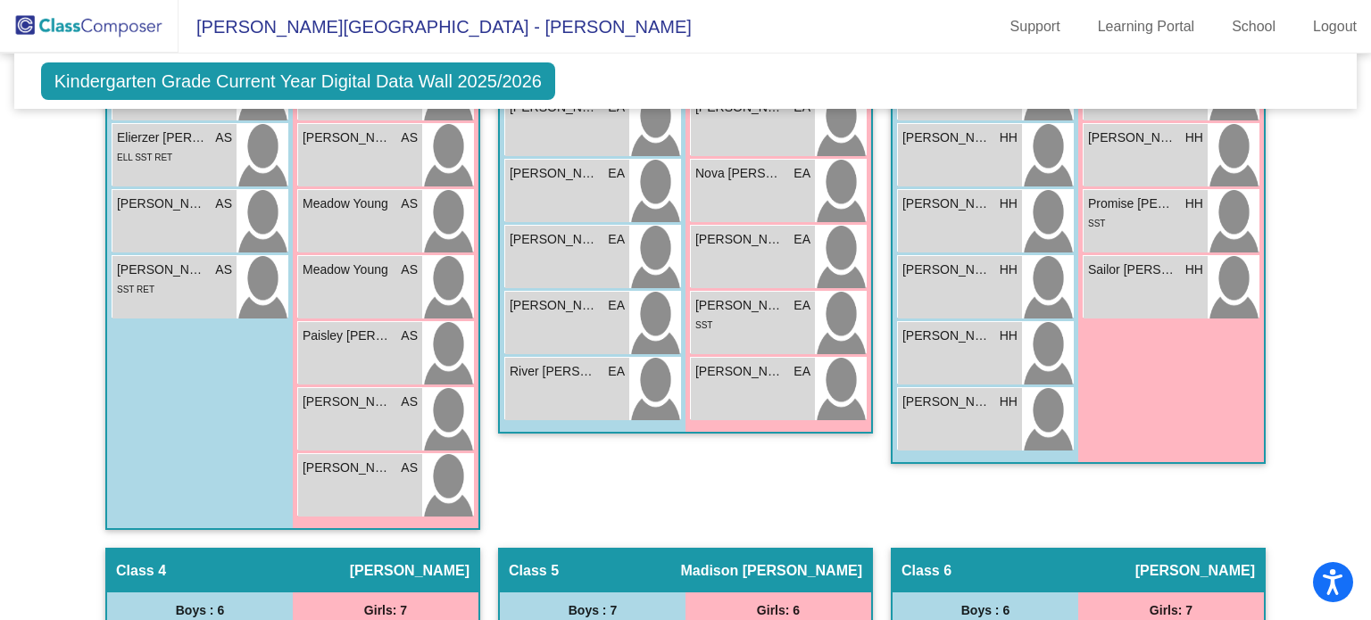
scroll to position [1002, 0]
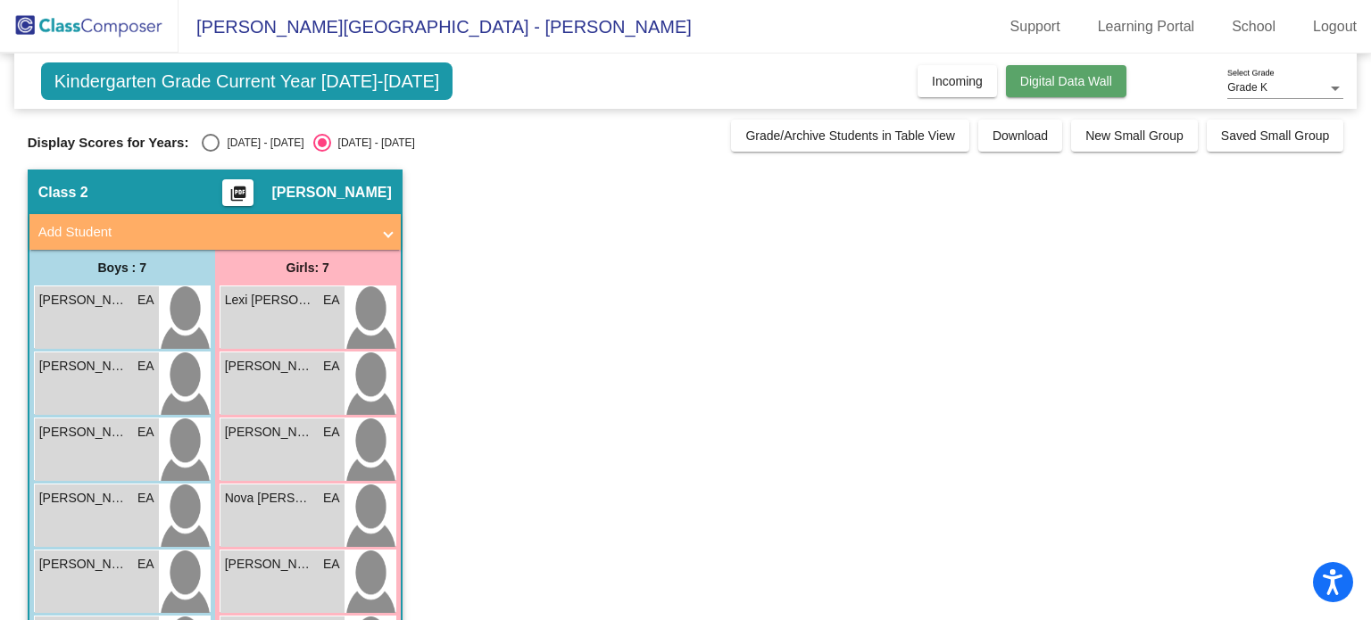
click at [1076, 85] on span "Digital Data Wall" at bounding box center [1066, 81] width 92 height 14
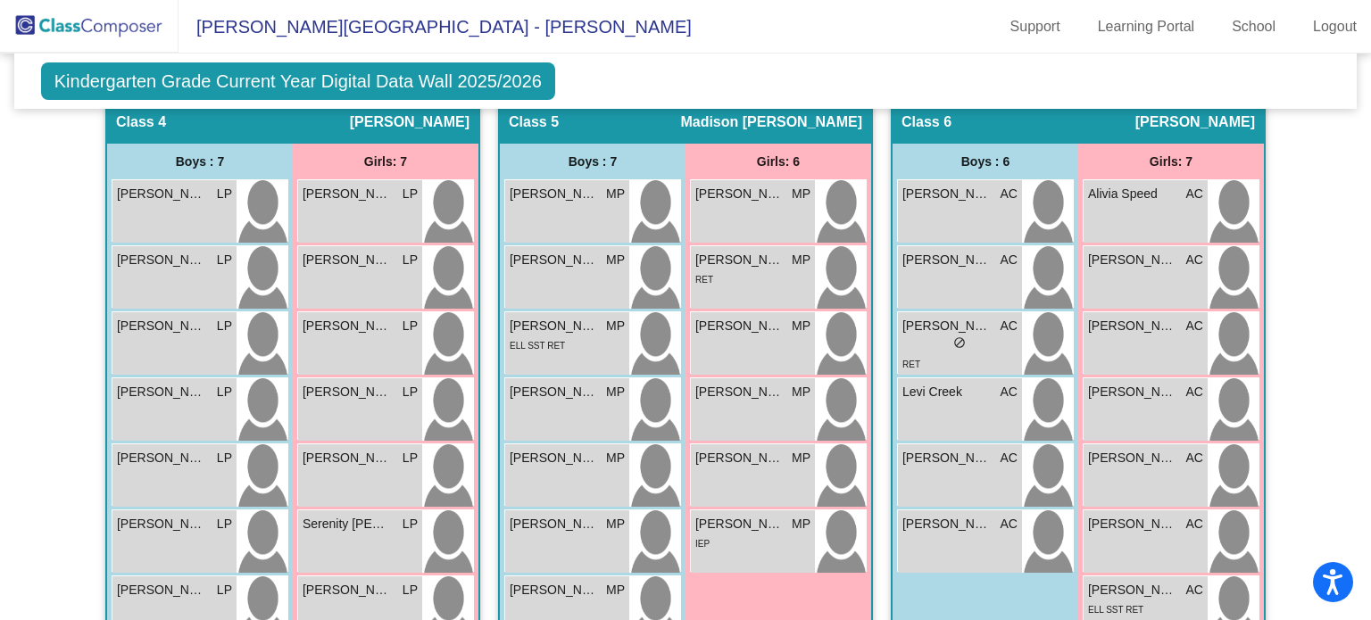
scroll to position [1066, 0]
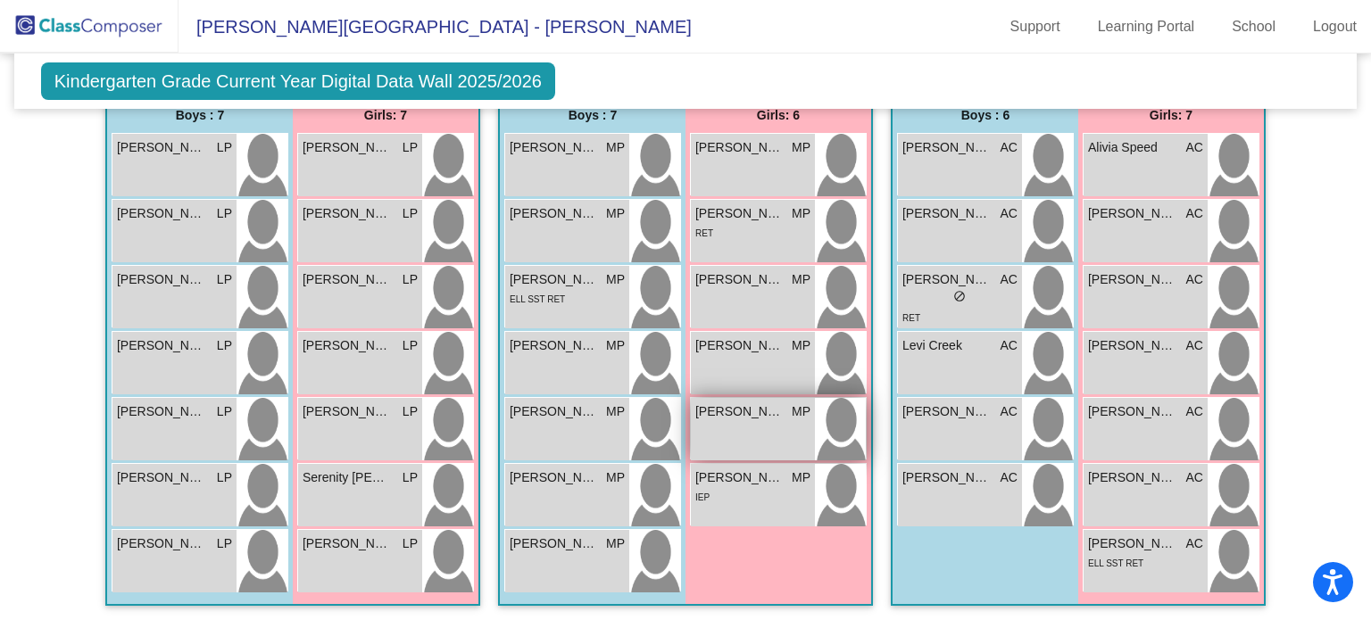
click at [715, 436] on div "Naveah George MP lock do_not_disturb_alt" at bounding box center [753, 429] width 124 height 62
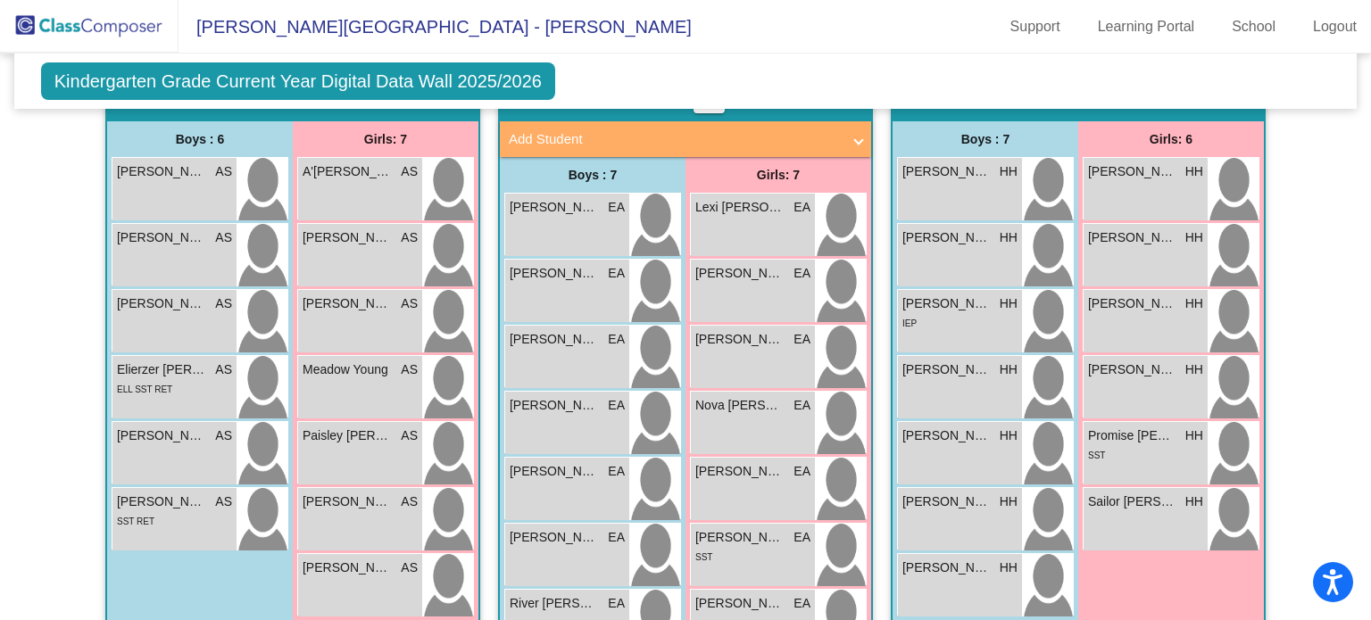
scroll to position [436, 0]
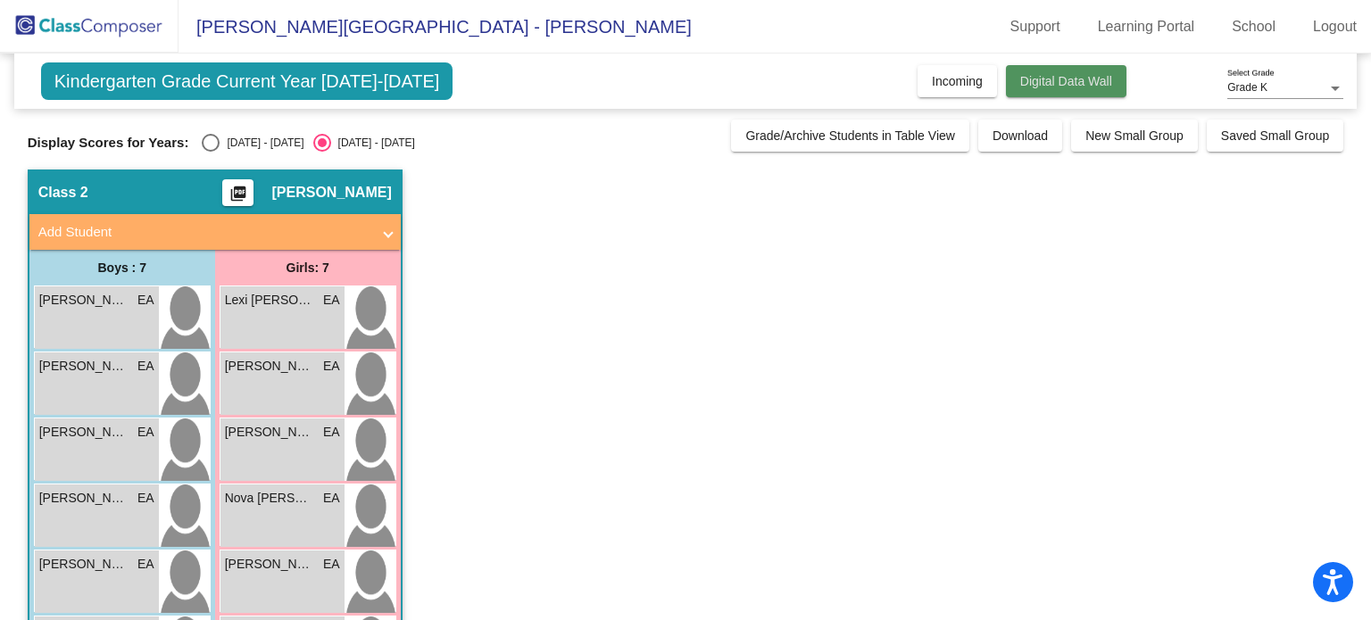
click at [1033, 80] on span "Digital Data Wall" at bounding box center [1066, 81] width 92 height 14
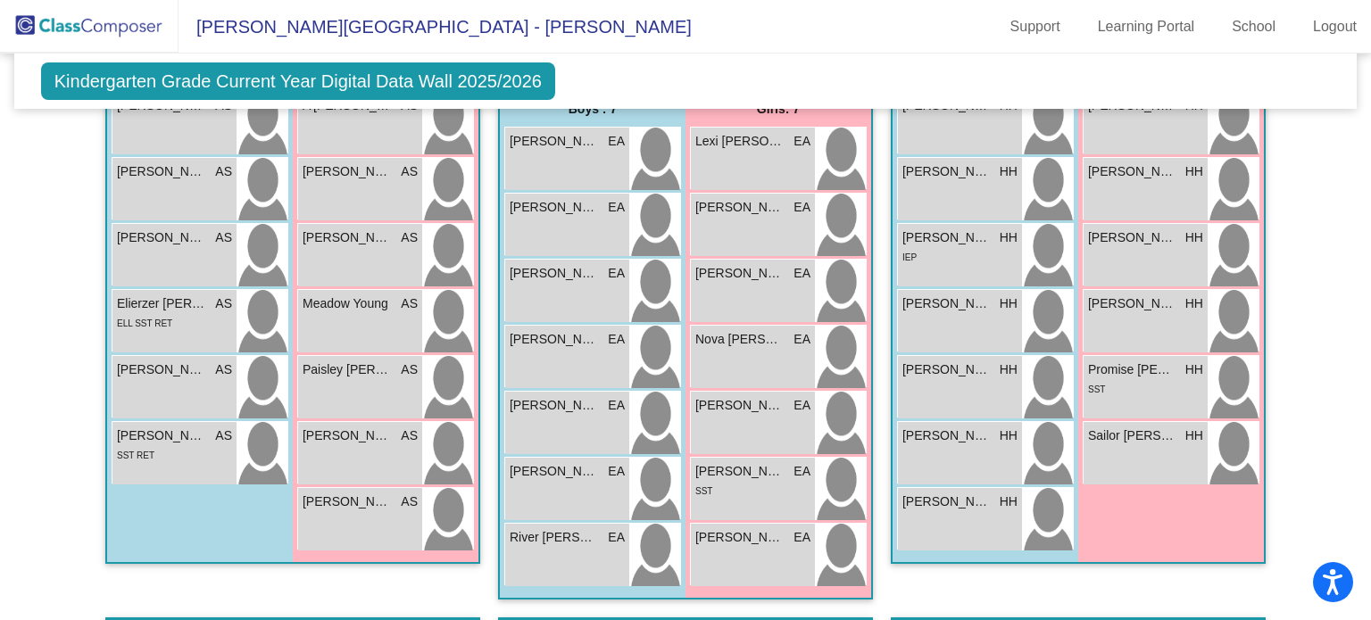
scroll to position [475, 0]
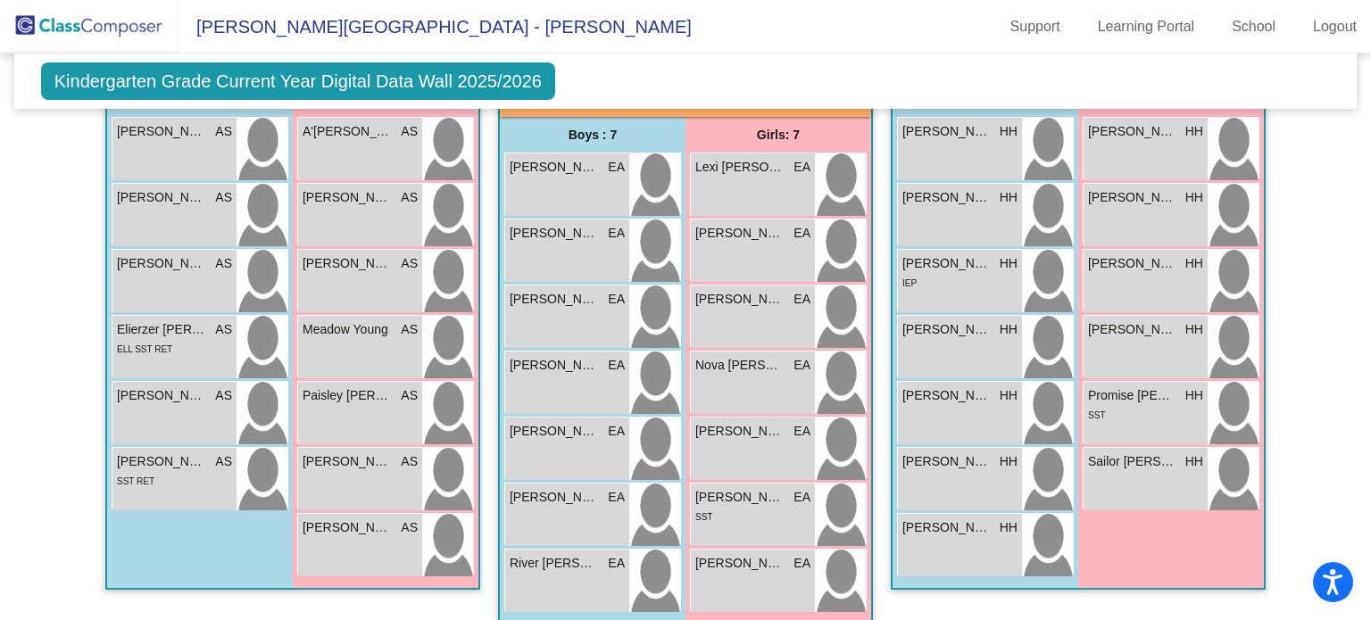
click at [1258, 228] on div "Allie Leak HH lock do_not_disturb_alt Jaliyah Knighten HH lock do_not_disturb_a…" at bounding box center [1171, 315] width 186 height 396
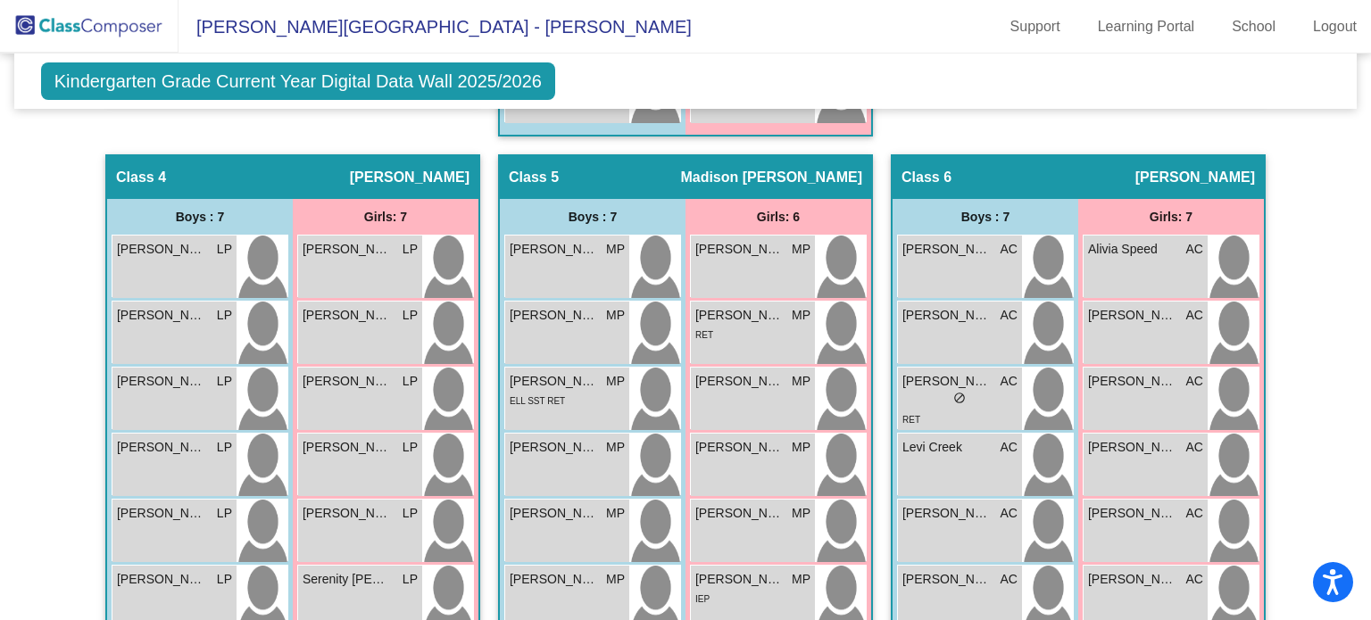
scroll to position [982, 0]
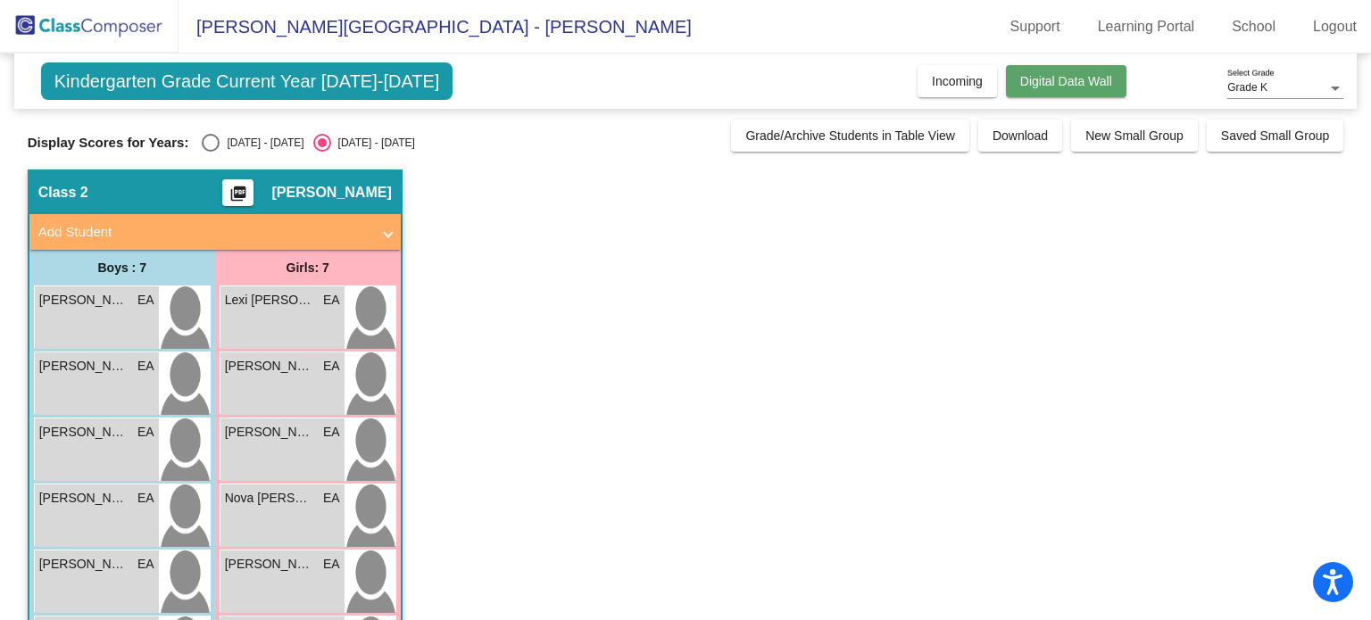
click at [1074, 89] on button "Digital Data Wall" at bounding box center [1066, 81] width 120 height 32
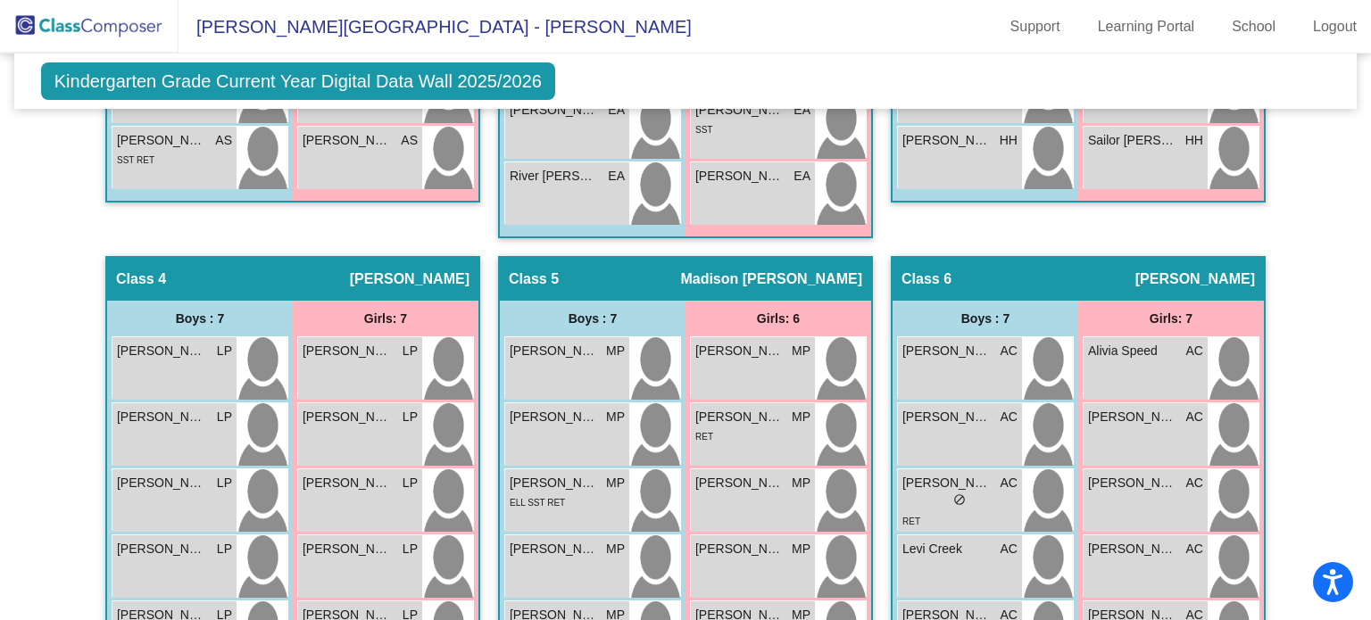
scroll to position [827, 0]
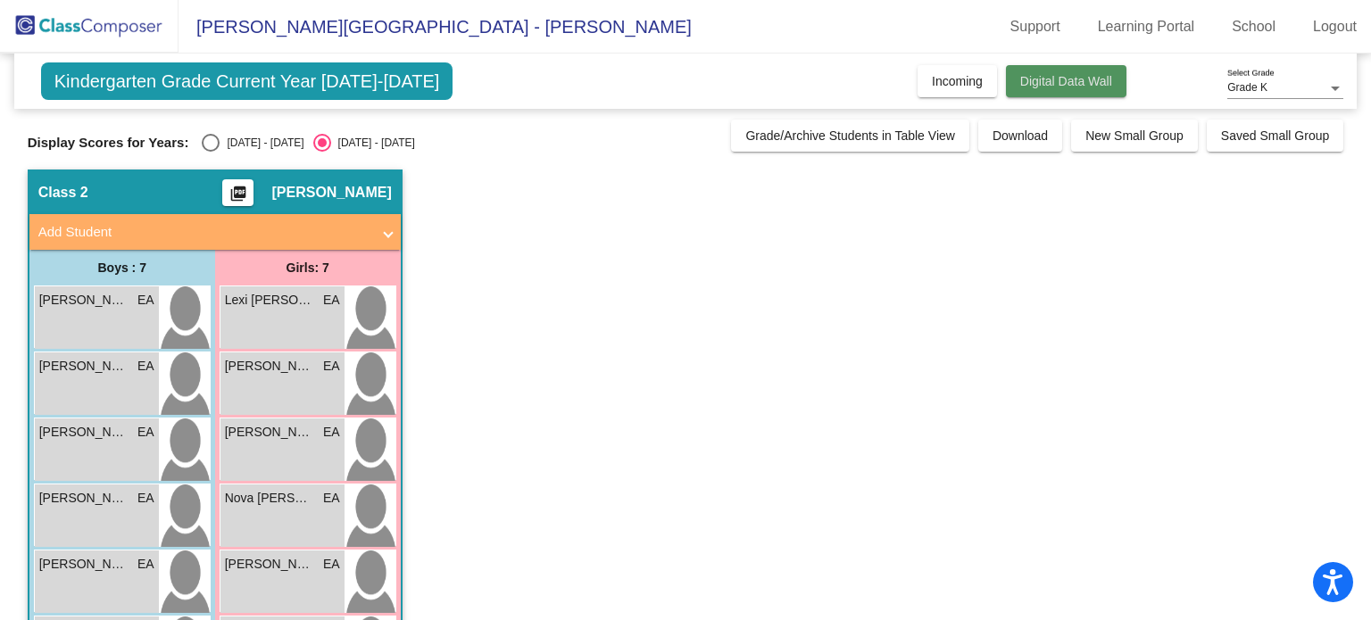
click at [1088, 71] on button "Digital Data Wall" at bounding box center [1066, 81] width 120 height 32
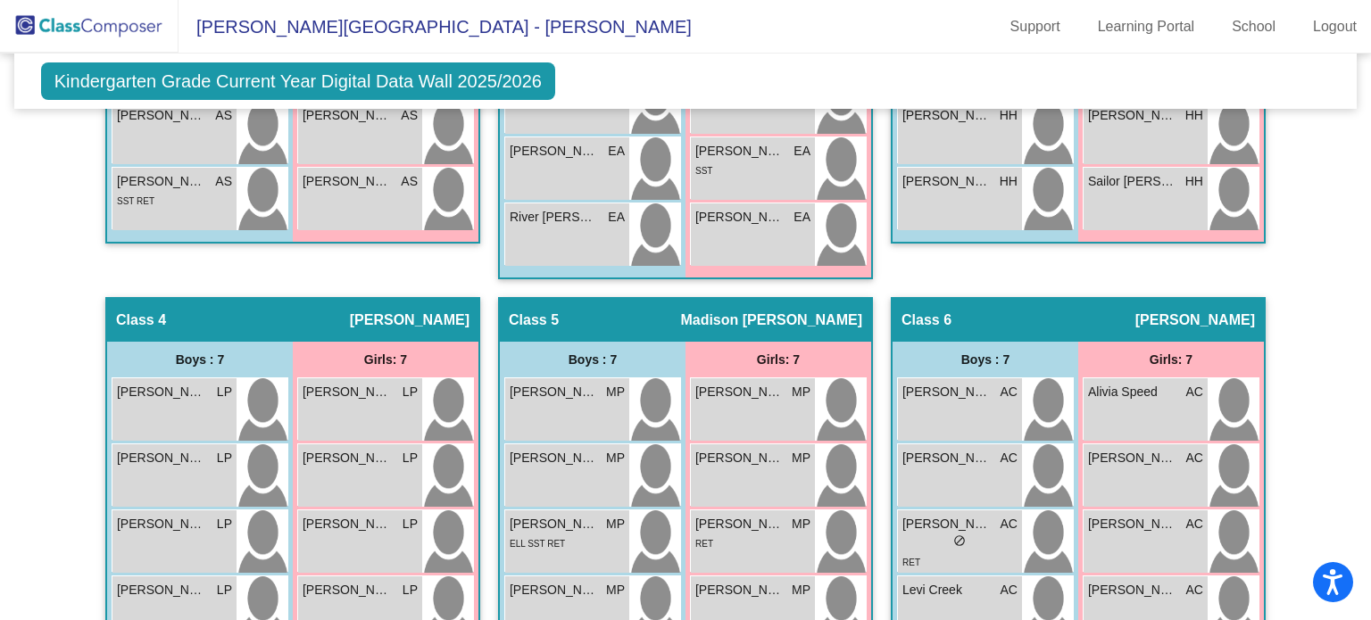
scroll to position [818, 0]
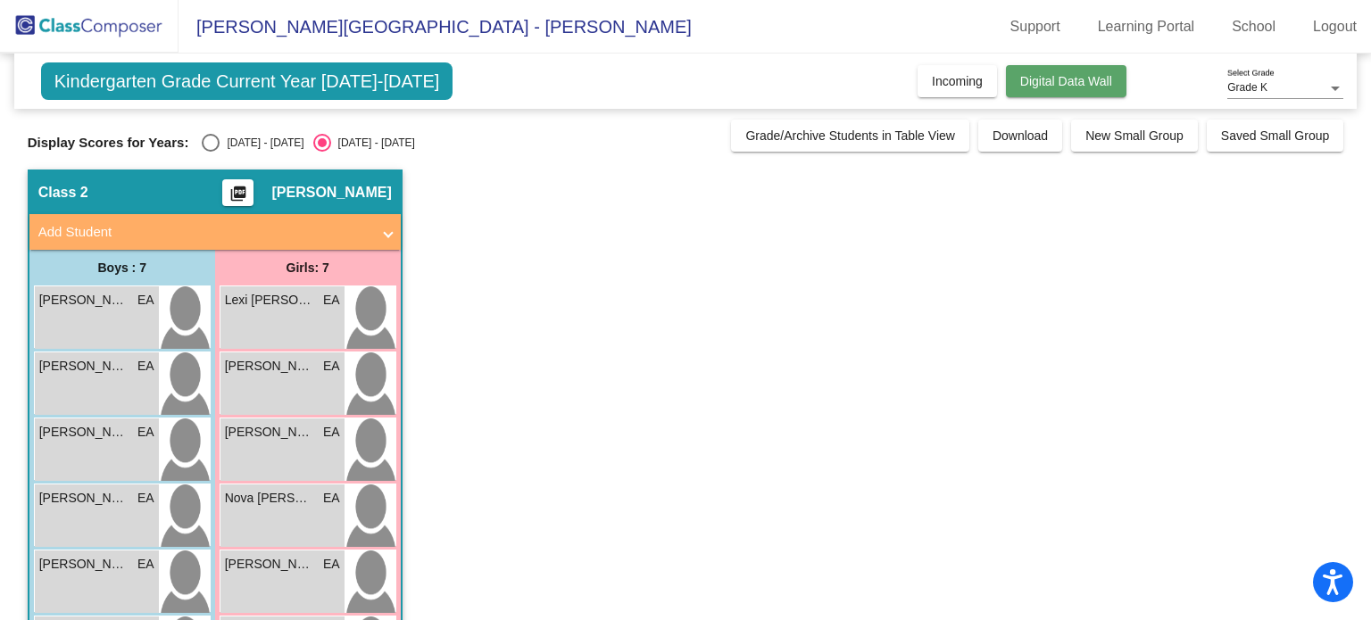
click at [1017, 90] on button "Digital Data Wall" at bounding box center [1066, 81] width 120 height 32
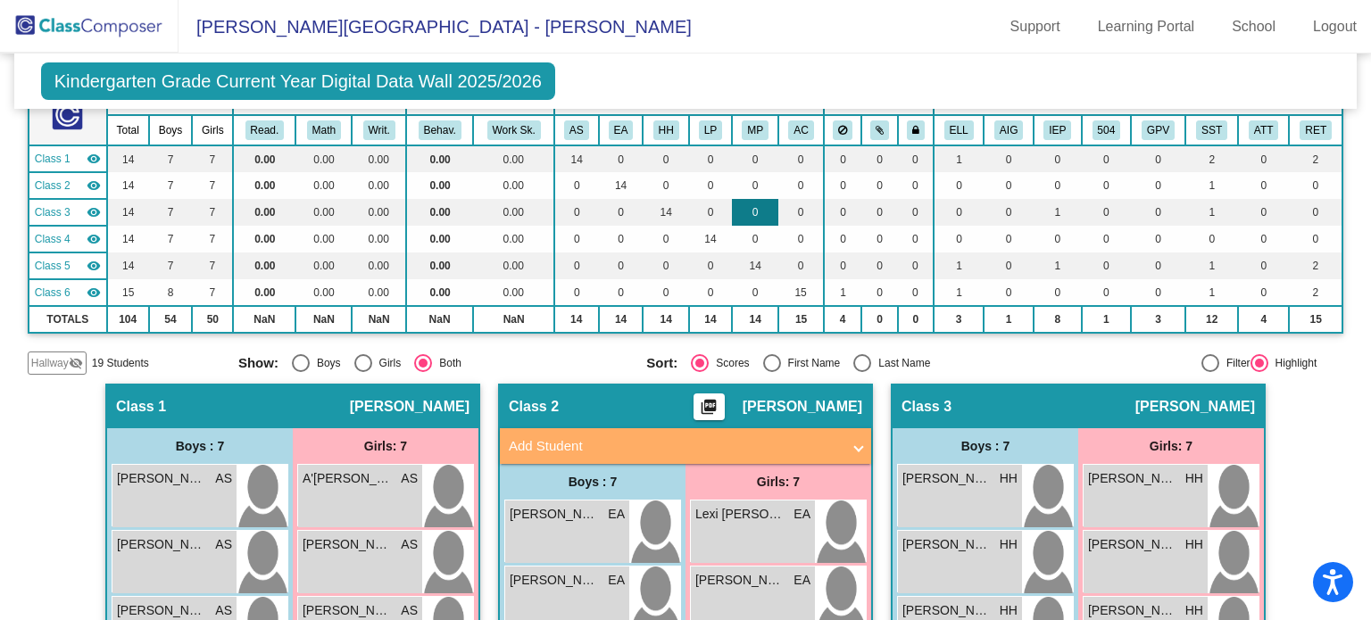
scroll to position [127, 0]
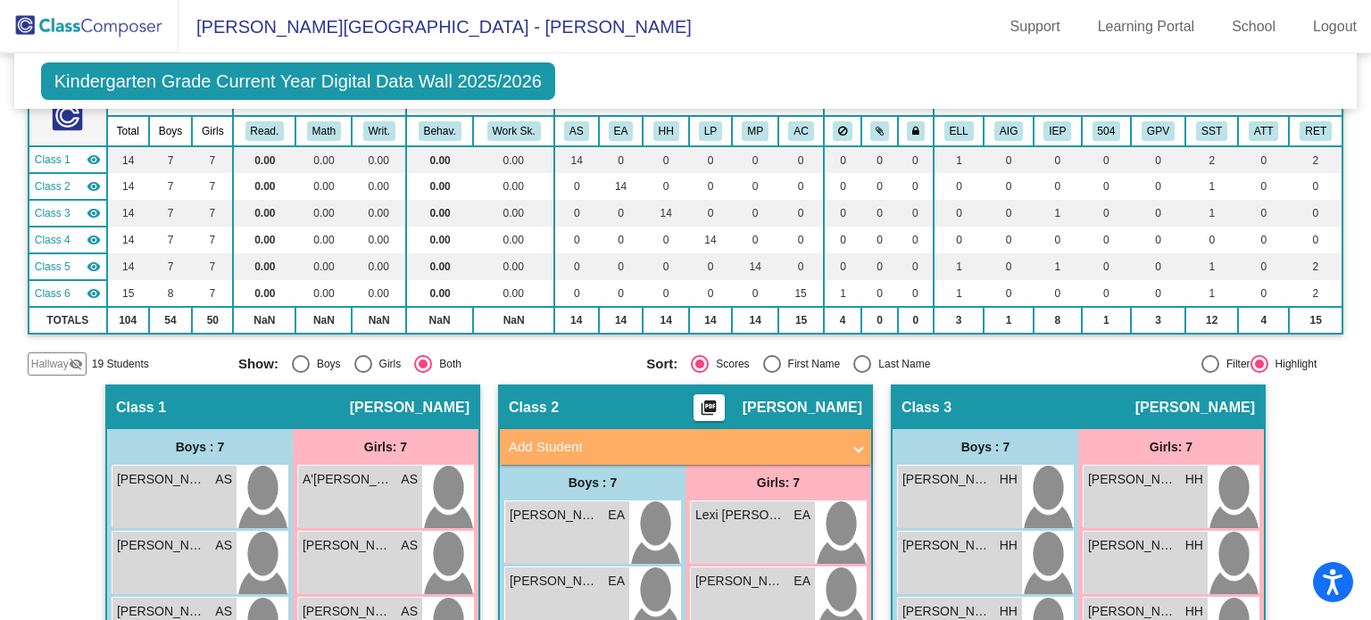
click at [855, 445] on span at bounding box center [858, 447] width 7 height 21
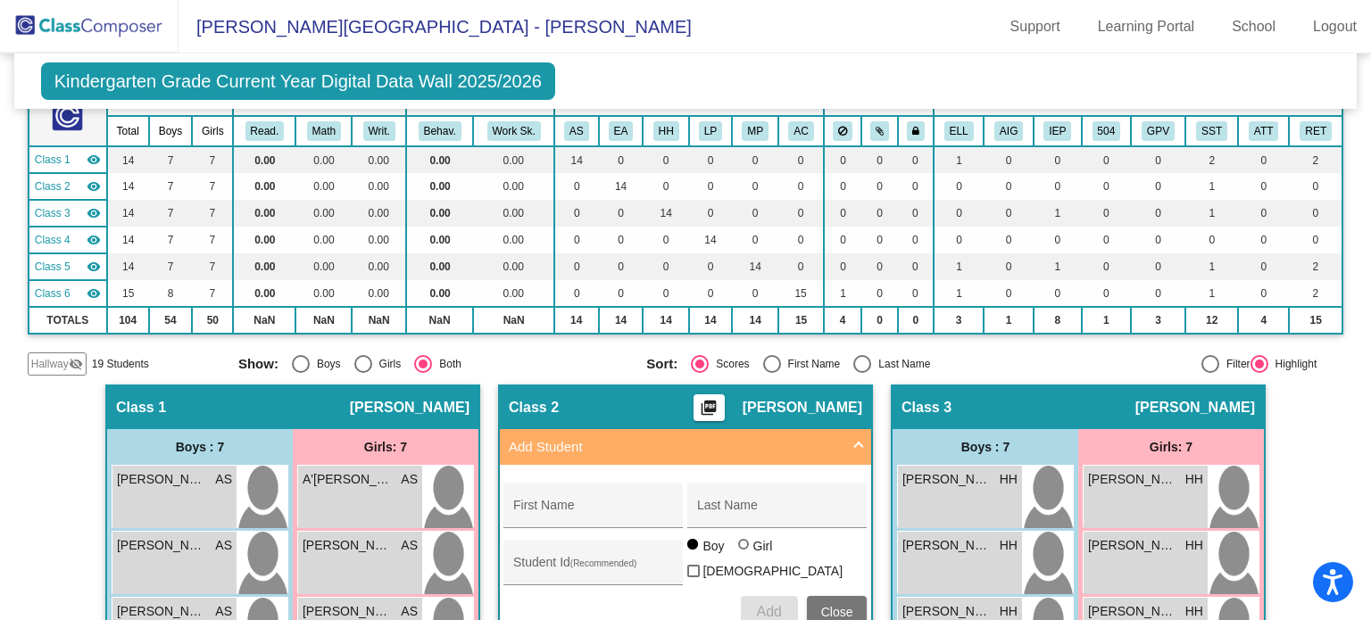
click at [850, 445] on span "Add Student" at bounding box center [682, 447] width 346 height 21
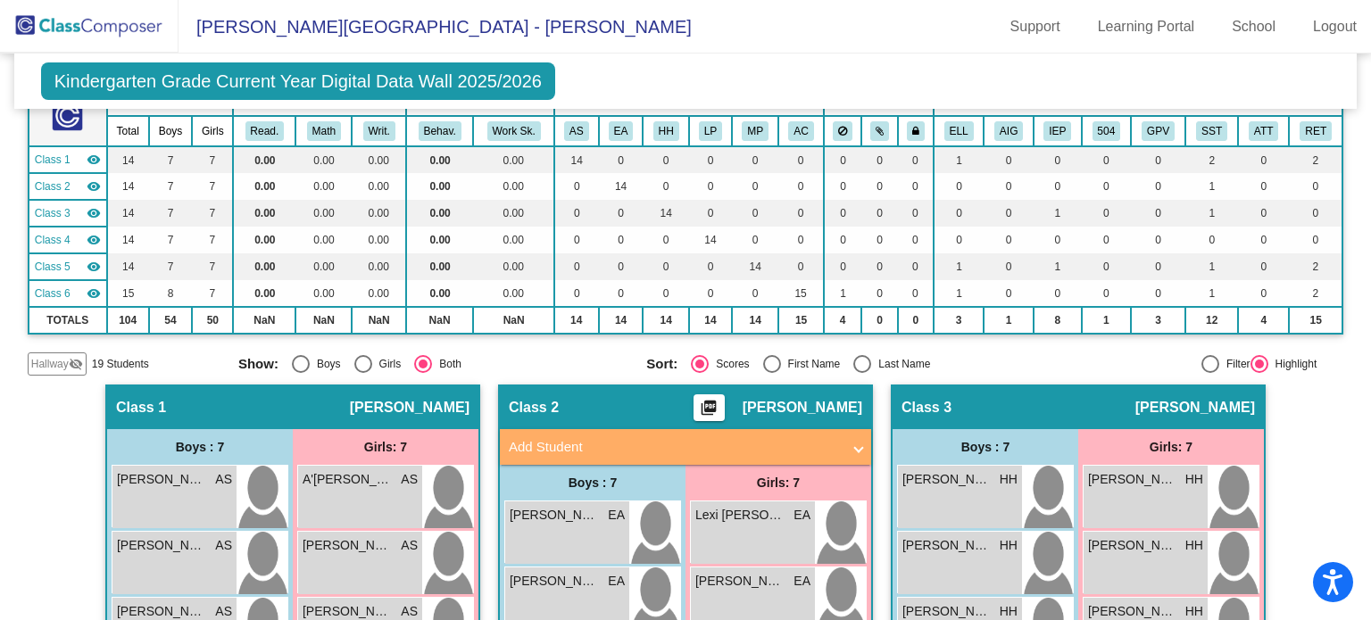
click at [975, 367] on mat-radio-group "Sort: Scores First Name Last Name" at bounding box center [843, 364] width 394 height 18
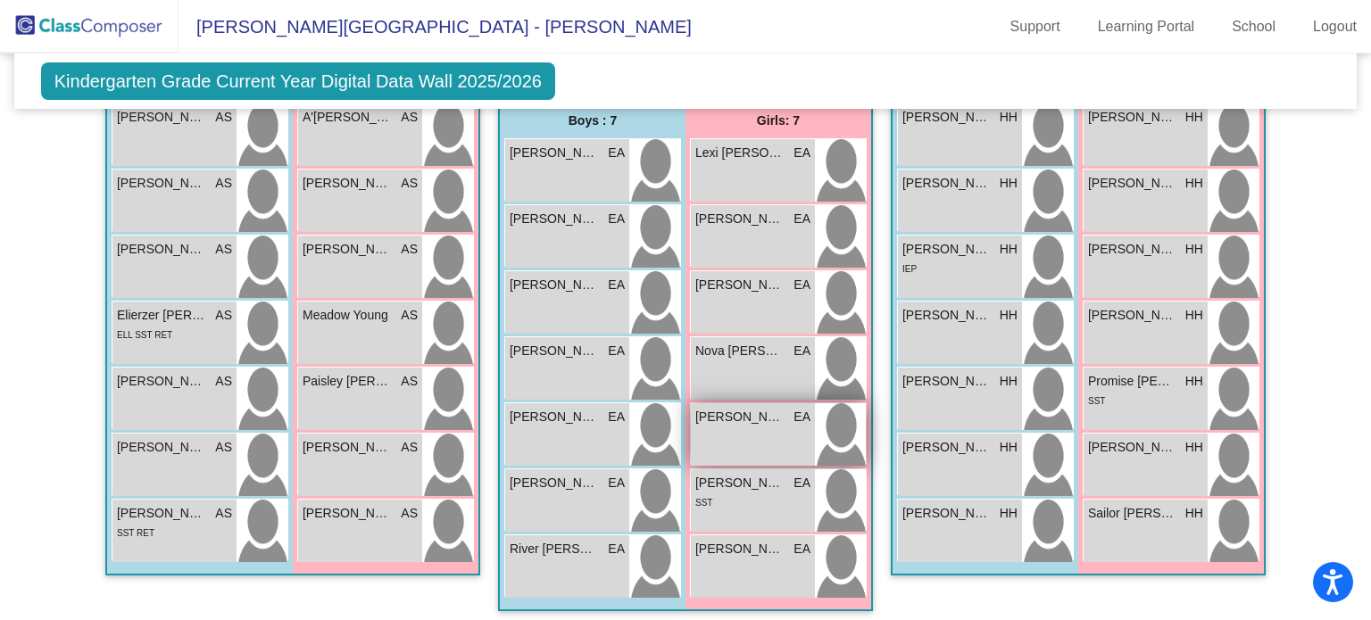
scroll to position [475, 0]
